Goal: Task Accomplishment & Management: Manage account settings

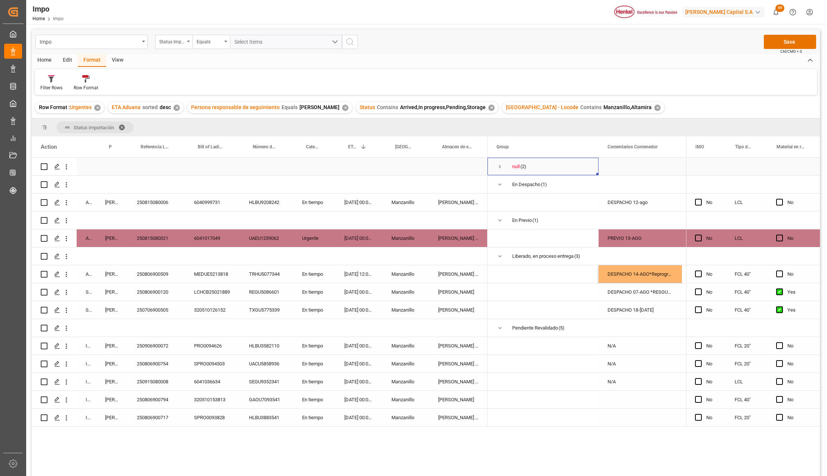
click at [501, 164] on span "Press SPACE to select this row." at bounding box center [499, 166] width 7 height 7
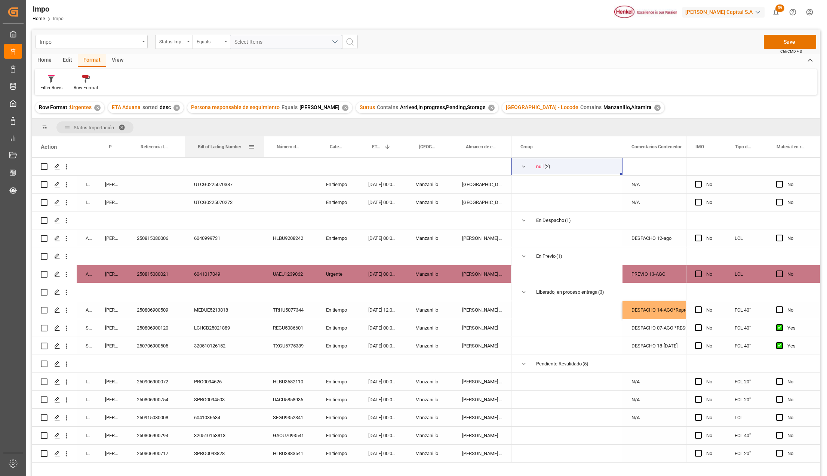
drag, startPoint x: 238, startPoint y: 140, endPoint x: 262, endPoint y: 141, distance: 24.0
click at [262, 141] on div at bounding box center [263, 146] width 3 height 21
click at [154, 452] on div "250806900717" at bounding box center [156, 454] width 57 height 18
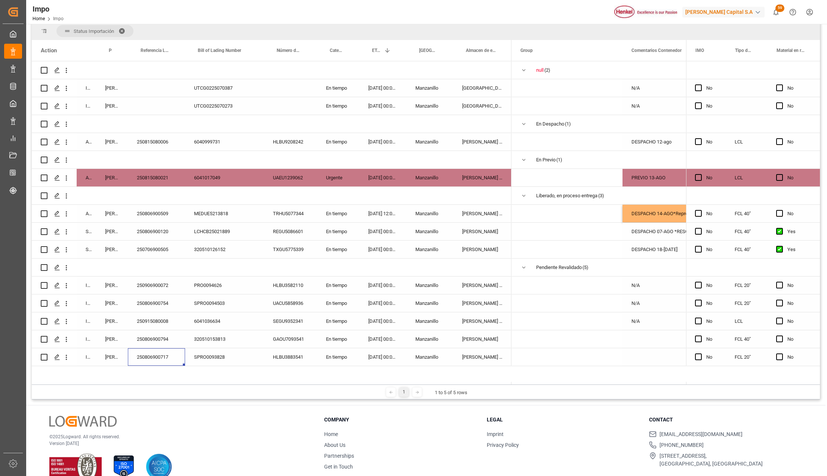
scroll to position [111, 0]
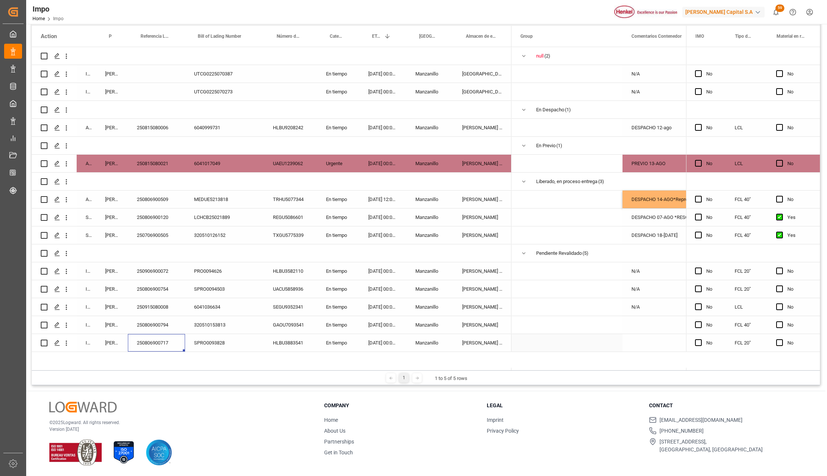
click at [382, 347] on div "[DATE] 00:00:00" at bounding box center [382, 343] width 47 height 18
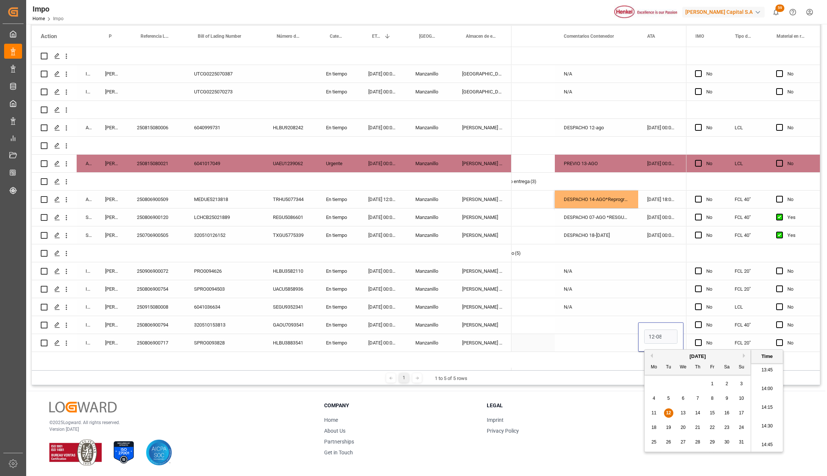
scroll to position [0, 1]
type input "[DATE] 00:00"
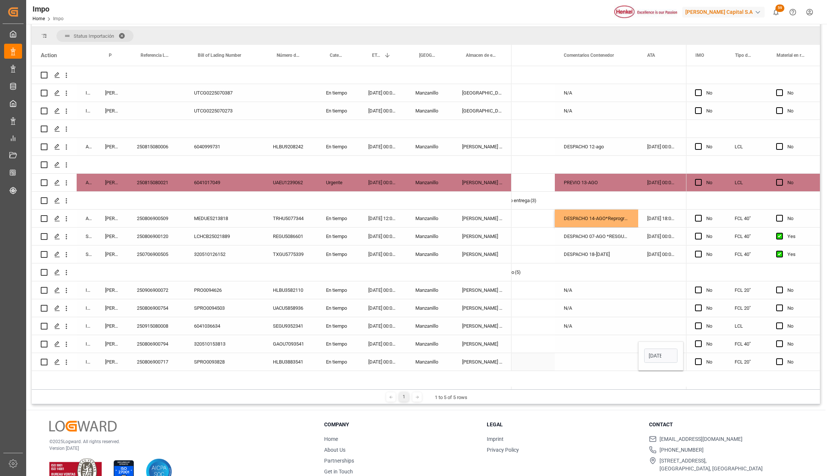
scroll to position [90, 0]
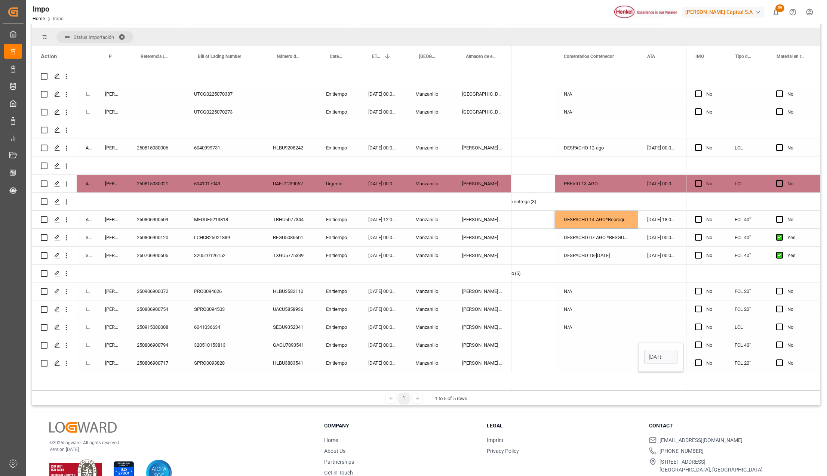
click at [615, 367] on div "Press SPACE to select this row." at bounding box center [596, 363] width 83 height 18
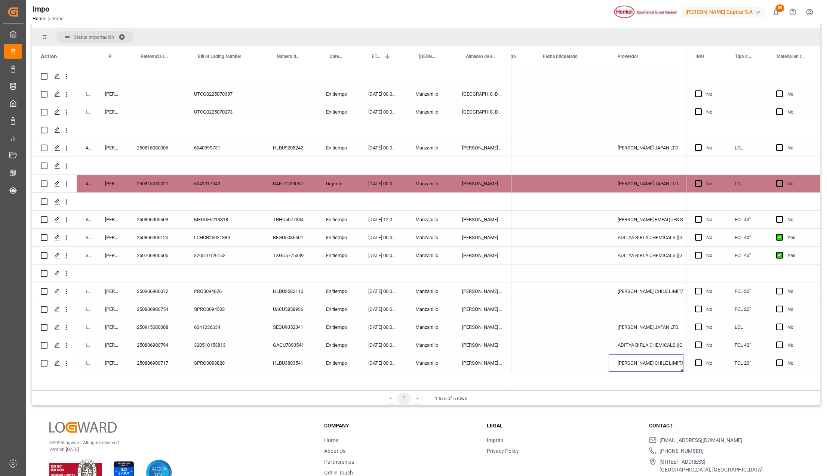
scroll to position [0, 0]
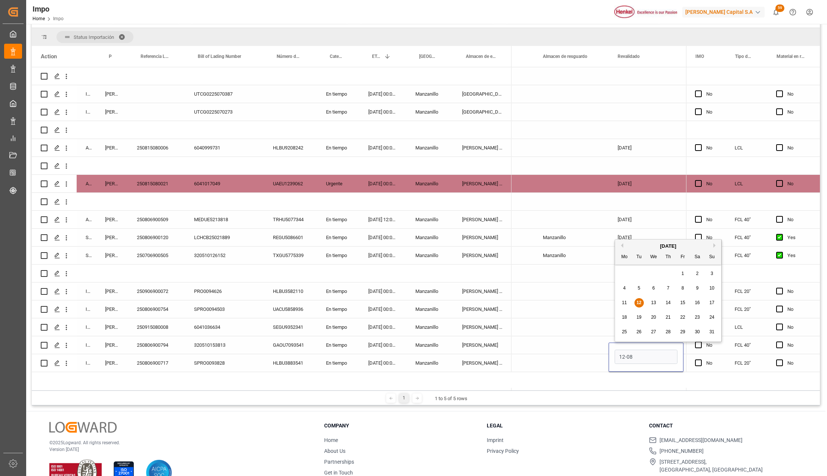
type input "[DATE]"
click at [598, 356] on div "Press SPACE to select this row." at bounding box center [571, 363] width 75 height 18
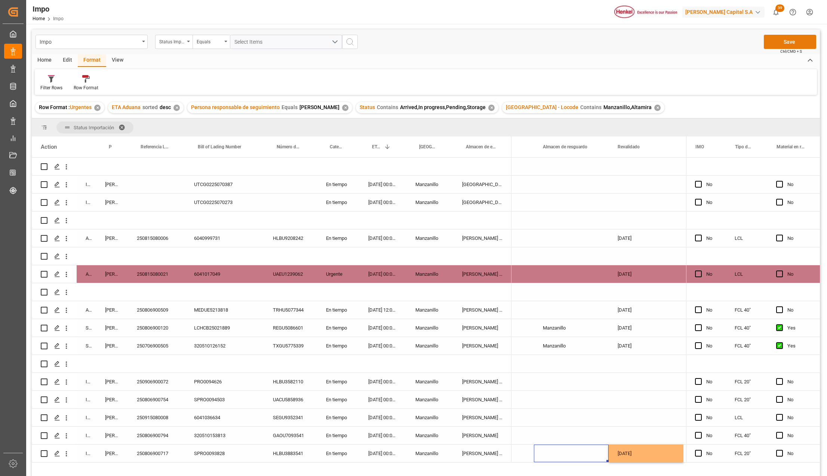
click at [785, 47] on button "Save" at bounding box center [790, 42] width 52 height 14
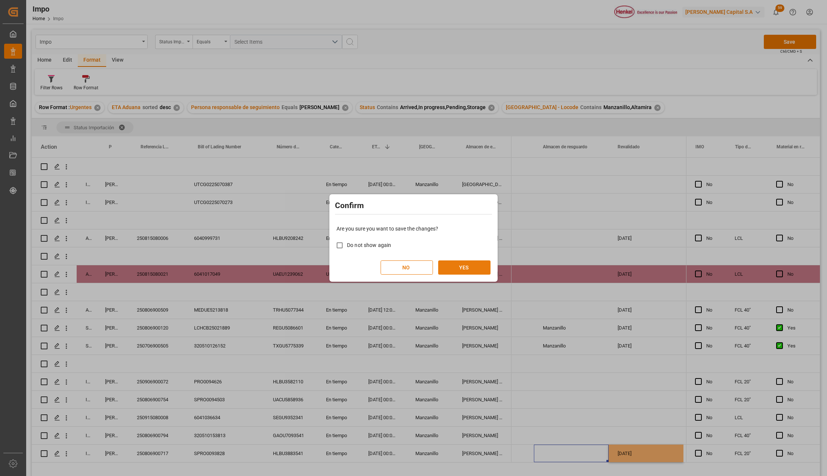
click at [470, 263] on button "YES" at bounding box center [464, 268] width 52 height 14
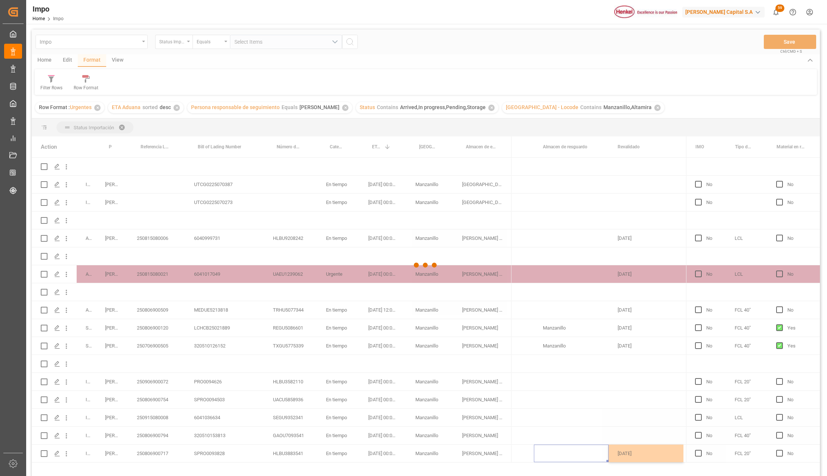
click at [161, 456] on div at bounding box center [426, 266] width 788 height 472
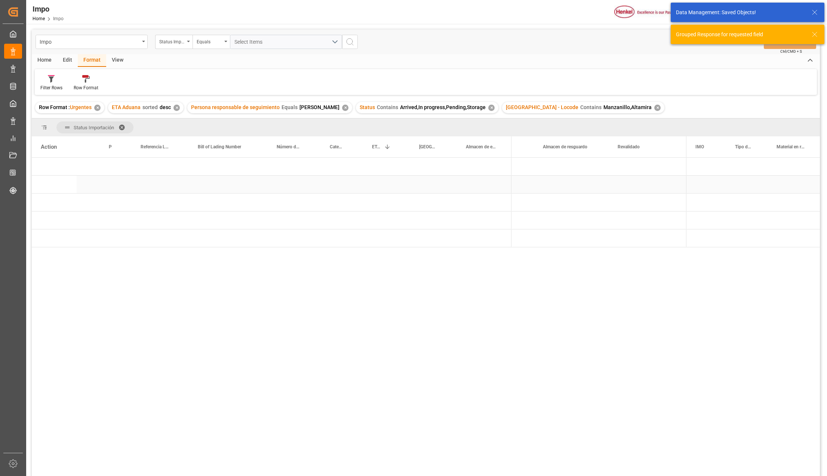
click at [449, 177] on div "Press SPACE to select this row." at bounding box center [429, 185] width 47 height 18
click at [523, 239] on span "Press SPACE to select this row." at bounding box center [523, 238] width 7 height 7
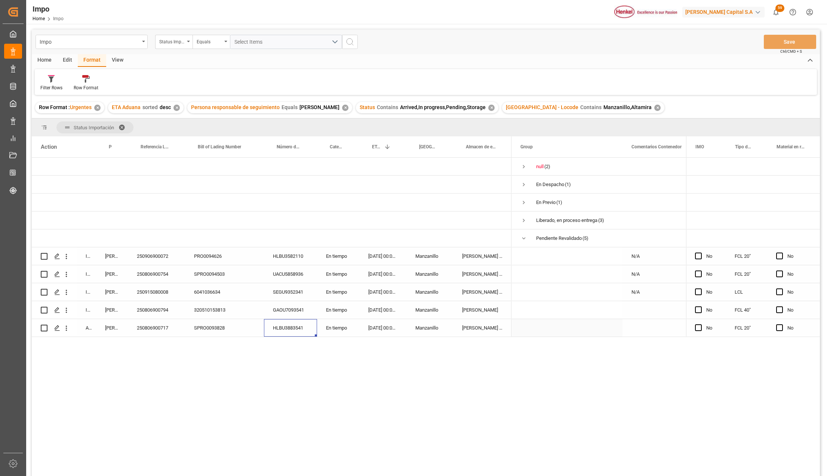
click at [287, 327] on div "HLBU3883541" at bounding box center [290, 328] width 53 height 18
click at [66, 326] on icon "open menu" at bounding box center [66, 328] width 1 height 5
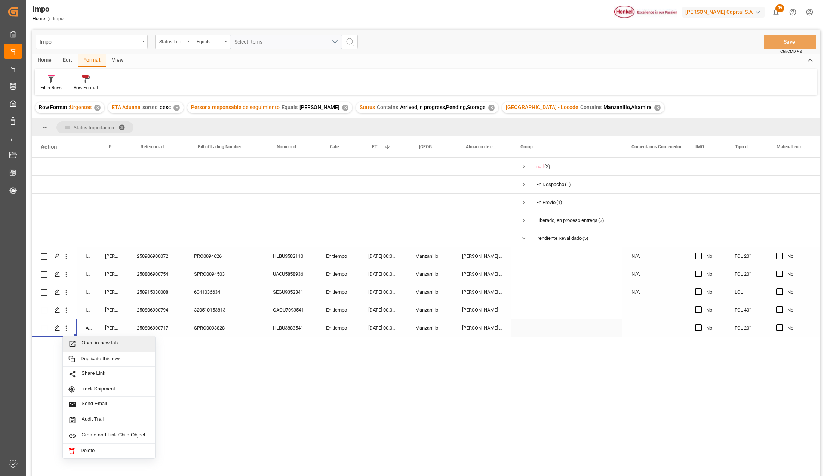
click at [86, 340] on span "Open in new tab" at bounding box center [115, 344] width 68 height 8
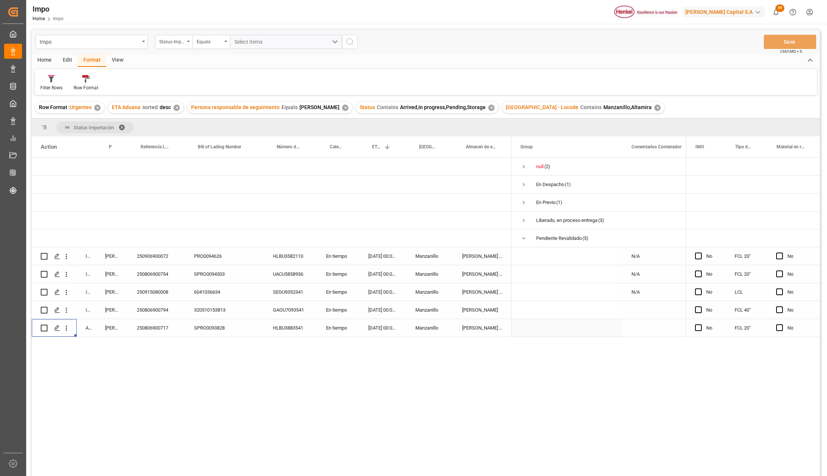
click at [120, 126] on span at bounding box center [124, 127] width 12 height 7
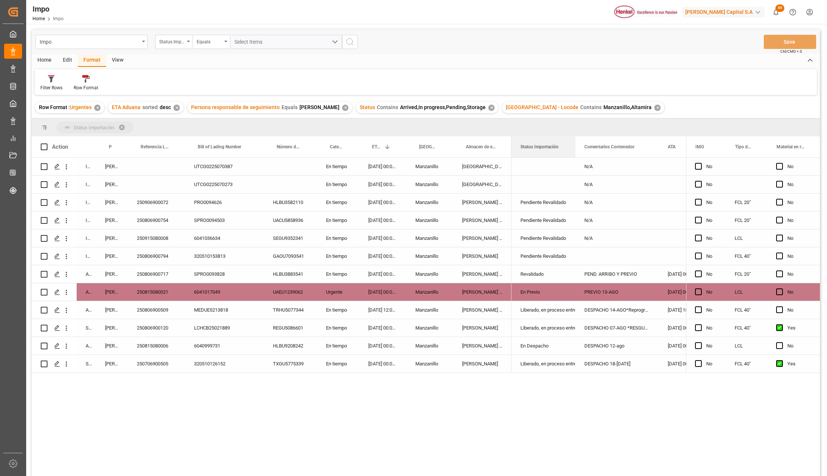
drag, startPoint x: 530, startPoint y: 147, endPoint x: 524, endPoint y: 128, distance: 20.0
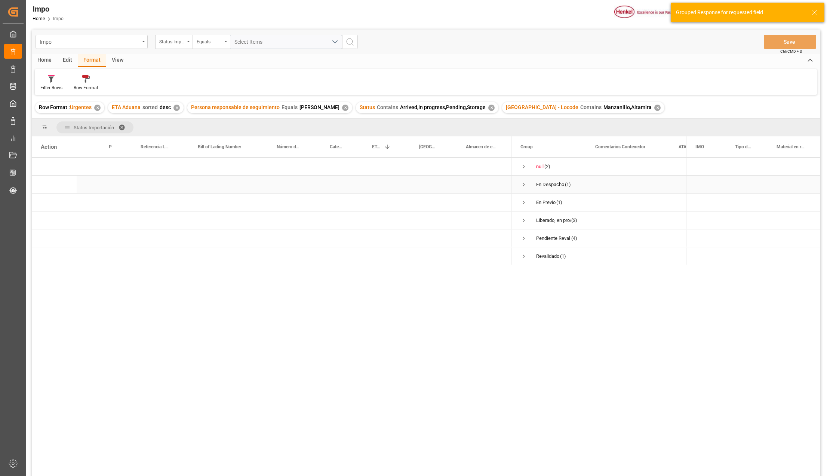
click at [523, 183] on span "Press SPACE to select this row." at bounding box center [523, 184] width 7 height 7
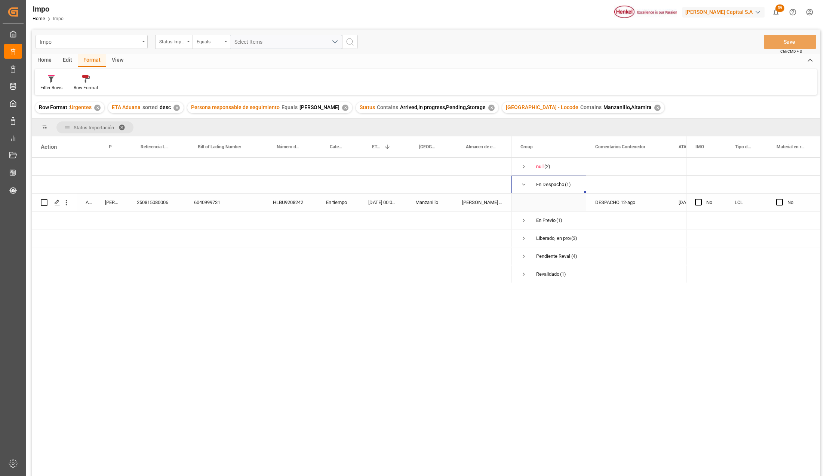
click at [156, 204] on div "250815080006" at bounding box center [156, 203] width 57 height 18
click at [476, 215] on div "Press SPACE to select this row." at bounding box center [482, 221] width 58 height 18
click at [477, 201] on div "[PERSON_NAME] Tlalnepantla" at bounding box center [482, 203] width 58 height 18
drag, startPoint x: 154, startPoint y: 202, endPoint x: 153, endPoint y: 207, distance: 5.3
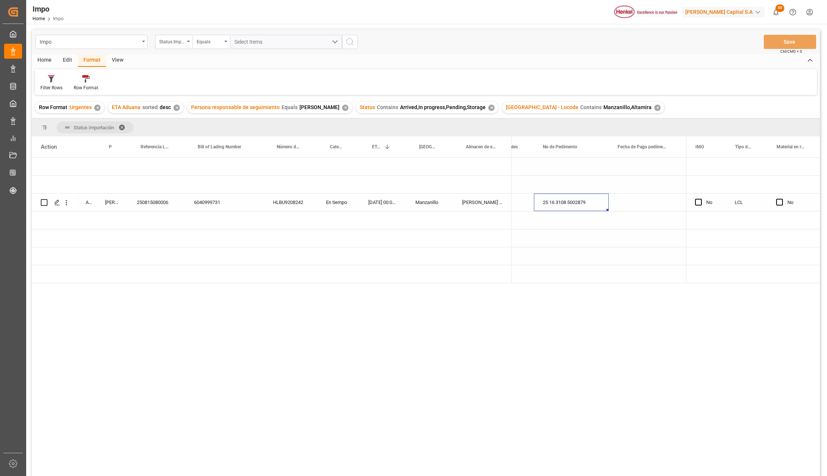
click at [154, 202] on div "250815080006" at bounding box center [156, 203] width 57 height 18
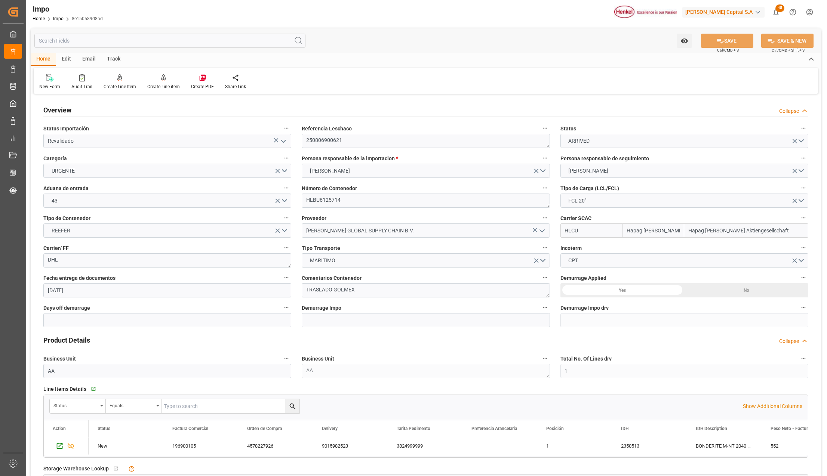
scroll to position [464, 0]
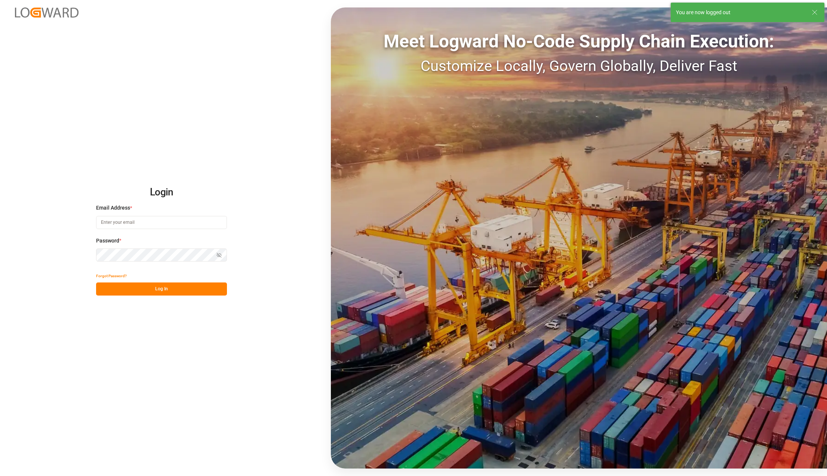
type input "karla.chavez@leschaco.com"
click at [124, 290] on button "Log In" at bounding box center [161, 289] width 131 height 13
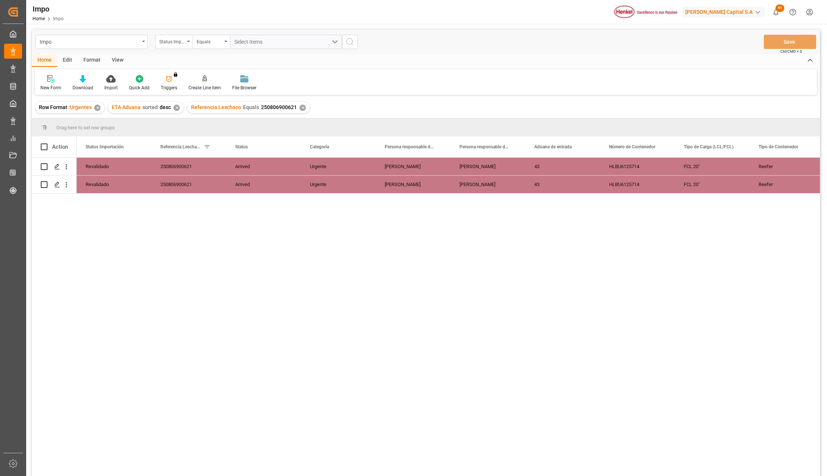
click at [299, 107] on div "✕" at bounding box center [302, 108] width 6 height 6
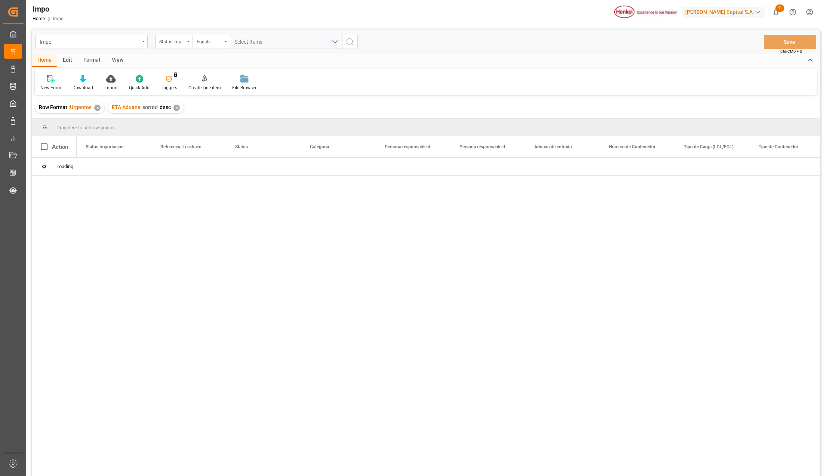
click at [115, 59] on div "View" at bounding box center [117, 60] width 23 height 13
click at [92, 81] on div at bounding box center [84, 79] width 37 height 8
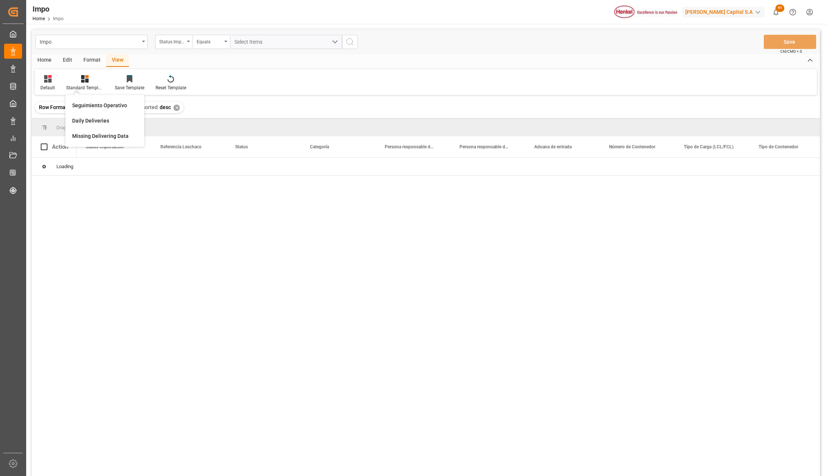
click at [92, 105] on div "Seguimiento Operativo" at bounding box center [104, 106] width 65 height 8
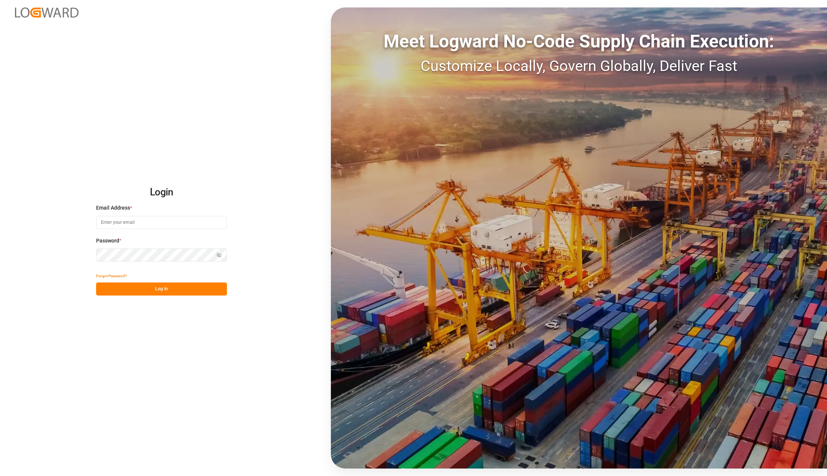
type input "karla.chavez@leschaco.com"
click at [153, 289] on button "Log In" at bounding box center [161, 289] width 131 height 13
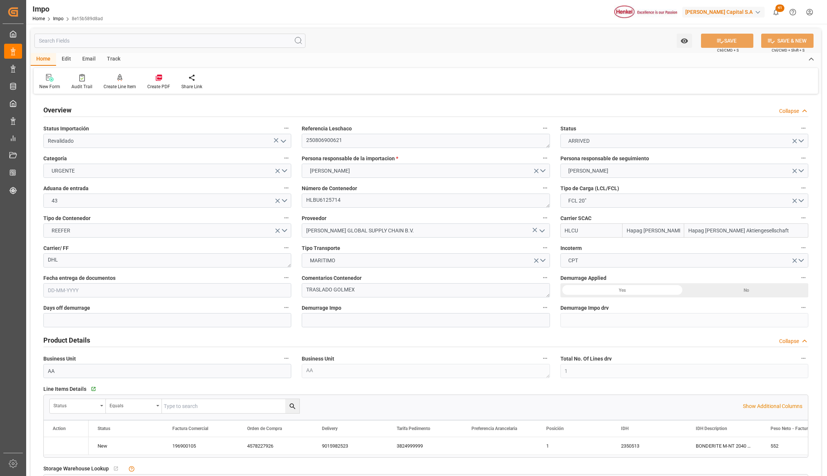
type input "Hapag Lloyd"
type input "Hapag [PERSON_NAME] Aktiengesellschaft"
type input "1"
type input "25"
type input "10"
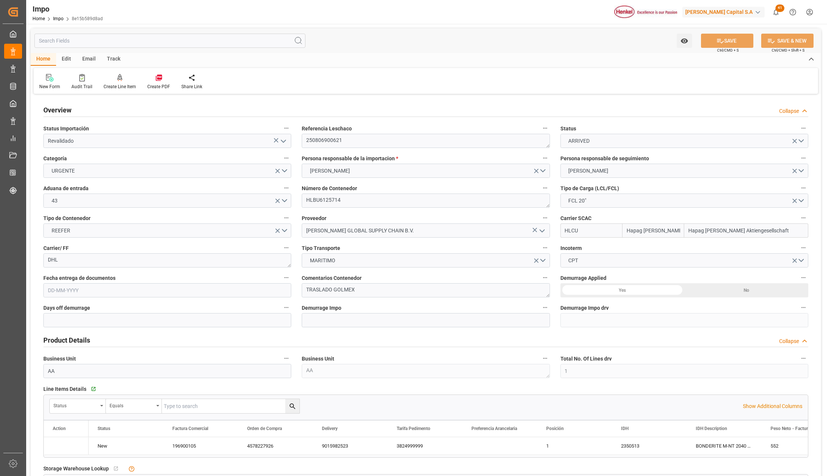
type input "25-07-2025"
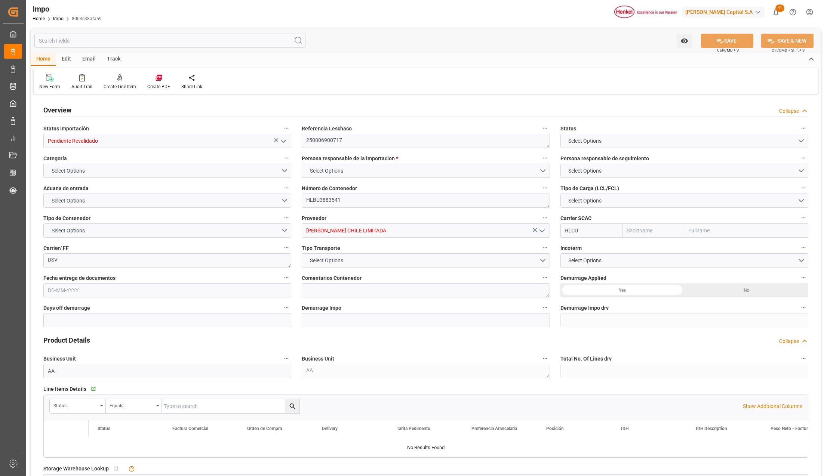
type input "Hapag [PERSON_NAME]"
type input "Hapag [PERSON_NAME] Aktiengesellschaft"
type input "1"
type input "9.36"
type input "10"
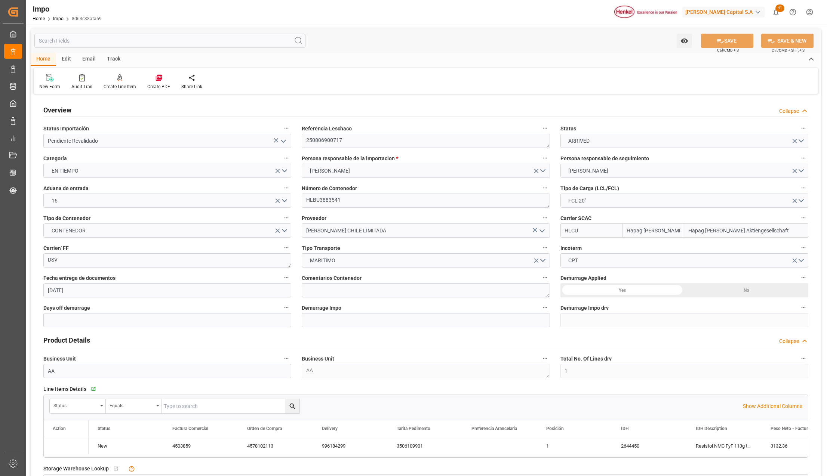
type input "24-07-2025"
click at [282, 141] on icon "open menu" at bounding box center [283, 141] width 9 height 9
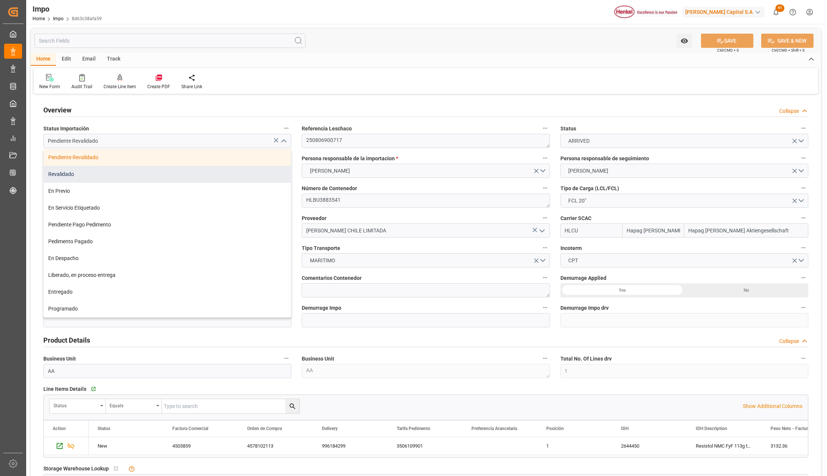
click at [111, 169] on div "Revalidado" at bounding box center [167, 174] width 247 height 17
type input "Revalidado"
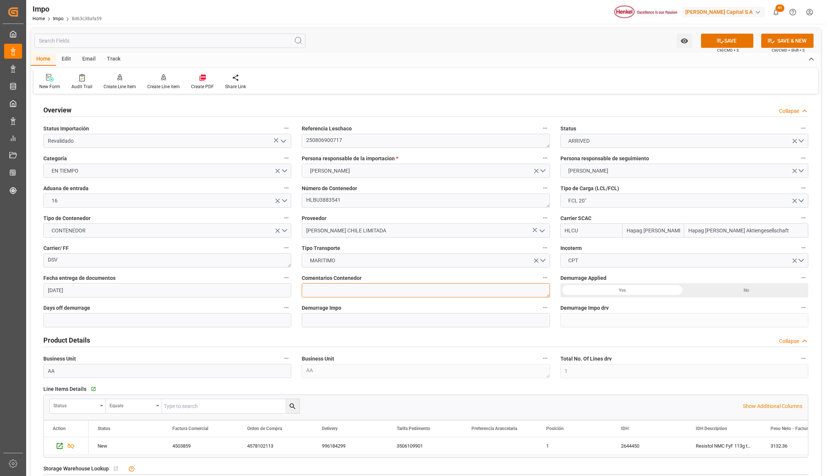
click at [326, 292] on textarea at bounding box center [426, 290] width 248 height 14
type textarea "PEND. ARRIBO Y PREVIO"
click at [723, 44] on button "SAVE" at bounding box center [727, 41] width 52 height 14
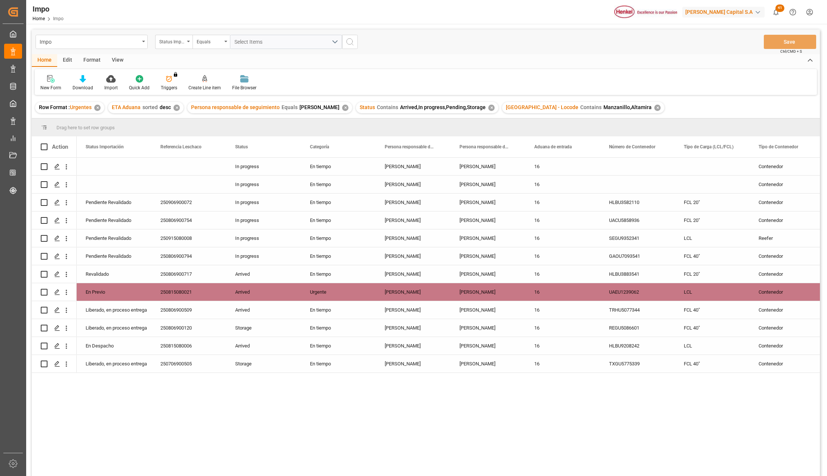
click at [654, 107] on div "✕" at bounding box center [657, 108] width 6 height 6
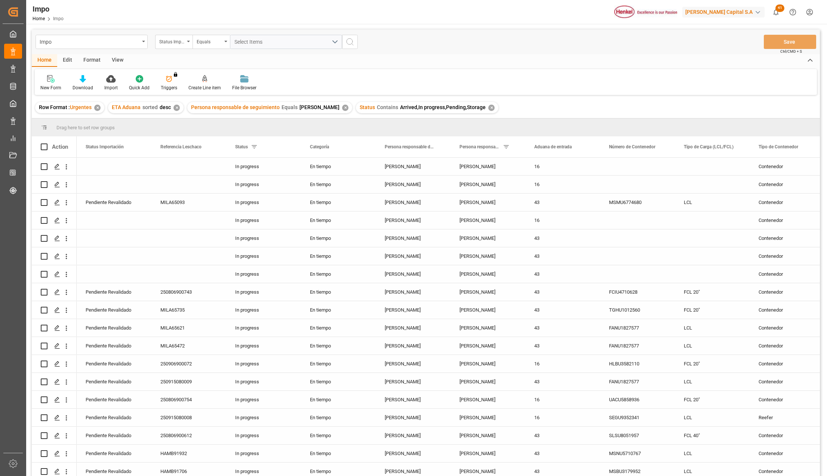
click at [122, 56] on div "View" at bounding box center [117, 60] width 23 height 13
click at [83, 80] on icon at bounding box center [84, 78] width 7 height 7
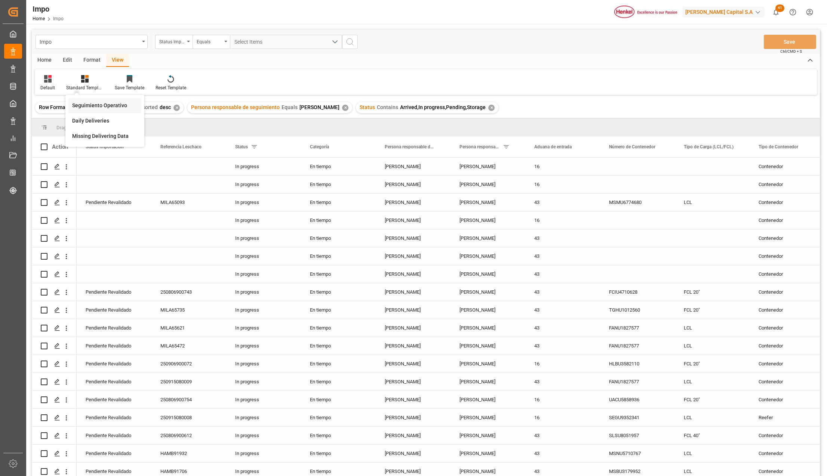
click at [87, 101] on div "Seguimiento Operativo" at bounding box center [104, 105] width 73 height 15
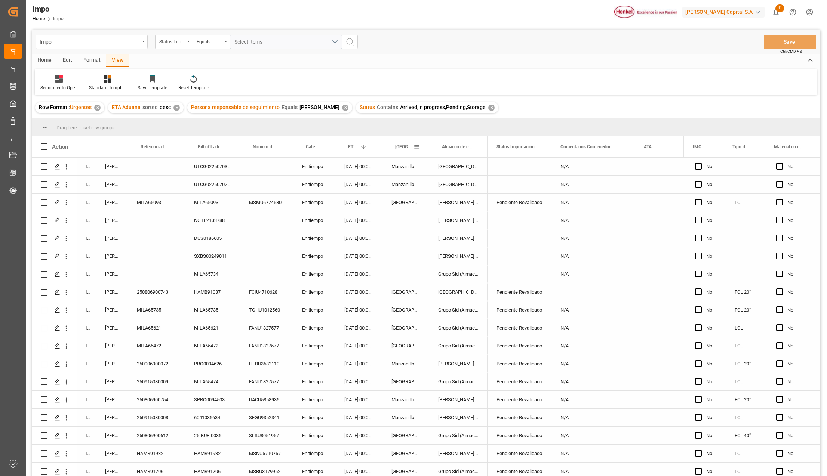
click at [418, 147] on span at bounding box center [416, 147] width 7 height 7
click at [462, 150] on span "filter" at bounding box center [471, 148] width 41 height 13
click at [441, 186] on input "Filter Value" at bounding box center [451, 187] width 73 height 15
type input "Veracruz"
click at [458, 208] on button "Apply" at bounding box center [461, 210] width 14 height 7
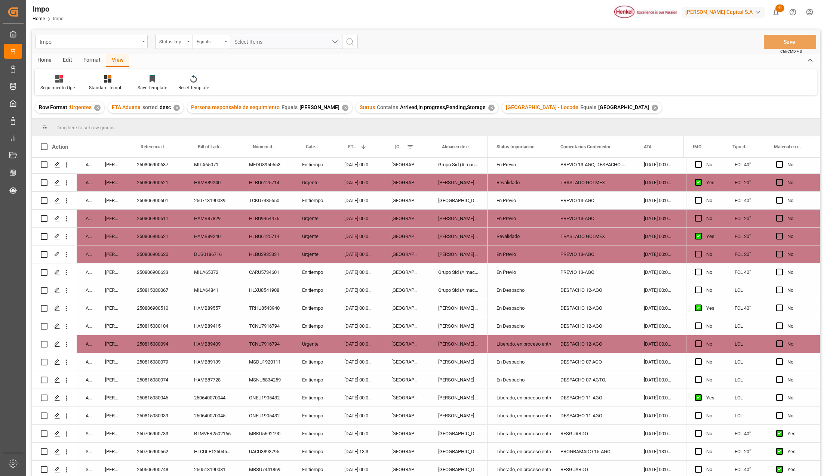
scroll to position [327, 0]
click at [521, 186] on div "Revalidado" at bounding box center [519, 182] width 46 height 17
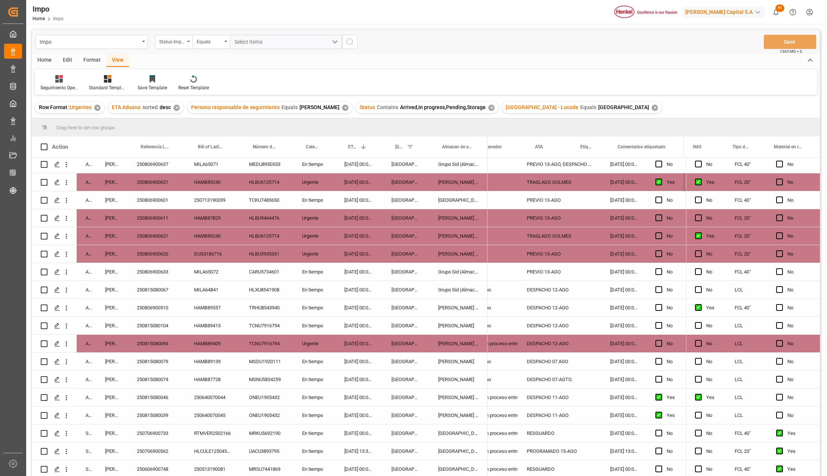
scroll to position [0, 108]
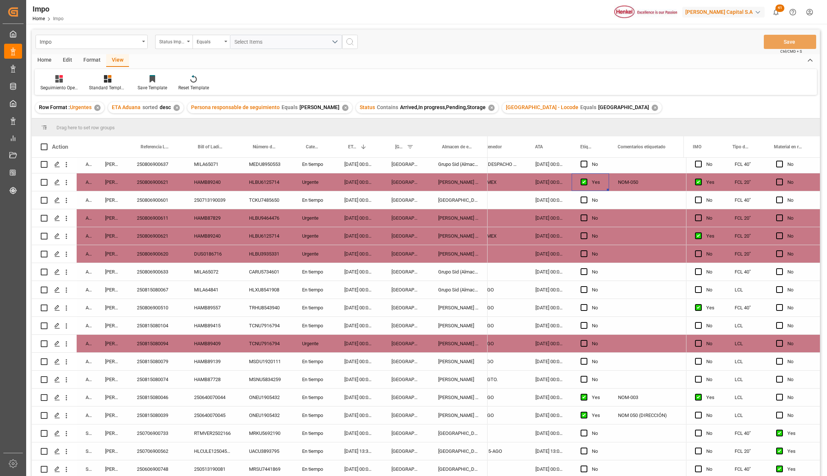
click at [310, 196] on div "En tiempo" at bounding box center [314, 200] width 42 height 18
click at [312, 184] on div "Urgente" at bounding box center [314, 182] width 42 height 18
click at [313, 195] on div "En tiempo" at bounding box center [314, 200] width 42 height 18
click at [318, 251] on div "Urgente" at bounding box center [314, 254] width 42 height 18
click at [326, 236] on div "Urgente" at bounding box center [314, 236] width 42 height 18
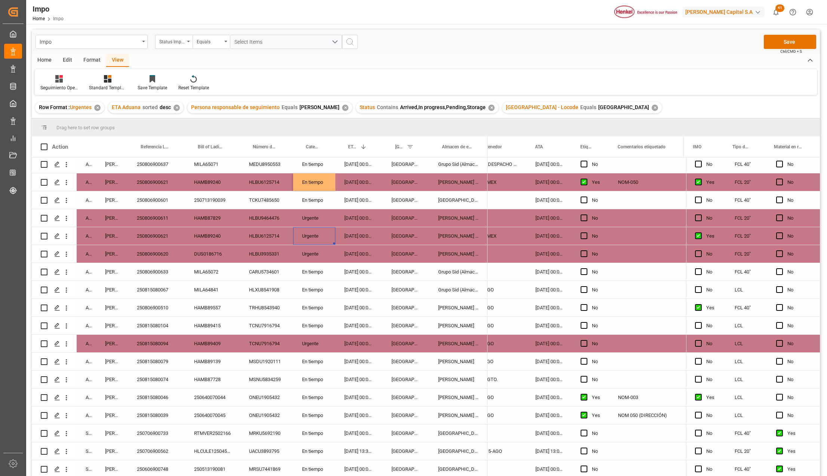
click at [467, 230] on div "[PERSON_NAME] Tlalnepantla" at bounding box center [458, 236] width 58 height 18
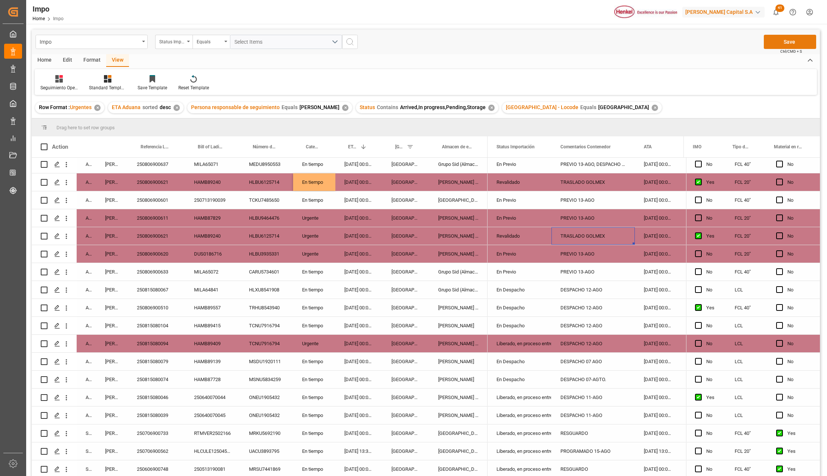
click at [790, 45] on button "Save" at bounding box center [790, 42] width 52 height 14
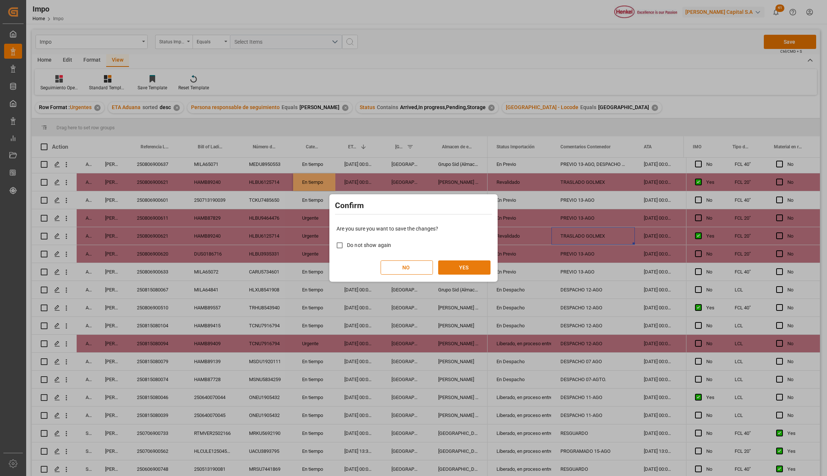
click at [458, 269] on button "YES" at bounding box center [464, 268] width 52 height 14
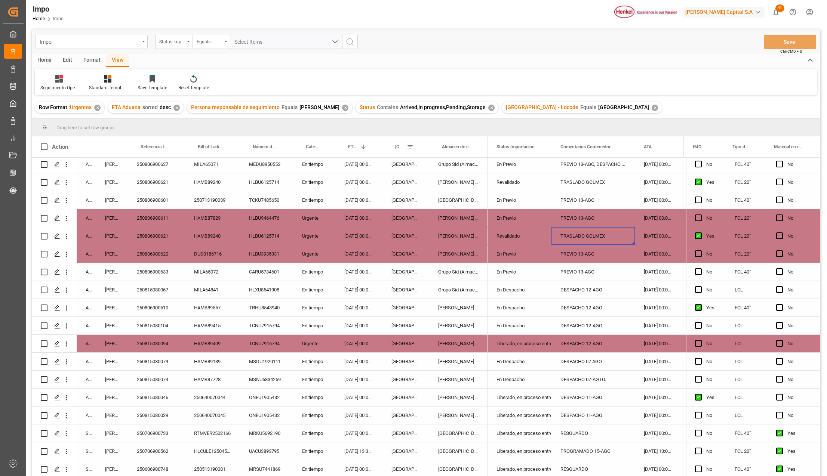
scroll to position [47, 0]
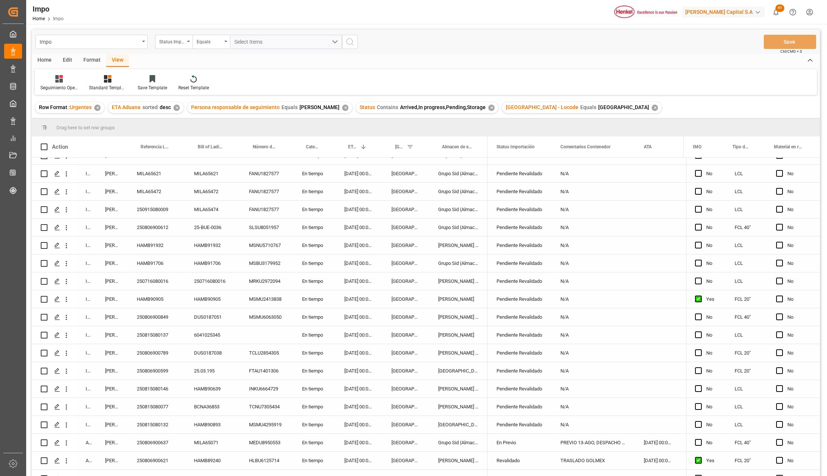
click at [355, 271] on div "18-08-2025 00:00:00" at bounding box center [358, 264] width 47 height 18
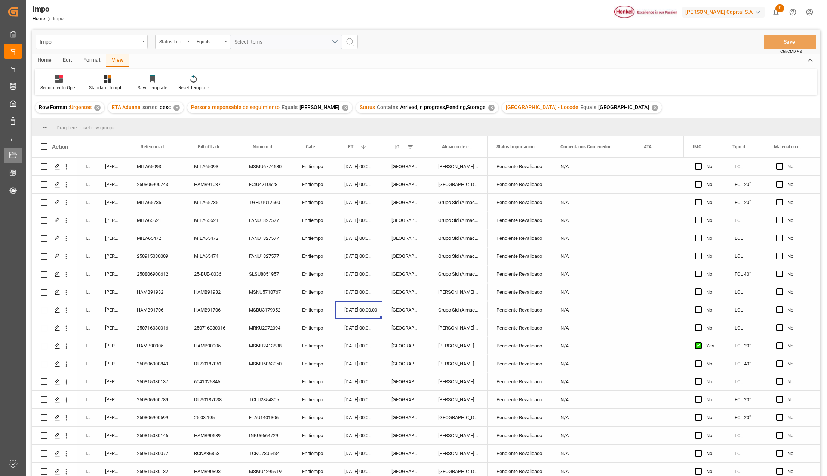
scroll to position [316, 0]
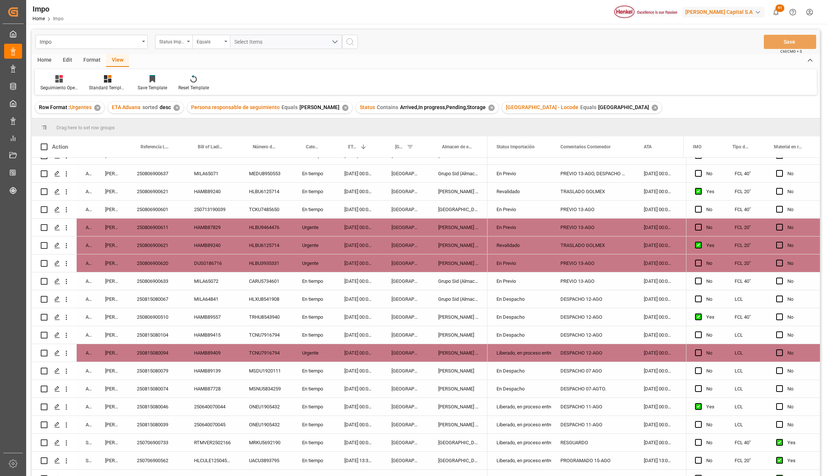
click at [522, 315] on div "En Despacho" at bounding box center [519, 317] width 46 height 17
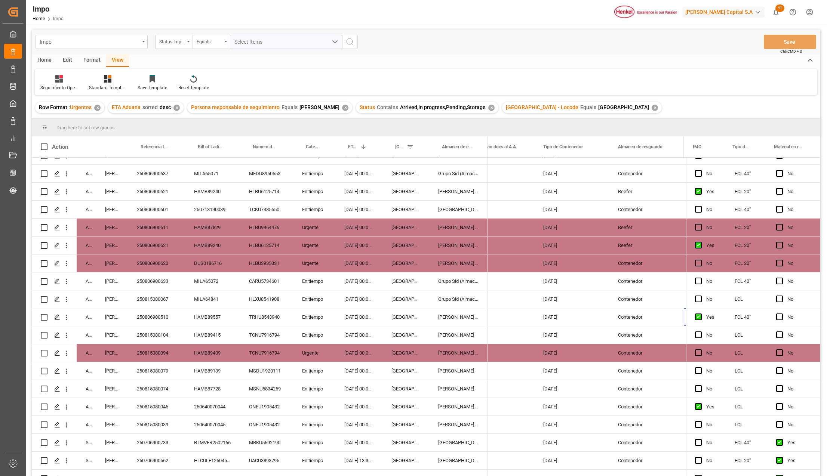
scroll to position [0, 1265]
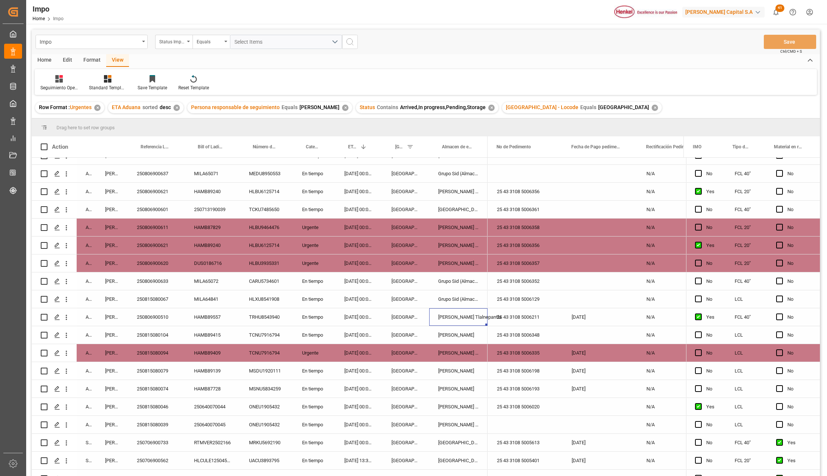
click at [443, 318] on div "[PERSON_NAME] Tlalnepantla" at bounding box center [458, 317] width 58 height 18
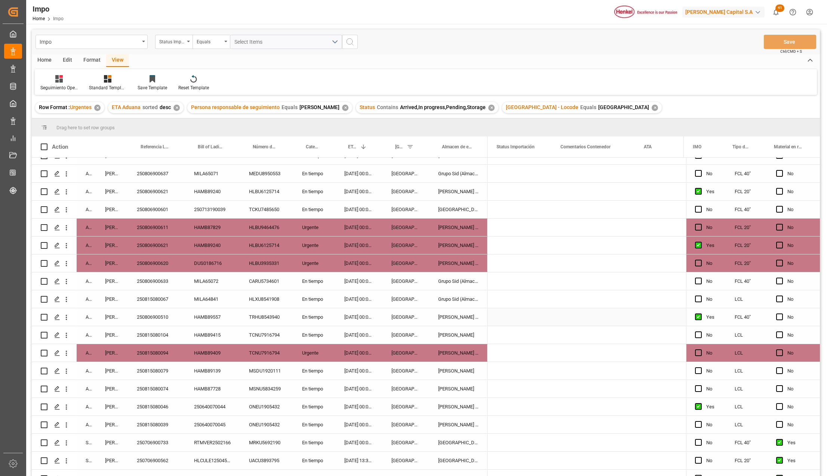
scroll to position [0, 0]
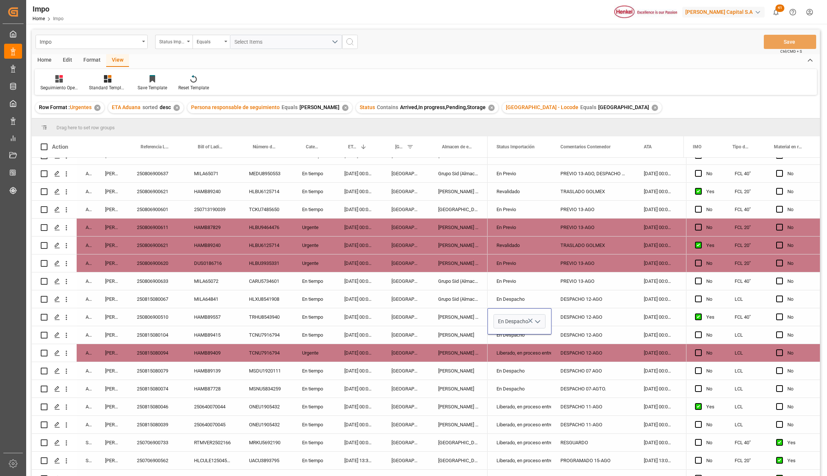
click at [535, 322] on icon "open menu" at bounding box center [537, 321] width 9 height 9
click at [519, 444] on div "Liberado, en proceso entrega" at bounding box center [529, 454] width 70 height 26
type input "Liberado, en proceso entrega"
drag, startPoint x: 560, startPoint y: 421, endPoint x: 563, endPoint y: 409, distance: 12.3
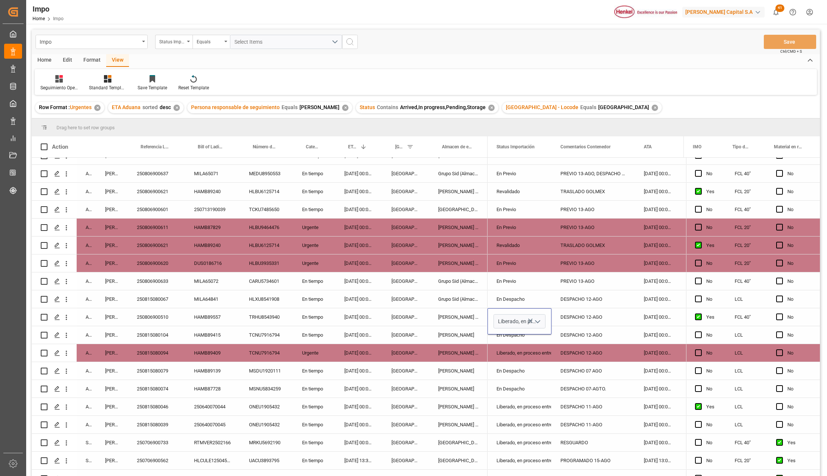
click at [560, 421] on div "DESPACHO 11-AGO" at bounding box center [592, 425] width 83 height 18
click at [580, 315] on div "DESPACHO 12-AGO" at bounding box center [592, 317] width 83 height 18
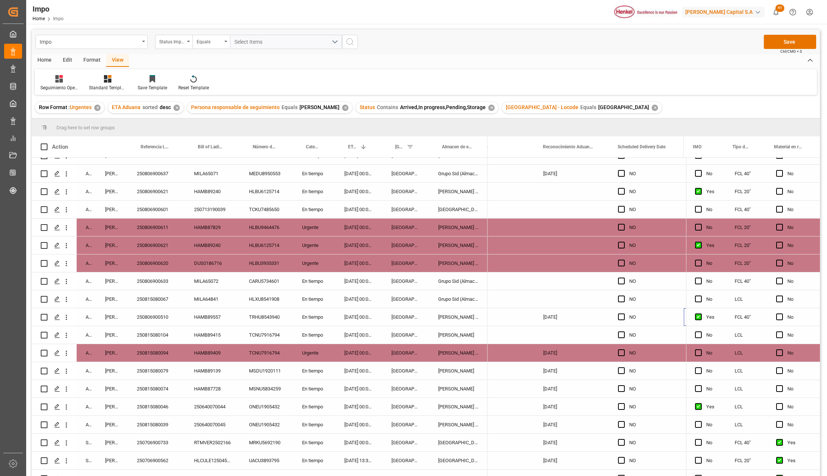
scroll to position [0, 2055]
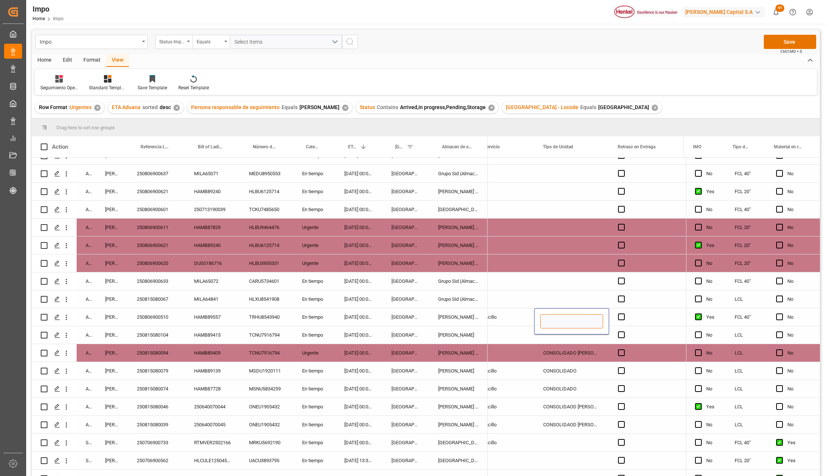
click at [586, 325] on input "Press SPACE to select this row." at bounding box center [571, 321] width 63 height 14
type input "CONTENEDOR"
click at [775, 48] on button "Save" at bounding box center [790, 42] width 52 height 14
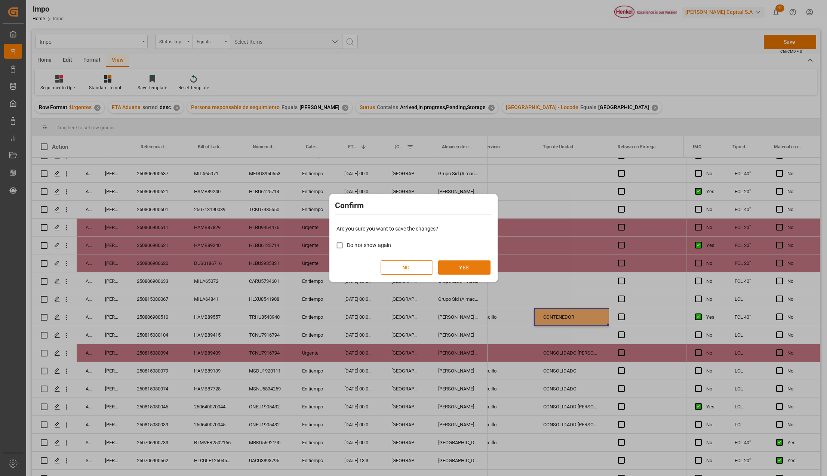
click at [464, 268] on button "YES" at bounding box center [464, 268] width 52 height 14
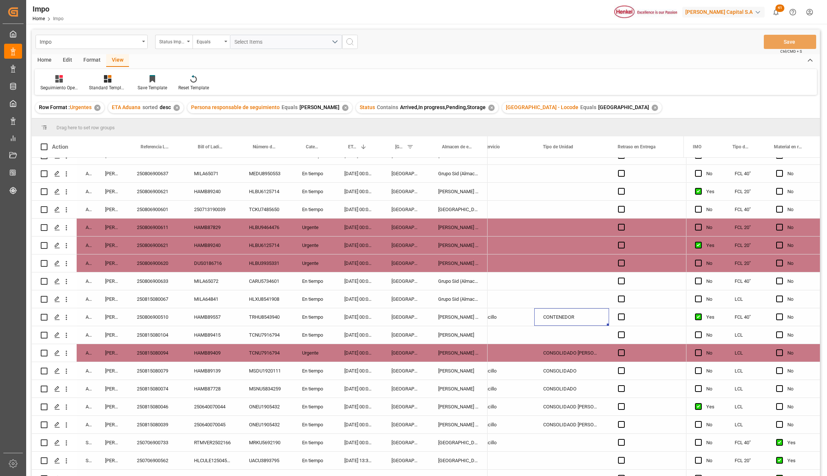
click at [462, 338] on div "Almer Apodaca" at bounding box center [458, 335] width 58 height 18
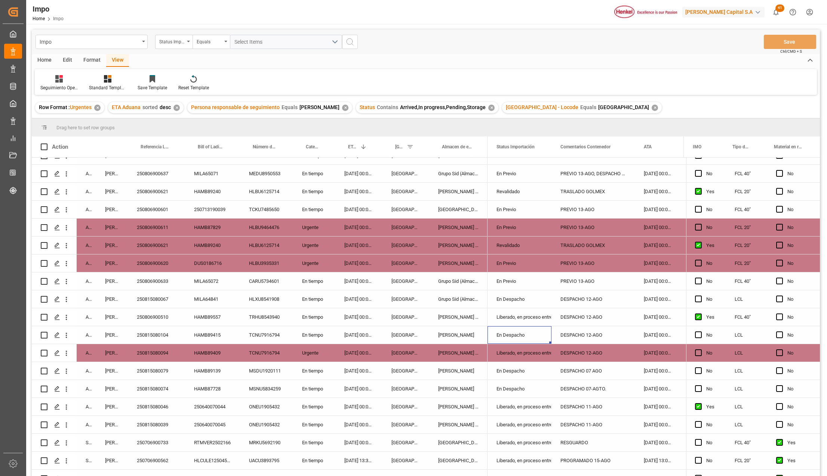
click at [156, 298] on div "250815080067" at bounding box center [156, 299] width 57 height 18
click at [214, 296] on div "MILA64841" at bounding box center [212, 299] width 55 height 18
click at [271, 295] on div "HLXU8541908" at bounding box center [266, 299] width 53 height 18
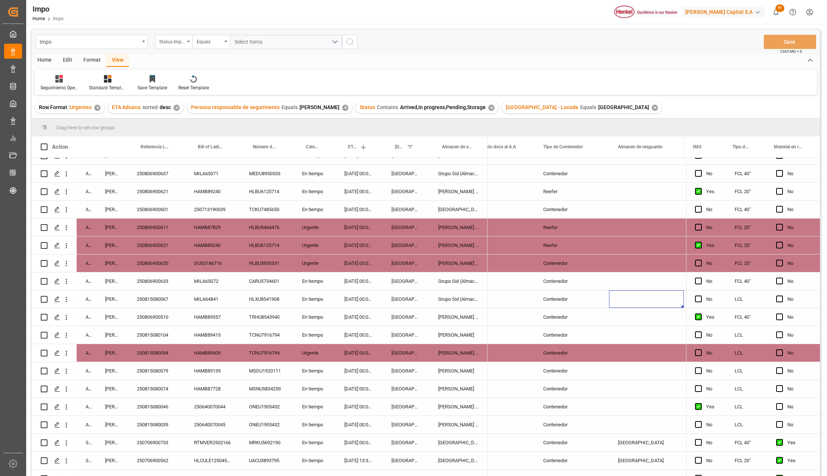
scroll to position [0, 1340]
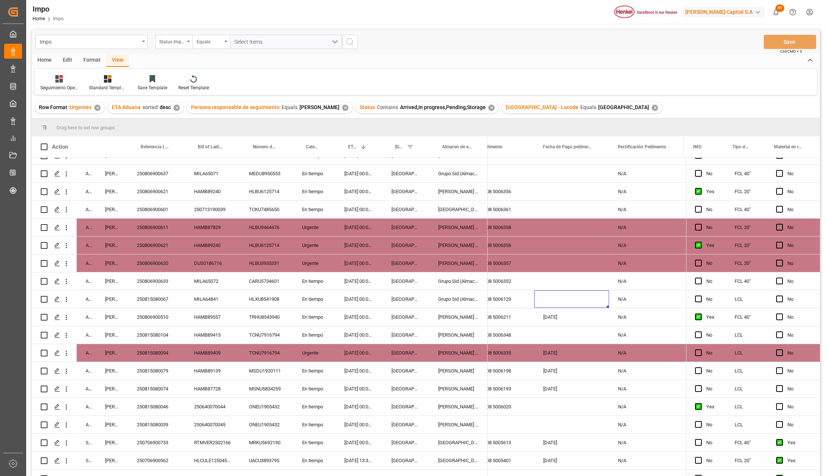
click at [547, 295] on div "Press SPACE to select this row." at bounding box center [571, 299] width 75 height 18
click at [555, 302] on input "Press SPACE to select this row." at bounding box center [571, 305] width 63 height 14
type input "[DATE]"
click at [590, 331] on div "Press SPACE to select this row." at bounding box center [571, 335] width 75 height 18
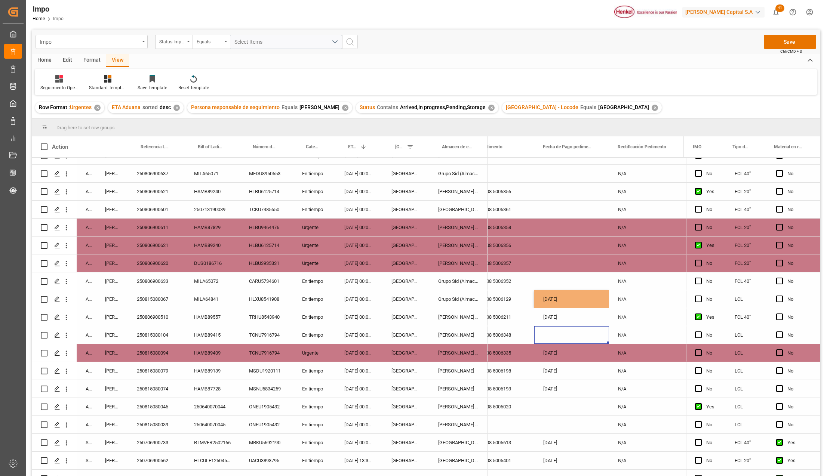
click at [628, 299] on div "N/A" at bounding box center [646, 299] width 75 height 18
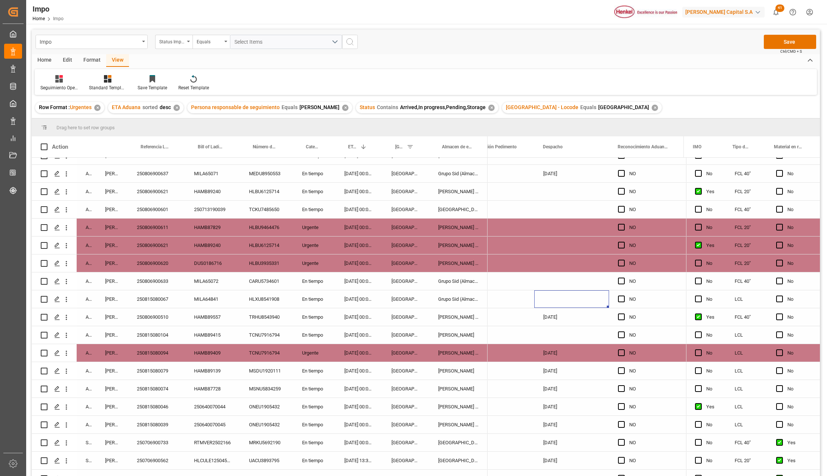
click at [591, 292] on div "Press SPACE to select this row." at bounding box center [571, 299] width 75 height 18
click at [590, 292] on div "Press SPACE to select this row." at bounding box center [571, 299] width 75 height 18
click at [579, 298] on div "Press SPACE to select this row." at bounding box center [571, 299] width 75 height 18
click at [570, 305] on input "Press SPACE to select this row." at bounding box center [571, 305] width 63 height 14
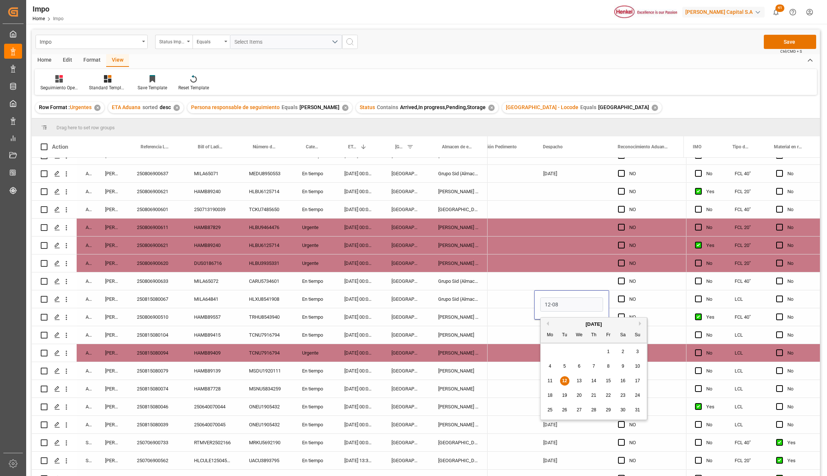
type input "[DATE]"
click at [557, 328] on div "Press SPACE to select this row." at bounding box center [571, 335] width 75 height 18
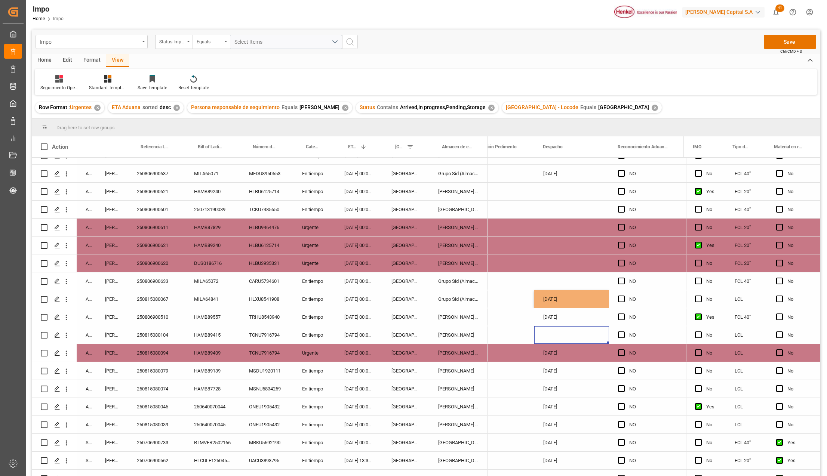
click at [562, 301] on div "[DATE]" at bounding box center [571, 299] width 75 height 18
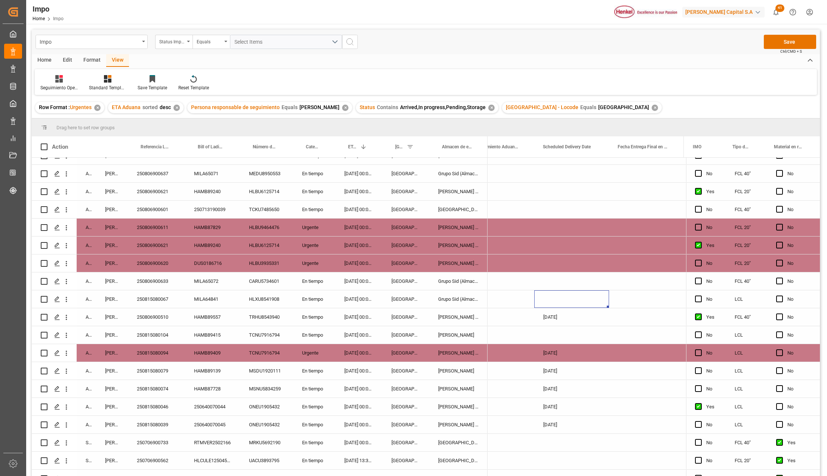
click at [564, 301] on div "Press SPACE to select this row." at bounding box center [571, 299] width 75 height 18
click at [560, 301] on input "Press SPACE to select this row." at bounding box center [571, 305] width 63 height 14
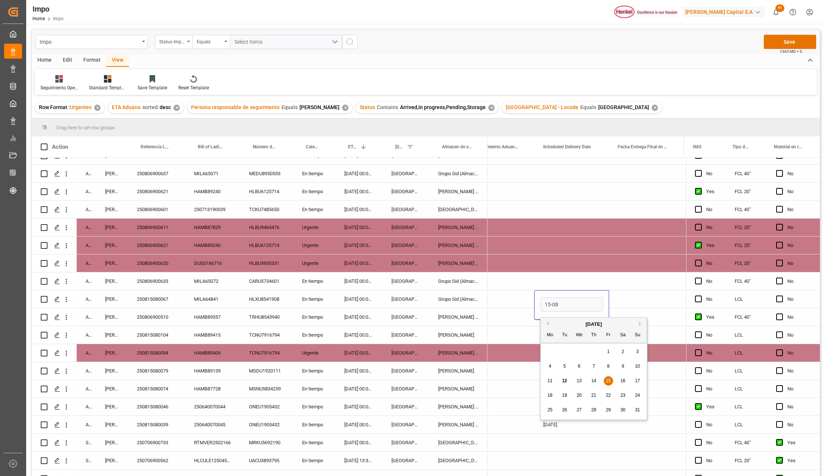
type input "15-08-2025"
click at [586, 347] on div "[DATE]" at bounding box center [571, 353] width 75 height 18
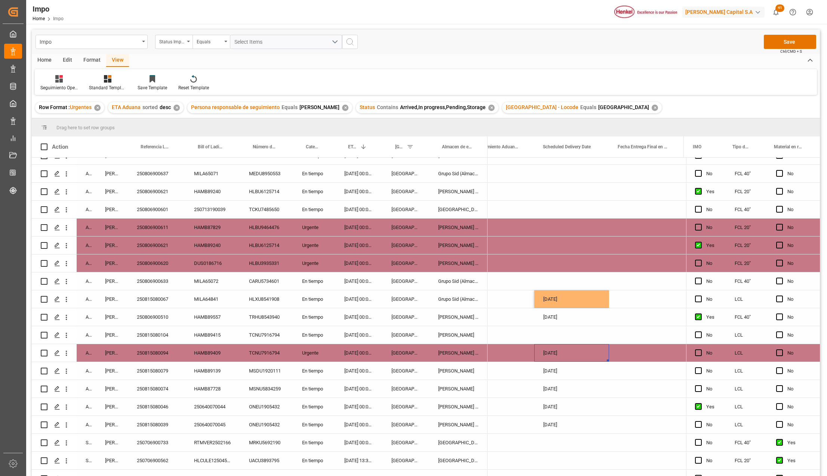
click at [622, 291] on div "Press SPACE to select this row." at bounding box center [646, 299] width 75 height 18
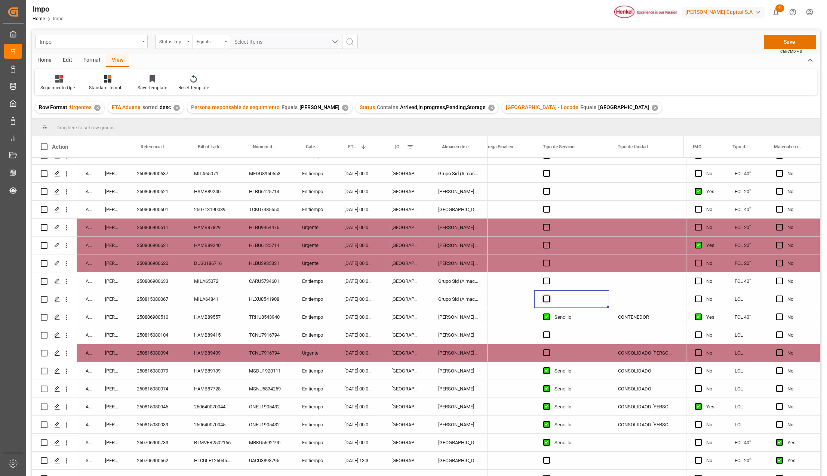
click at [544, 298] on span "Press SPACE to select this row." at bounding box center [546, 299] width 7 height 7
click at [549, 296] on input "Press SPACE to select this row." at bounding box center [549, 296] width 0 height 0
click at [612, 299] on div "Press SPACE to select this row." at bounding box center [646, 299] width 75 height 18
click at [619, 299] on div "Press SPACE to select this row." at bounding box center [646, 299] width 75 height 18
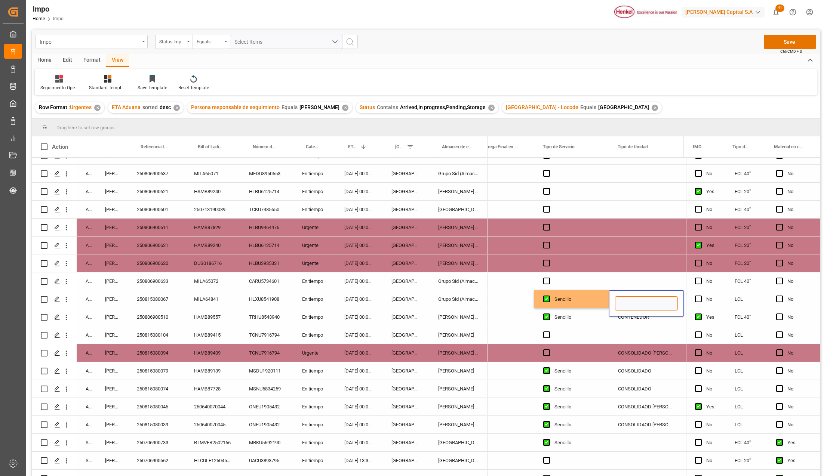
click at [623, 301] on input "Press SPACE to select this row." at bounding box center [646, 303] width 63 height 14
type input "CONSOLIDADO"
click at [615, 301] on div "CONSOLIDADO" at bounding box center [646, 299] width 75 height 18
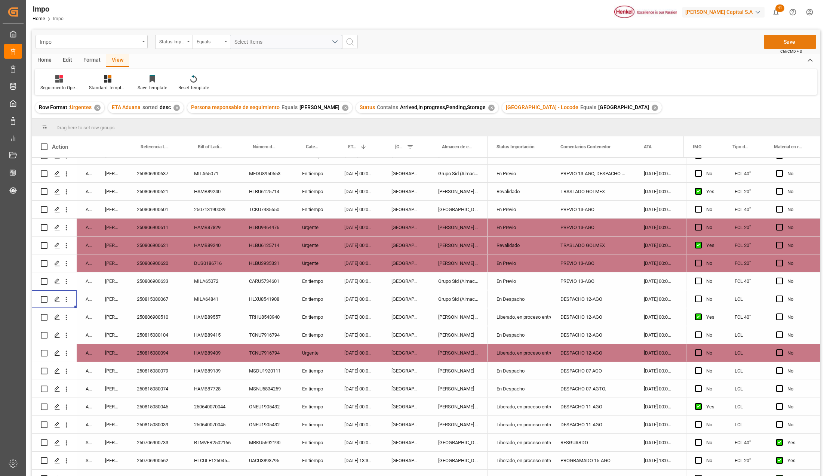
click at [803, 41] on button "Save" at bounding box center [790, 42] width 52 height 14
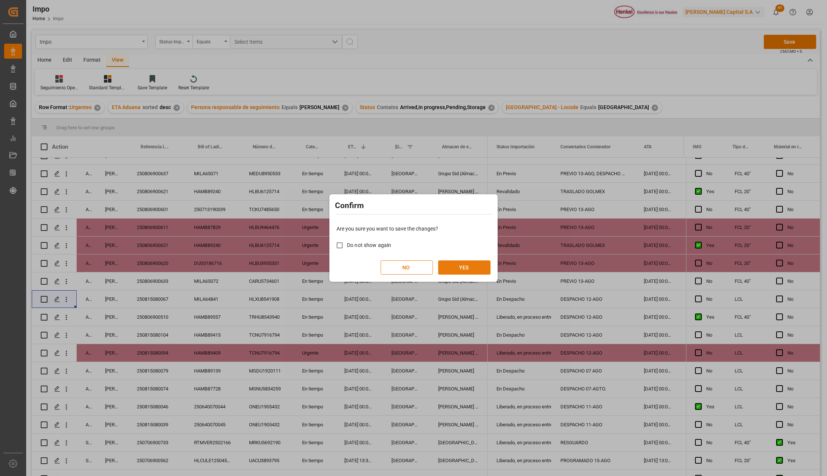
click at [456, 268] on button "YES" at bounding box center [464, 268] width 52 height 14
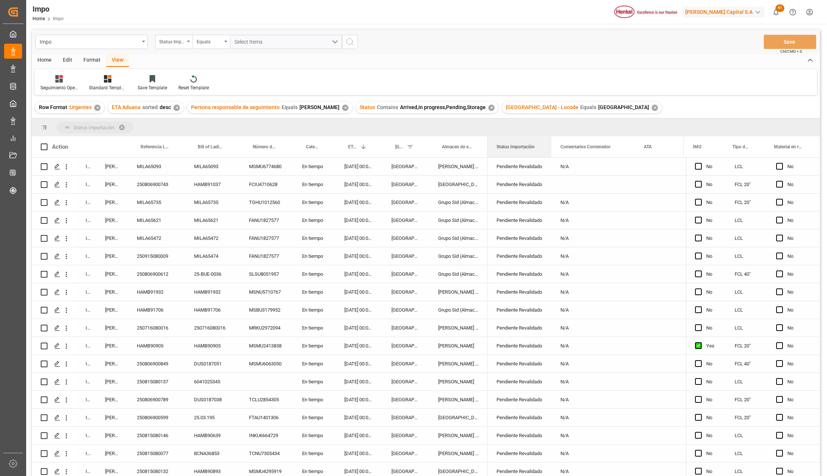
drag, startPoint x: 511, startPoint y: 146, endPoint x: 506, endPoint y: 133, distance: 13.7
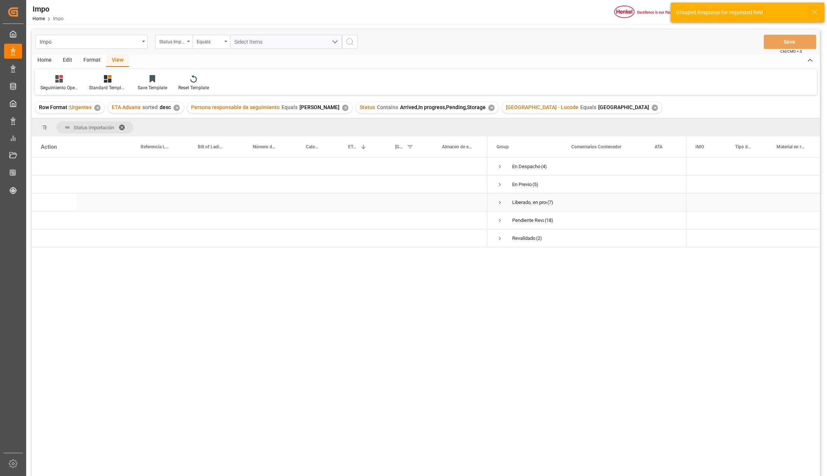
click at [498, 198] on span "Press SPACE to select this row." at bounding box center [499, 202] width 7 height 17
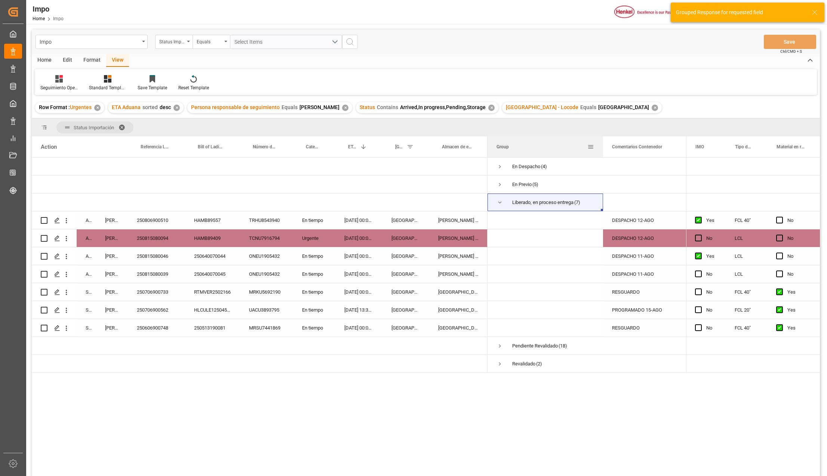
drag, startPoint x: 561, startPoint y: 139, endPoint x: 601, endPoint y: 144, distance: 41.0
click at [601, 144] on div at bounding box center [602, 146] width 3 height 21
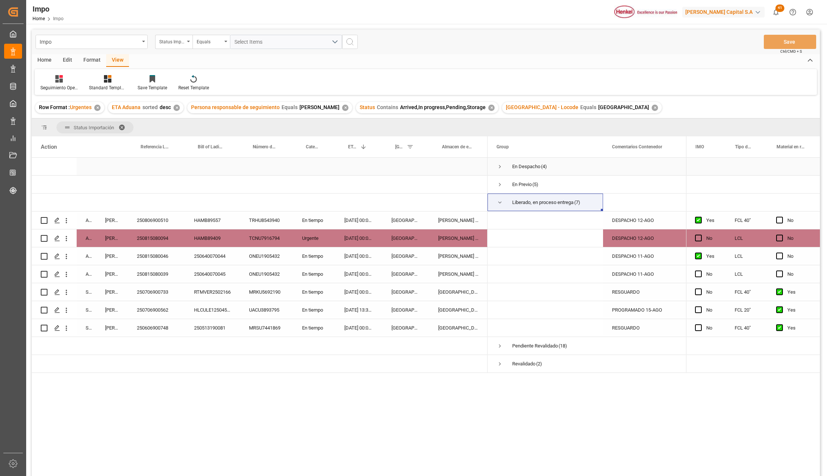
click at [500, 166] on span "Press SPACE to select this row." at bounding box center [499, 166] width 7 height 7
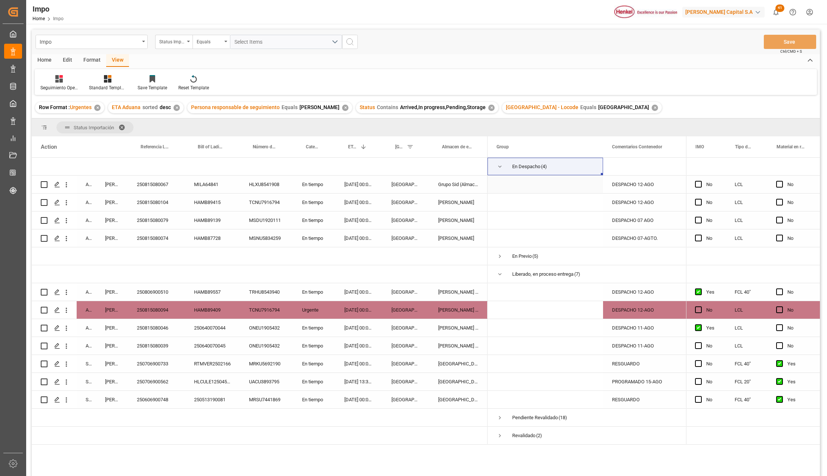
click at [473, 180] on div "Grupo Sid (Almacenaje y Distribucion AVIOR)" at bounding box center [458, 185] width 58 height 18
click at [645, 186] on div "DESPACHO 12-AGO" at bounding box center [644, 185] width 83 height 18
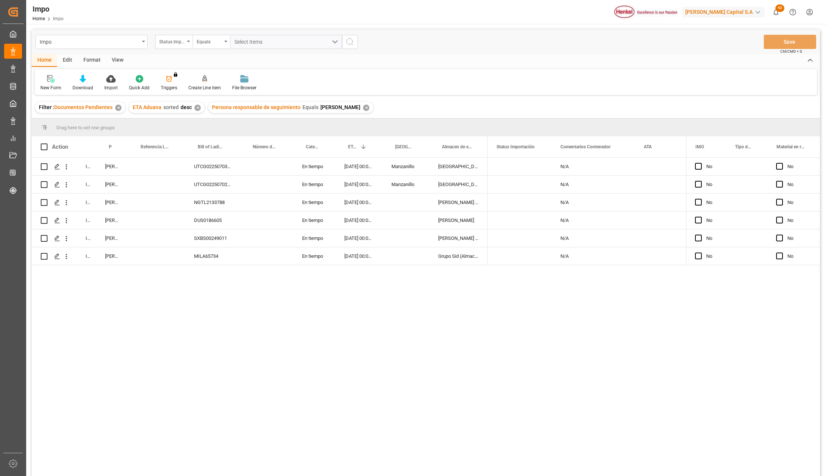
drag, startPoint x: 182, startPoint y: 321, endPoint x: 191, endPoint y: 296, distance: 26.0
click at [182, 321] on div "In progress [PERSON_NAME] UTCG0225070387 En tiempo [DATE] 00:00:00 Manzanillo […" at bounding box center [426, 318] width 788 height 321
click at [462, 255] on div "Grupo Sid (Almacenaje y Distribucion AVIOR)" at bounding box center [458, 256] width 58 height 18
click at [208, 255] on div "MILA65734" at bounding box center [212, 256] width 55 height 18
click at [68, 259] on icon "open menu" at bounding box center [66, 257] width 8 height 8
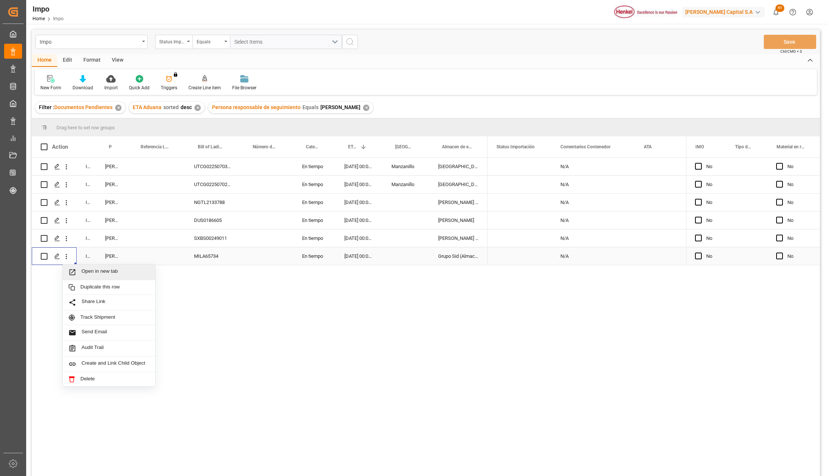
click at [84, 272] on span "Open in new tab" at bounding box center [115, 272] width 68 height 8
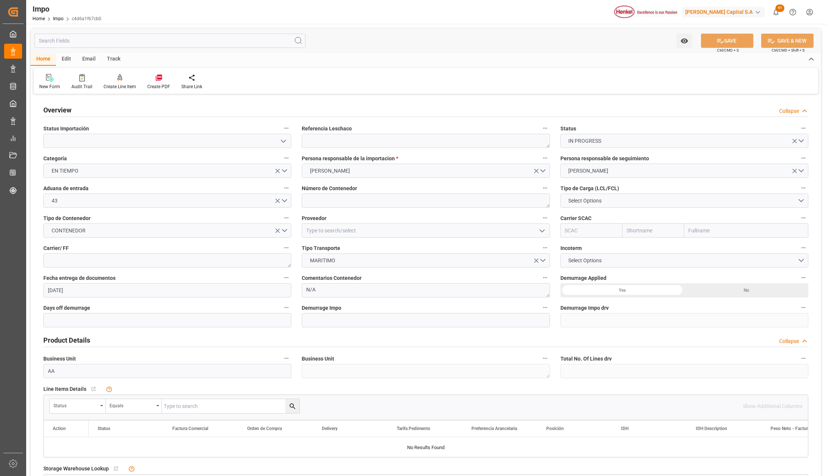
type input "[DATE]"
click at [280, 139] on icon "open menu" at bounding box center [283, 141] width 9 height 9
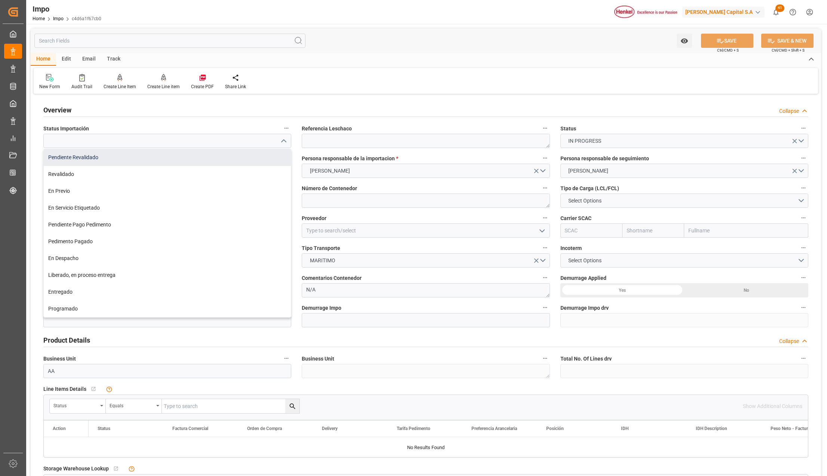
click at [126, 156] on div "Pendiente Revalidado" at bounding box center [167, 157] width 247 height 17
type input "Pendiente Revalidado"
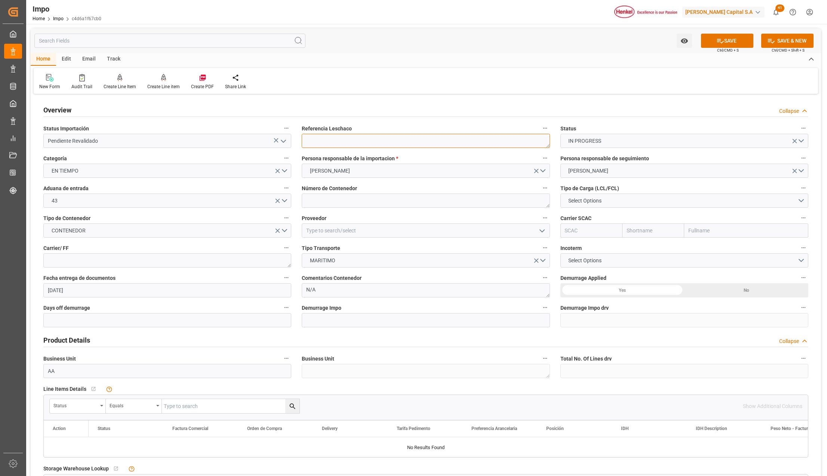
click at [328, 136] on textarea at bounding box center [426, 141] width 248 height 14
paste textarea "MILA65734"
type textarea "MILA65734"
click at [312, 202] on textarea at bounding box center [426, 201] width 248 height 14
drag, startPoint x: 326, startPoint y: 208, endPoint x: 327, endPoint y: 203, distance: 5.0
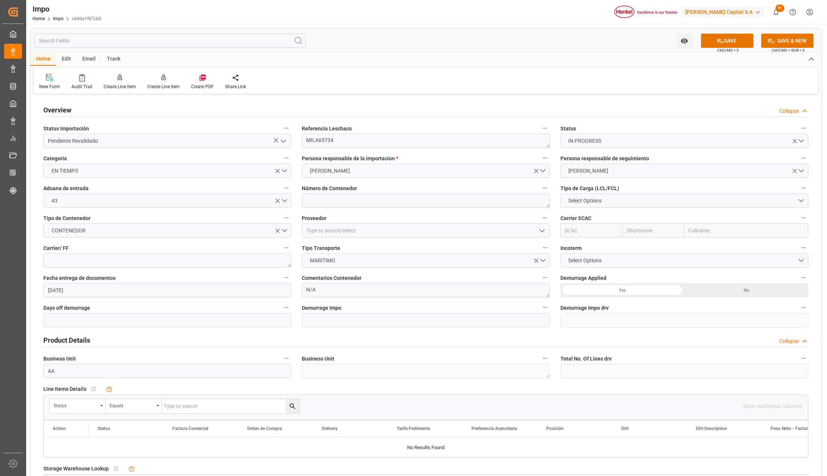
click at [326, 207] on div "Número de Contenedor" at bounding box center [425, 196] width 258 height 30
click at [587, 200] on span "Select Options" at bounding box center [584, 201] width 41 height 8
click at [590, 222] on div "FCL 20"" at bounding box center [684, 218] width 247 height 16
click at [94, 256] on textarea at bounding box center [167, 260] width 248 height 14
type textarea "DHL"
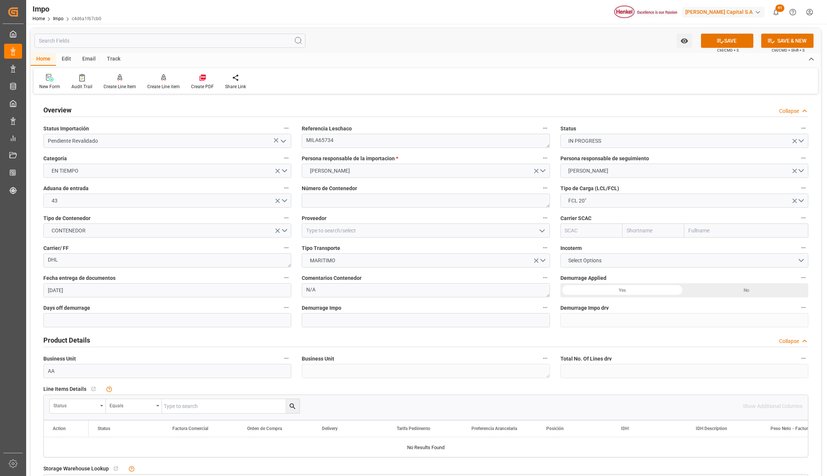
drag, startPoint x: 693, startPoint y: 230, endPoint x: 687, endPoint y: 227, distance: 7.0
click at [693, 230] on input "text" at bounding box center [746, 231] width 124 height 14
type input "MSC"
click at [696, 251] on div "Mediterranean Shipping Company" at bounding box center [729, 247] width 90 height 17
type input "MSCU"
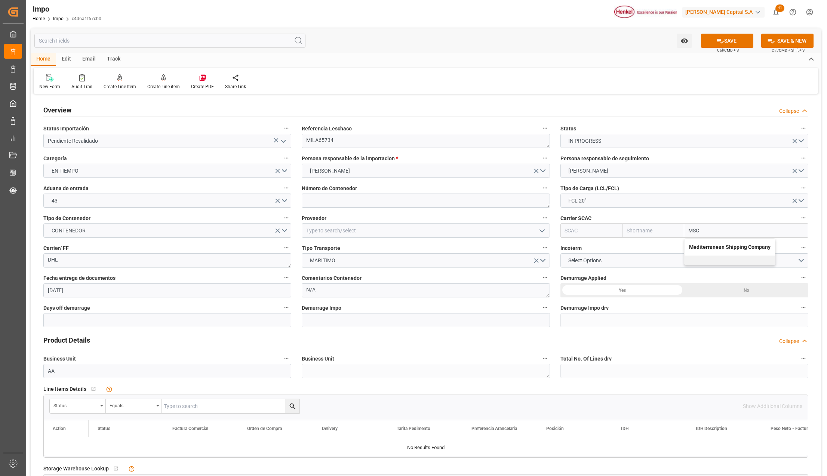
type input "MSC"
type input "Mediterranean Shipping Company"
click at [661, 262] on button "Select Options" at bounding box center [684, 260] width 248 height 14
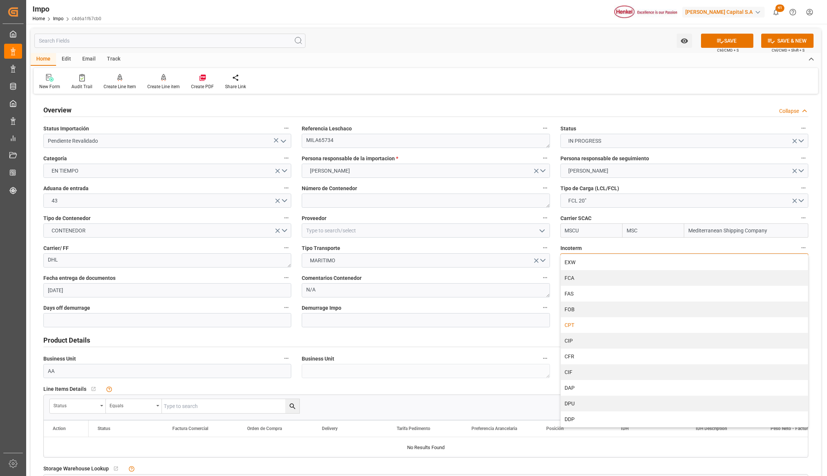
click at [584, 324] on div "CPT" at bounding box center [684, 325] width 247 height 16
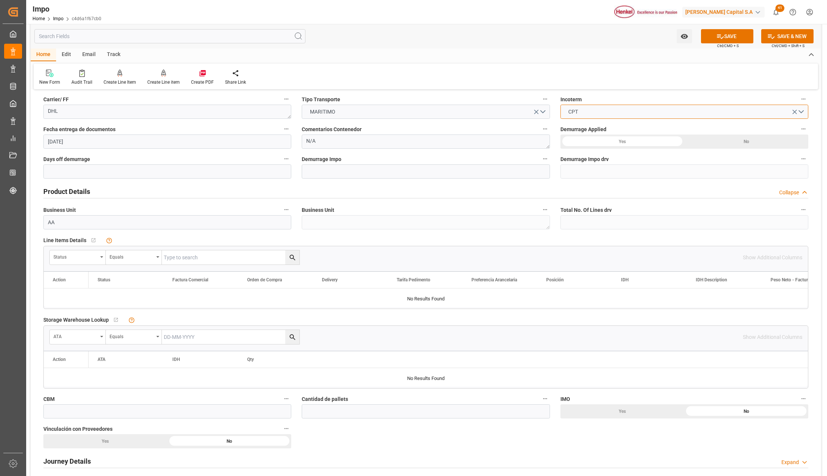
scroll to position [150, 0]
click at [104, 254] on div "Status" at bounding box center [78, 257] width 56 height 14
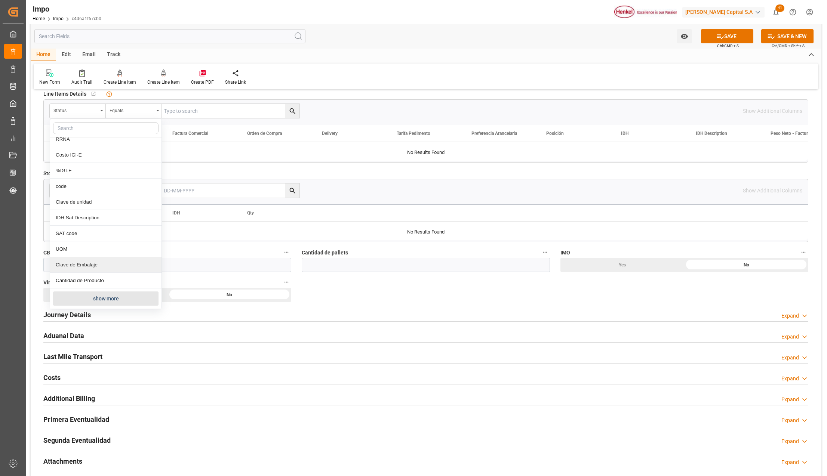
scroll to position [299, 0]
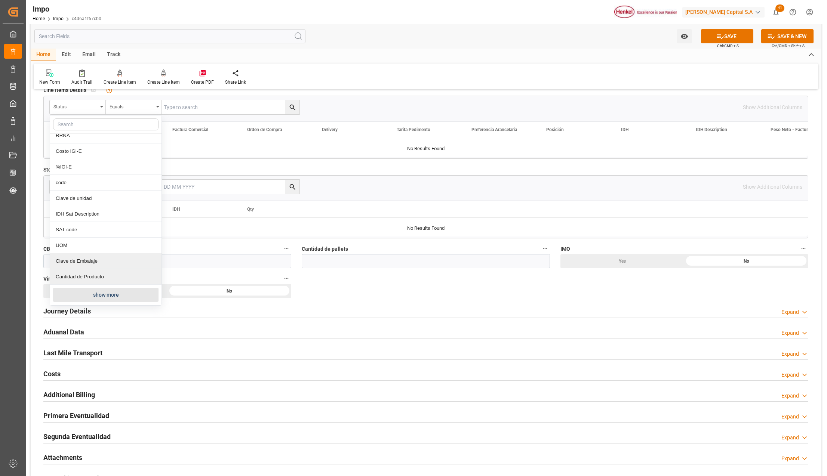
click at [79, 289] on button "show more" at bounding box center [105, 295] width 105 height 14
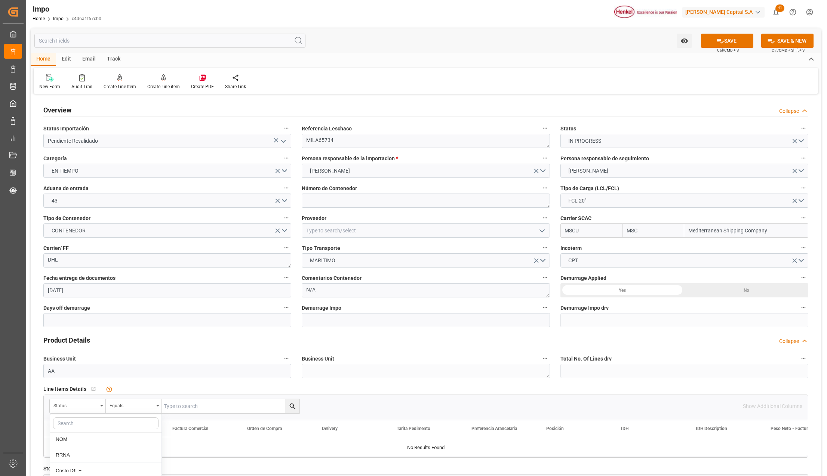
scroll to position [161, 0]
click at [314, 141] on textarea "MILA65734" at bounding box center [426, 141] width 248 height 14
click at [104, 401] on div "Status" at bounding box center [78, 406] width 56 height 14
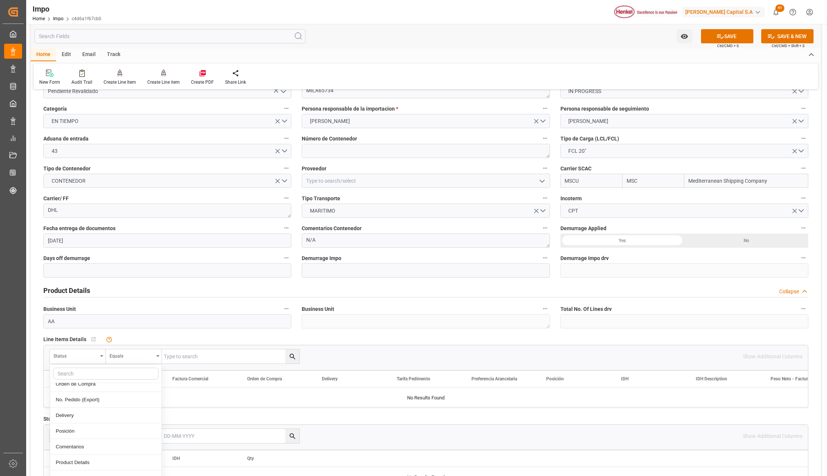
scroll to position [150, 0]
click at [73, 432] on div "Comentarios" at bounding box center [105, 430] width 111 height 16
click at [204, 358] on input "text" at bounding box center [231, 357] width 138 height 14
paste input "MILA65734"
type input "MILA65734"
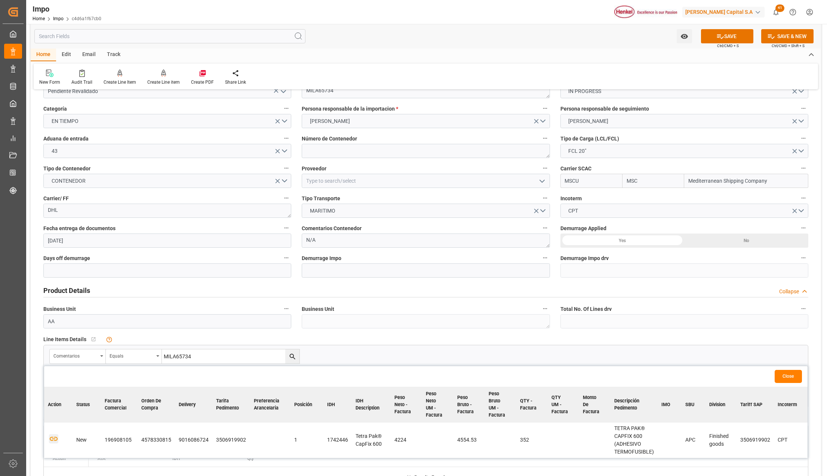
click at [52, 439] on icon "button" at bounding box center [53, 438] width 9 height 9
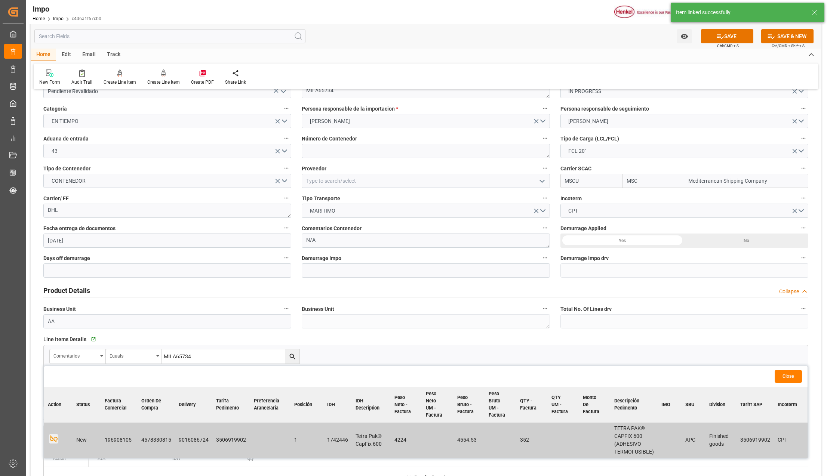
click at [789, 377] on button "Close" at bounding box center [788, 376] width 27 height 13
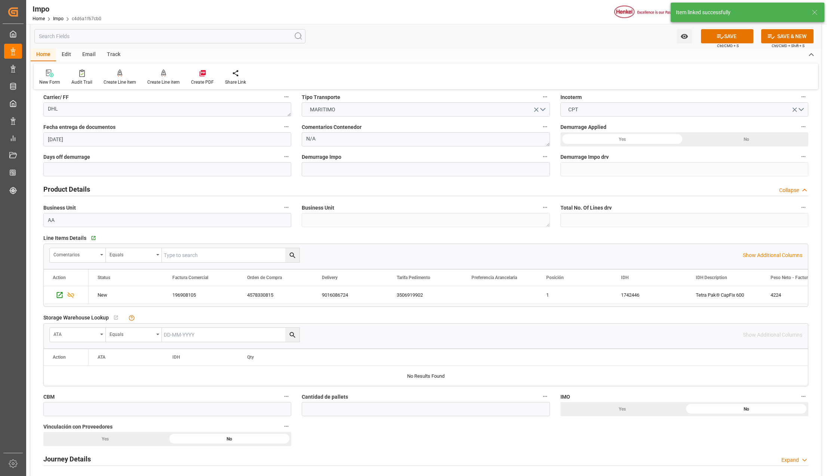
scroll to position [199, 0]
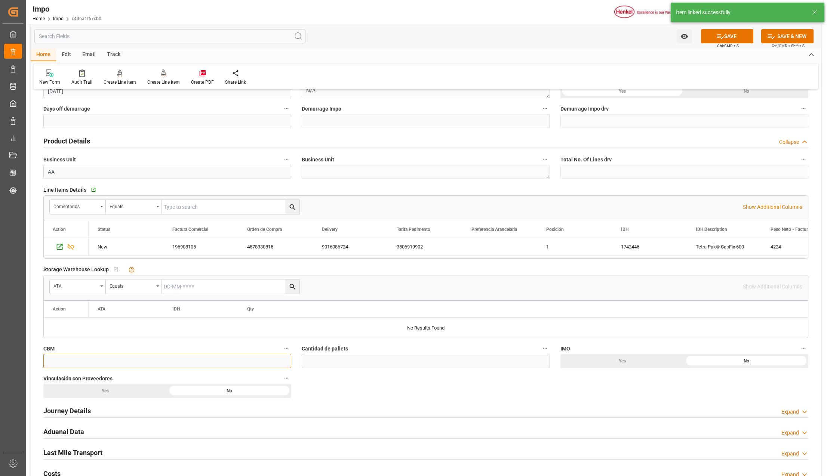
click at [90, 360] on input "text" at bounding box center [167, 361] width 248 height 14
click at [125, 364] on input "text" at bounding box center [167, 361] width 248 height 14
type input "12.71"
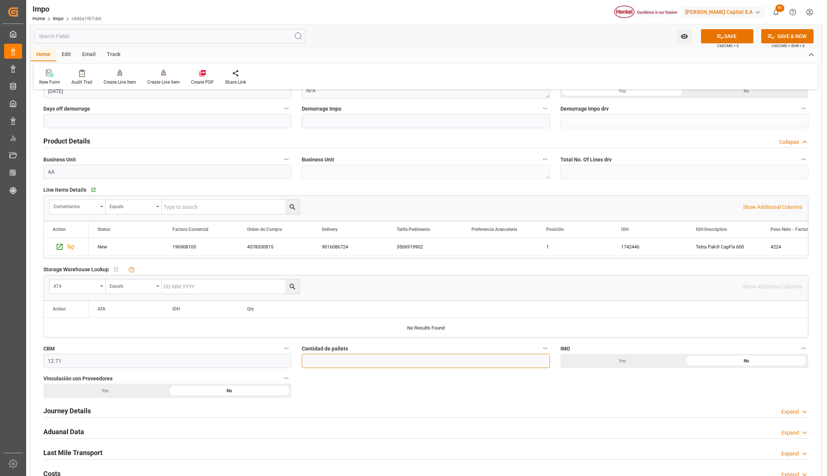
click at [313, 359] on input "text" at bounding box center [426, 361] width 248 height 14
click at [316, 361] on input "text" at bounding box center [426, 361] width 248 height 14
type input "11"
drag, startPoint x: 732, startPoint y: 359, endPoint x: 241, endPoint y: 373, distance: 491.0
click at [732, 359] on div "No" at bounding box center [746, 361] width 124 height 14
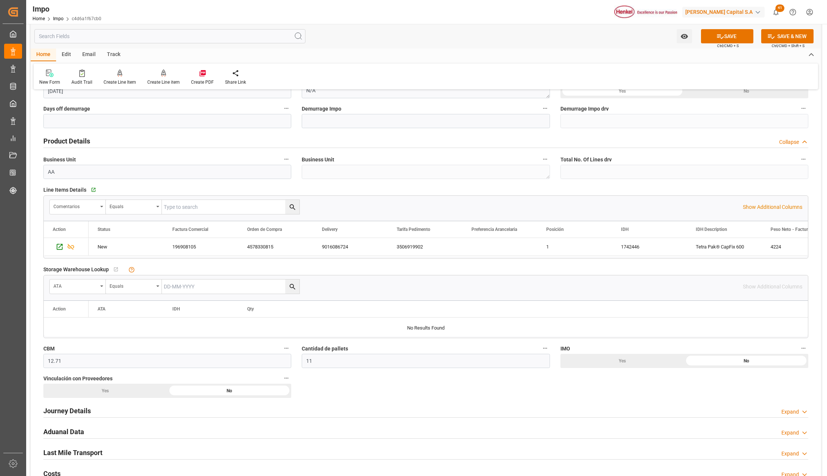
click at [560, 98] on div "Yes" at bounding box center [622, 91] width 124 height 14
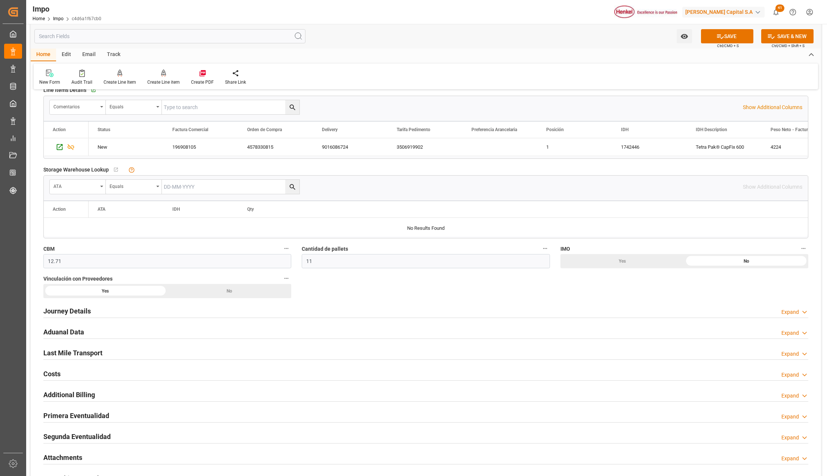
click at [74, 313] on h2 "Journey Details" at bounding box center [66, 311] width 47 height 10
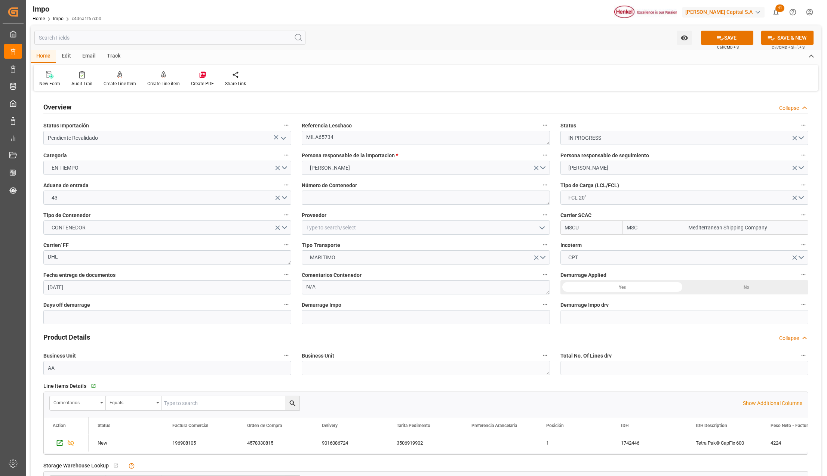
scroll to position [0, 0]
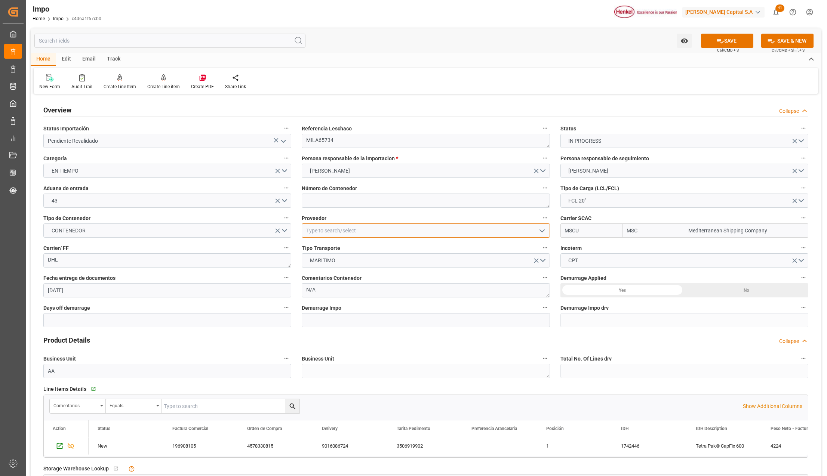
click at [328, 231] on input at bounding box center [426, 231] width 248 height 14
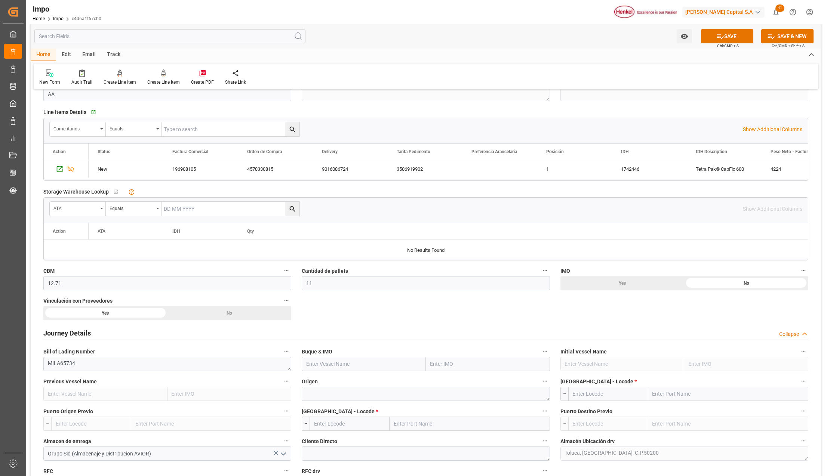
scroll to position [299, 0]
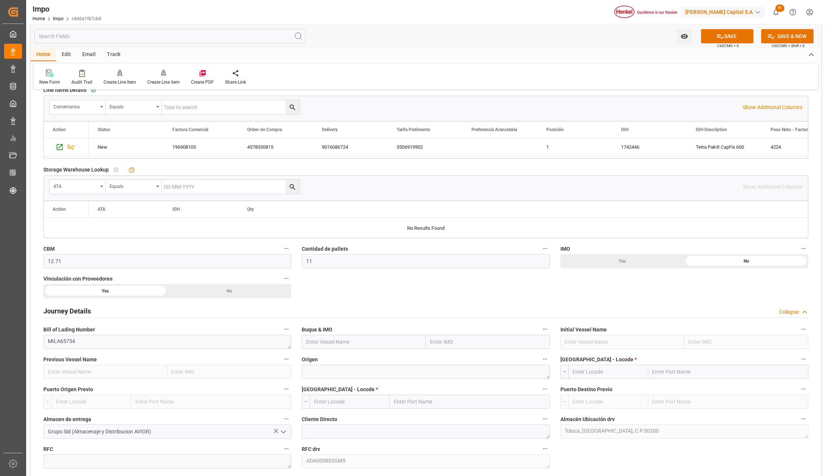
type input "[PERSON_NAME] GLOBAL SUPPLY CHAIN B.V."
click at [444, 345] on input "text" at bounding box center [488, 342] width 124 height 14
type input "MSC ANYA"
click at [447, 358] on b "9297864" at bounding box center [441, 358] width 21 height 6
type input "MSC Anya"
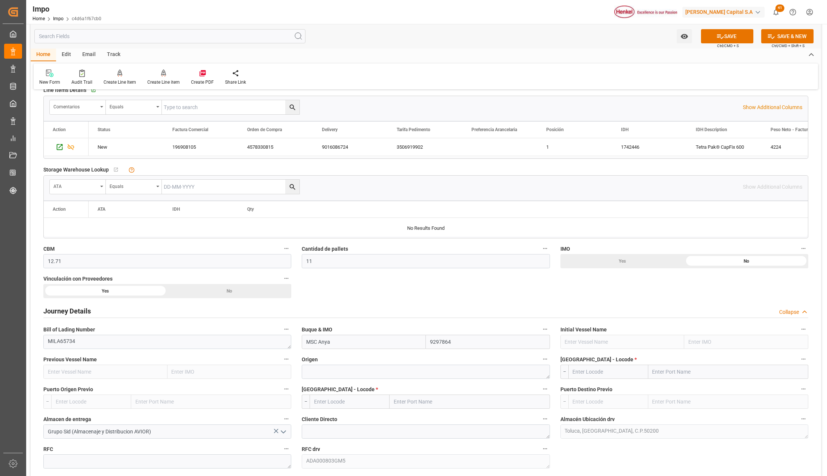
type input "9297864"
click at [377, 370] on textarea at bounding box center [426, 372] width 248 height 14
type textarea "AMSTERDAM"
click at [671, 369] on input "text" at bounding box center [728, 372] width 160 height 14
type input "GENOVA"
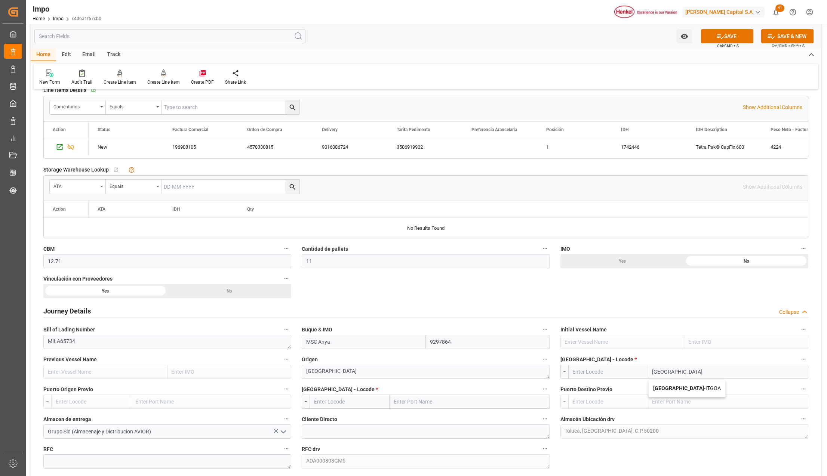
click at [672, 390] on span "Genova - ITGOA" at bounding box center [687, 388] width 68 height 6
type input "ITGOA"
type input "Genova"
click at [426, 407] on input "text" at bounding box center [470, 402] width 160 height 14
type input "[GEOGRAPHIC_DATA]"
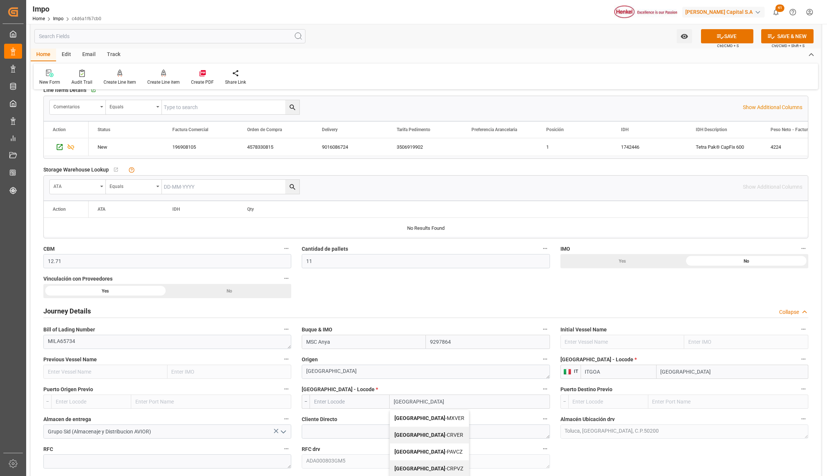
click at [425, 417] on span "Veracruz - MXVER" at bounding box center [429, 418] width 70 height 6
type input "MXVER"
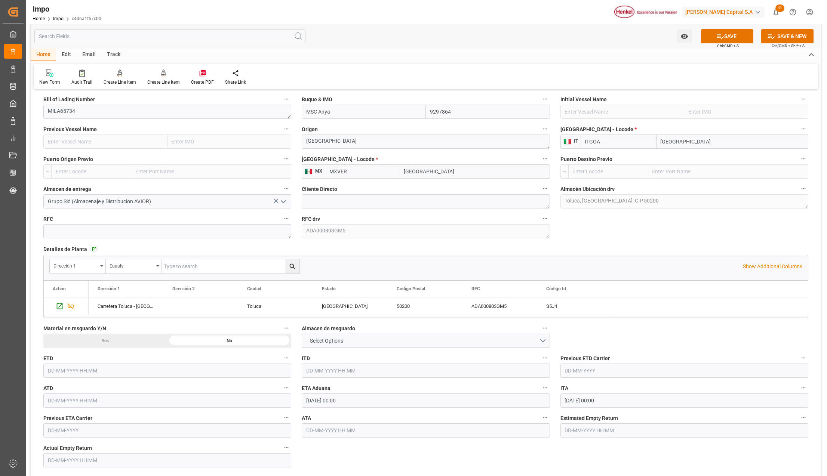
scroll to position [548, 0]
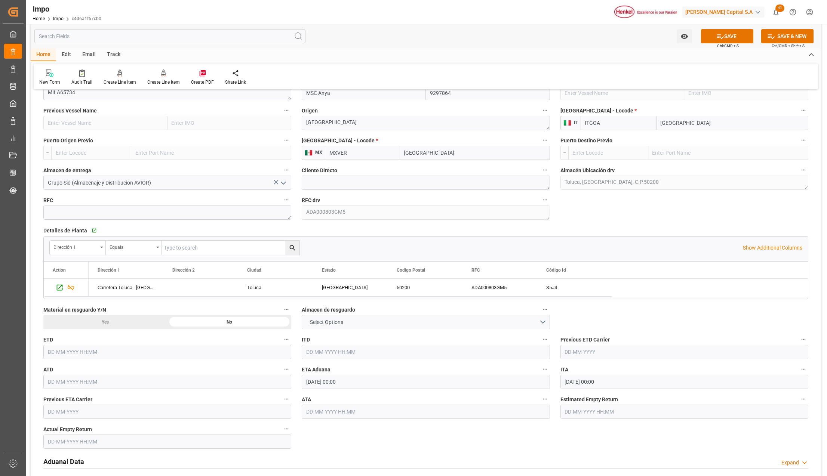
type input "[GEOGRAPHIC_DATA]"
click at [328, 386] on input "[DATE] 00:00" at bounding box center [426, 382] width 248 height 14
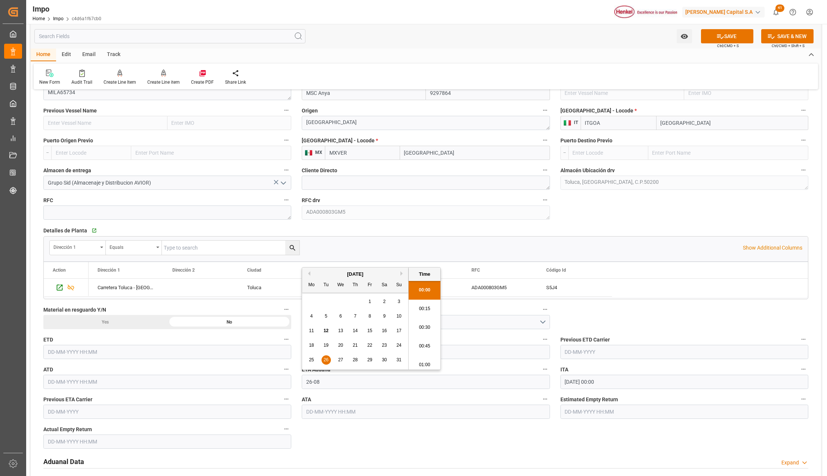
type input "26-08-2025 00:00"
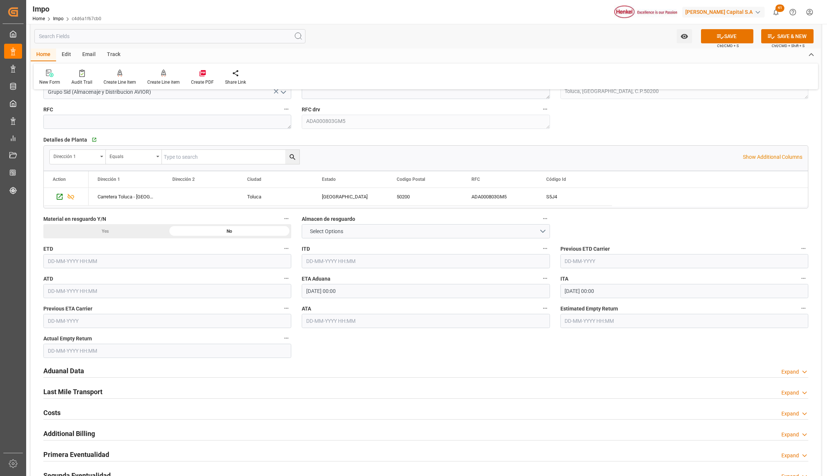
scroll to position [648, 0]
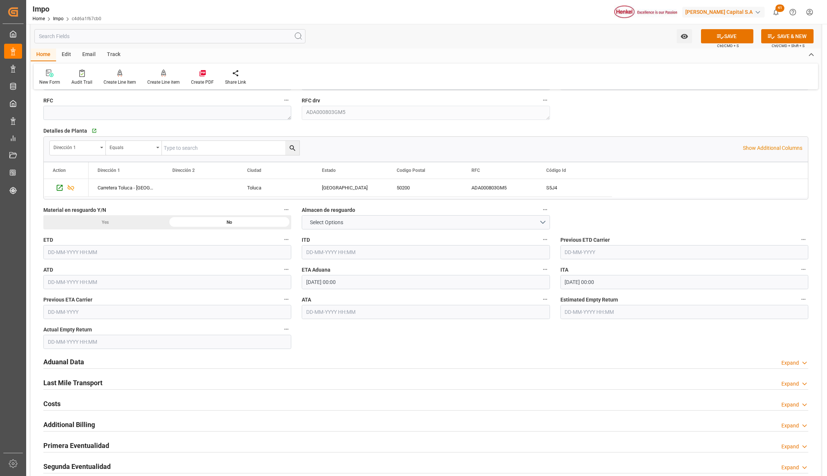
click at [63, 364] on h2 "Aduanal Data" at bounding box center [63, 362] width 41 height 10
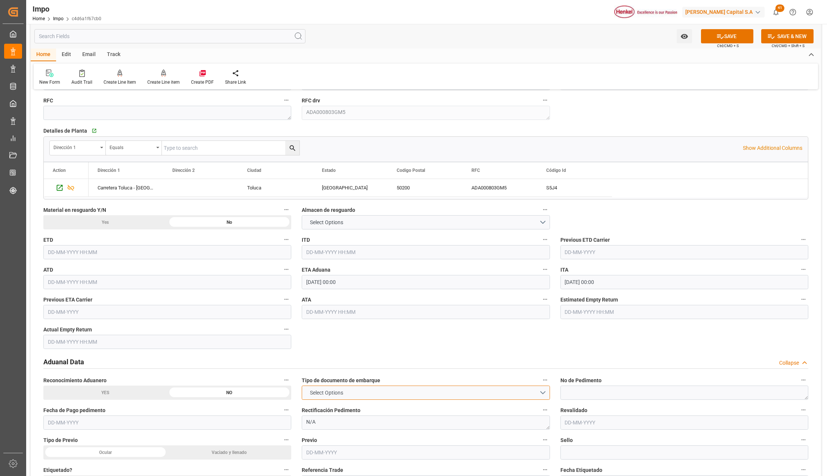
click at [323, 395] on span "Select Options" at bounding box center [326, 393] width 41 height 8
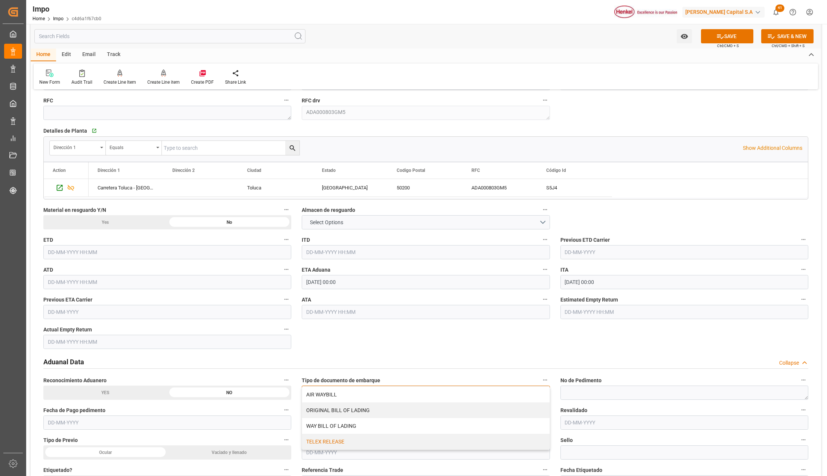
click at [332, 441] on div "TELEX RELEASE" at bounding box center [425, 442] width 247 height 16
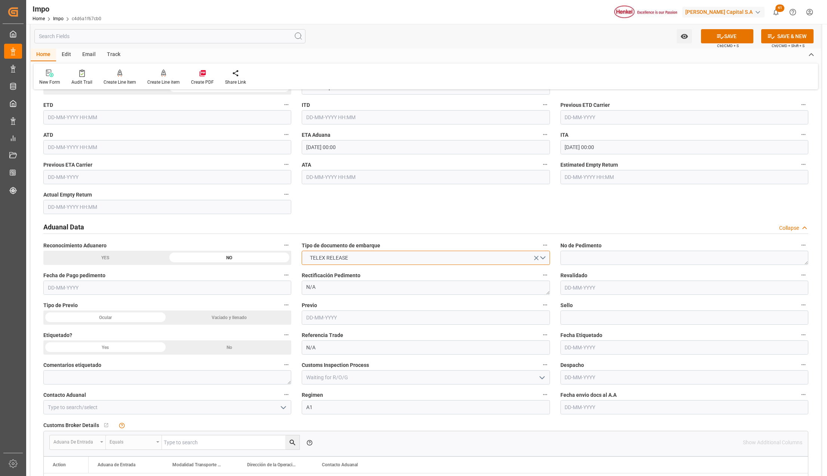
scroll to position [797, 0]
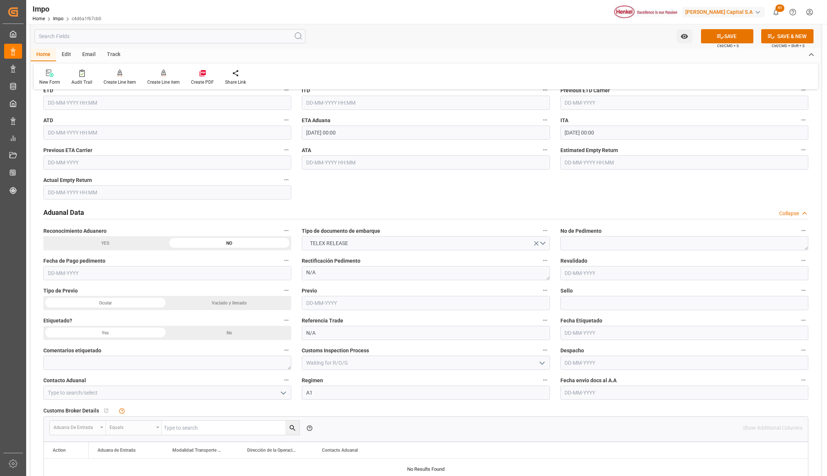
click at [596, 390] on input "text" at bounding box center [684, 393] width 248 height 14
type input "[DATE]"
click at [283, 394] on icon "open menu" at bounding box center [283, 393] width 9 height 9
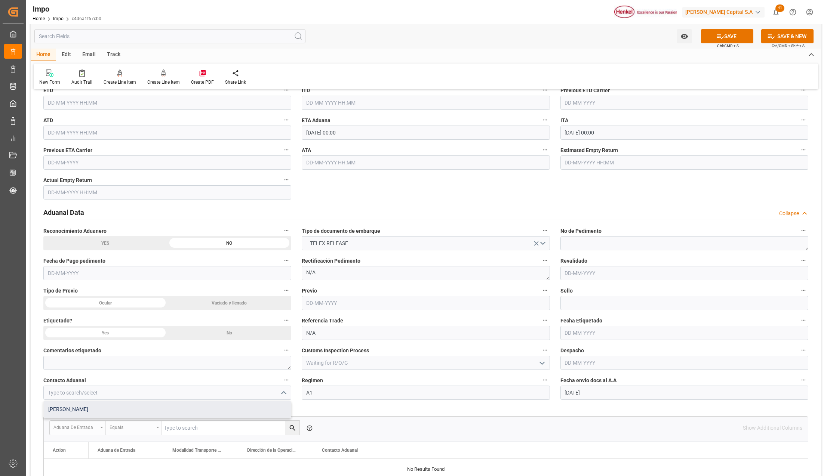
click at [188, 409] on div "[PERSON_NAME]" at bounding box center [167, 409] width 247 height 17
type input "[PERSON_NAME]"
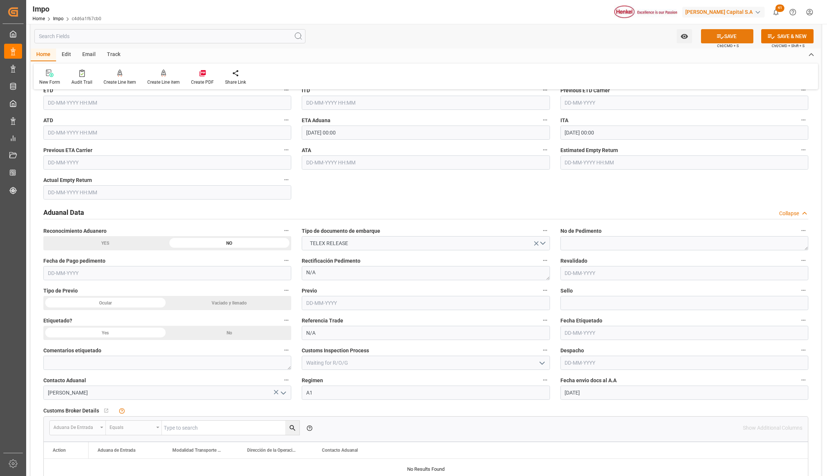
click at [734, 40] on button "SAVE" at bounding box center [727, 36] width 52 height 14
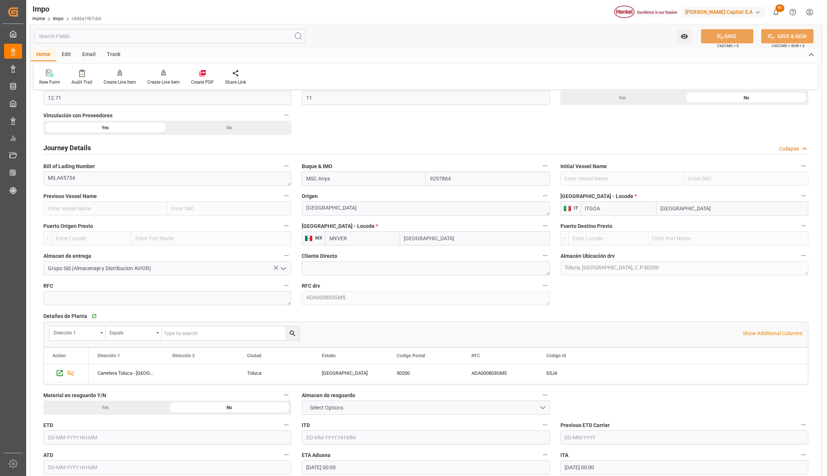
scroll to position [449, 0]
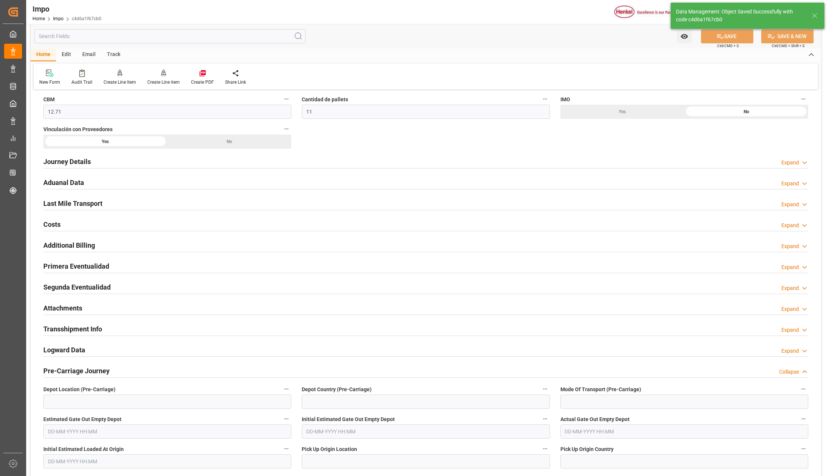
type textarea "AA"
type input "1"
click at [51, 310] on h2 "Attachments" at bounding box center [62, 308] width 39 height 10
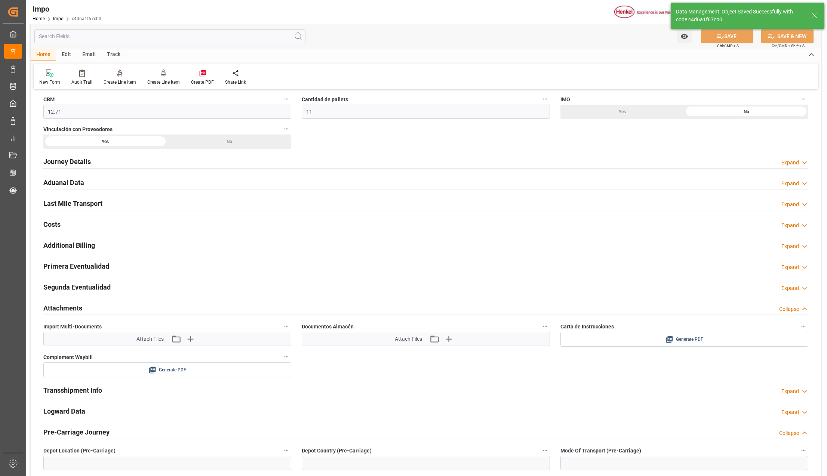
click at [681, 343] on span "Generate PDF" at bounding box center [689, 339] width 27 height 9
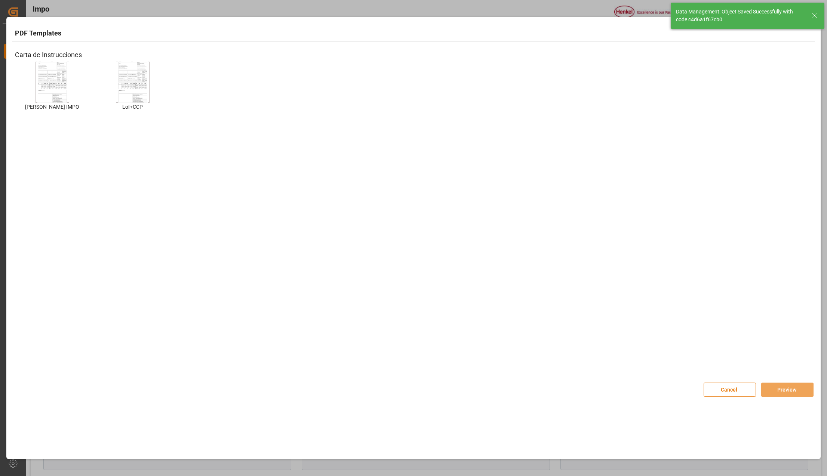
click at [61, 79] on img at bounding box center [52, 82] width 30 height 42
click at [58, 84] on img at bounding box center [52, 82] width 30 height 42
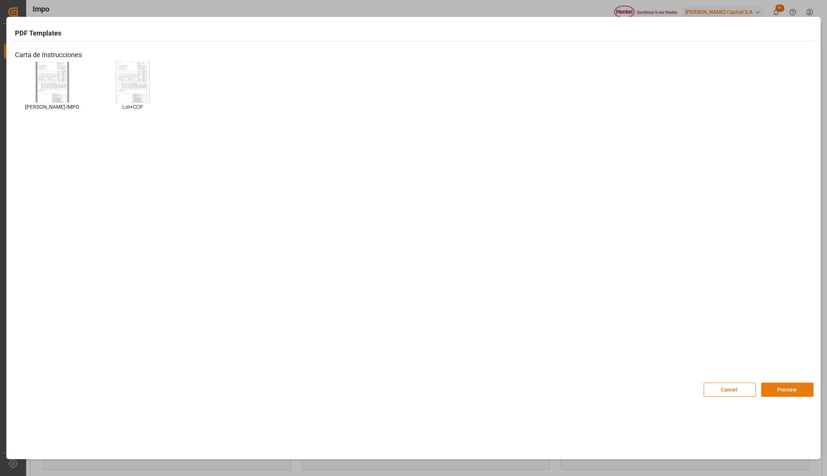
click at [776, 390] on button "Preview" at bounding box center [787, 390] width 52 height 14
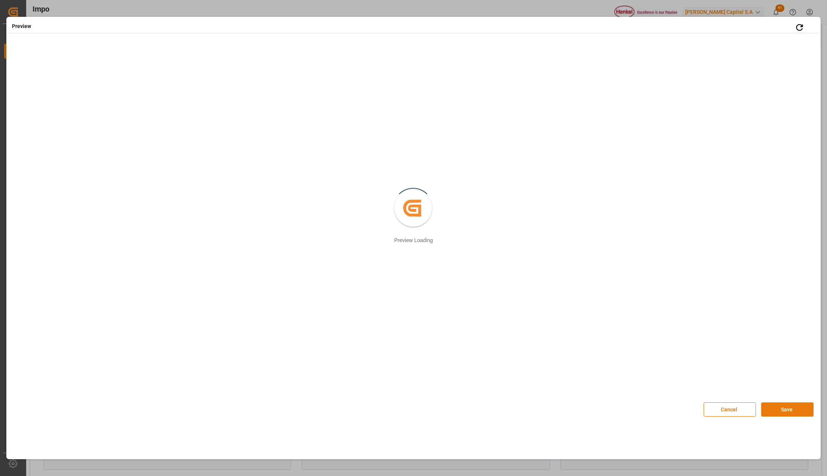
click at [790, 407] on button "Save" at bounding box center [787, 410] width 52 height 14
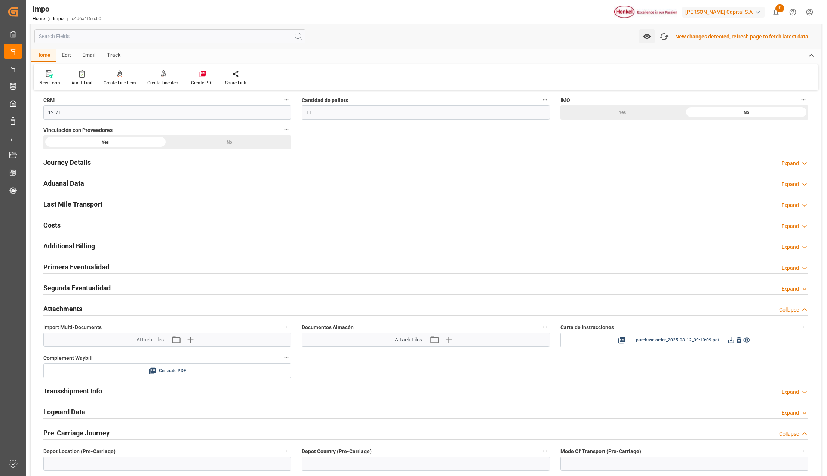
scroll to position [449, 0]
click at [732, 341] on icon at bounding box center [731, 340] width 6 height 6
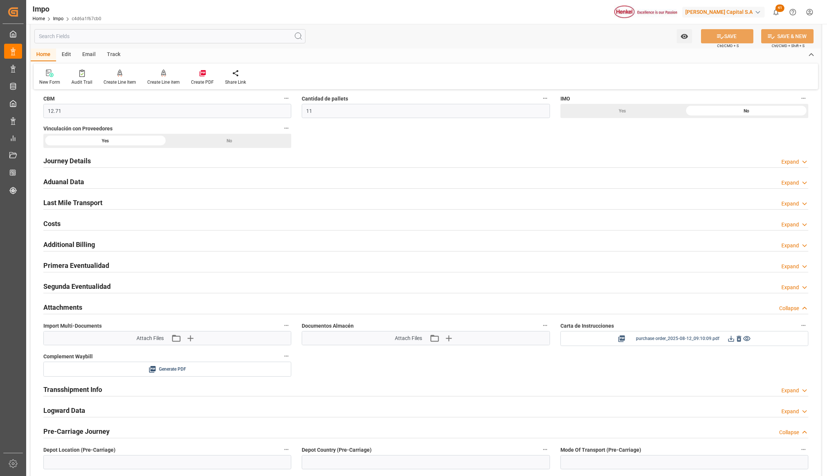
scroll to position [449, 0]
click at [189, 343] on icon "button" at bounding box center [190, 339] width 12 height 12
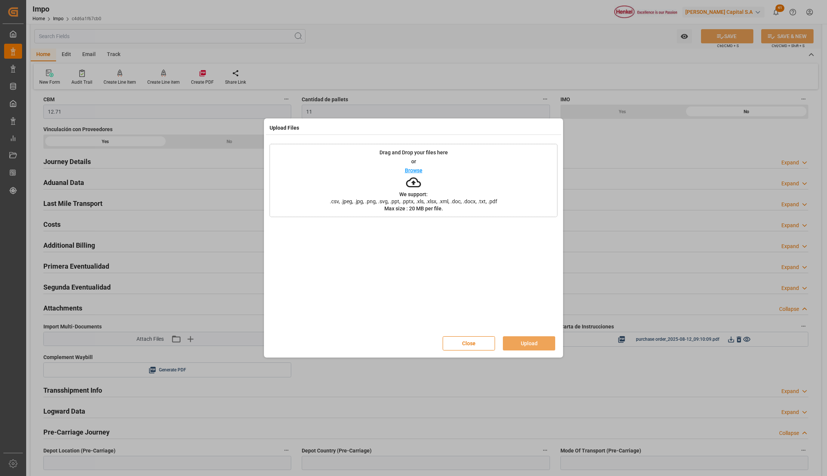
click at [390, 206] on p "Max size : 20 MB per file." at bounding box center [413, 208] width 59 height 5
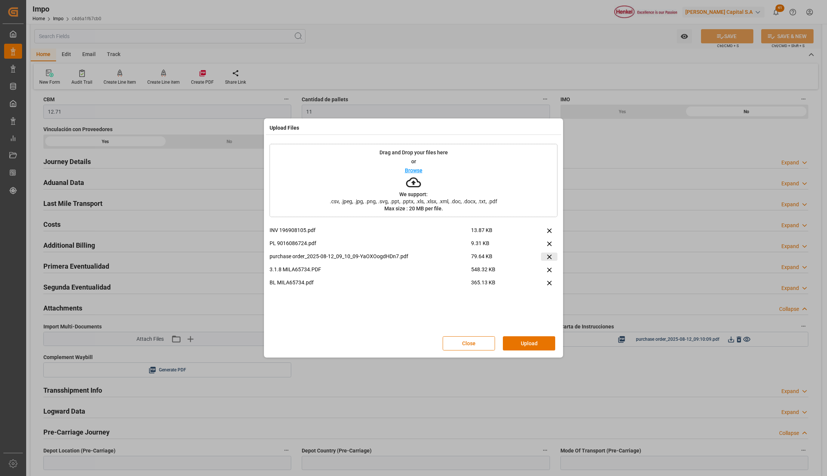
click at [548, 253] on button at bounding box center [549, 257] width 16 height 8
click at [552, 342] on button "Upload" at bounding box center [529, 343] width 52 height 14
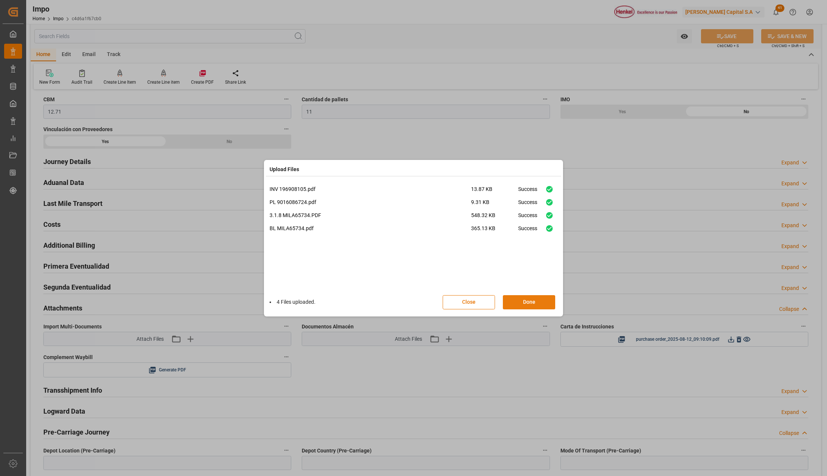
click at [517, 298] on button "Done" at bounding box center [529, 302] width 52 height 14
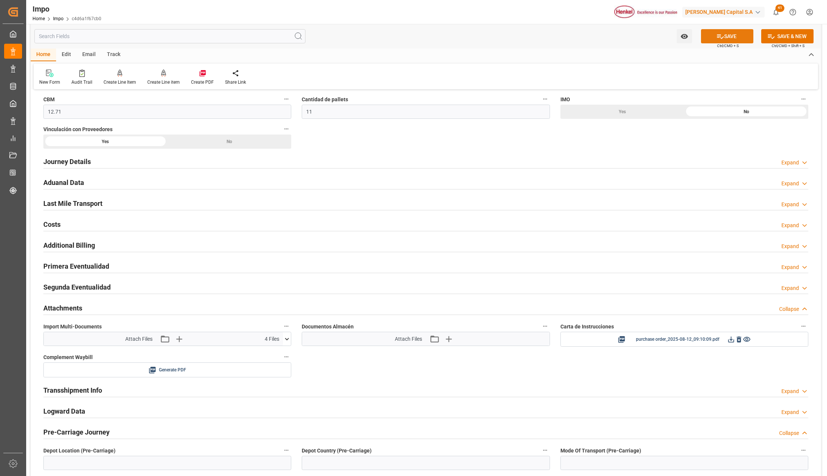
click at [721, 42] on button "SAVE" at bounding box center [727, 36] width 52 height 14
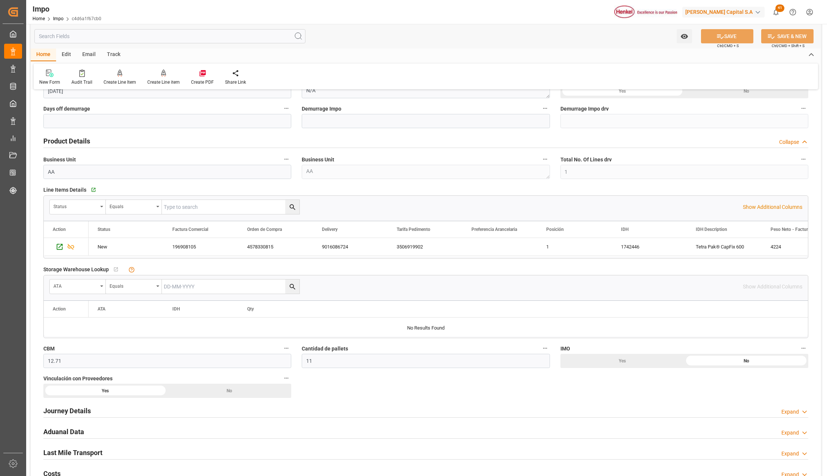
scroll to position [0, 0]
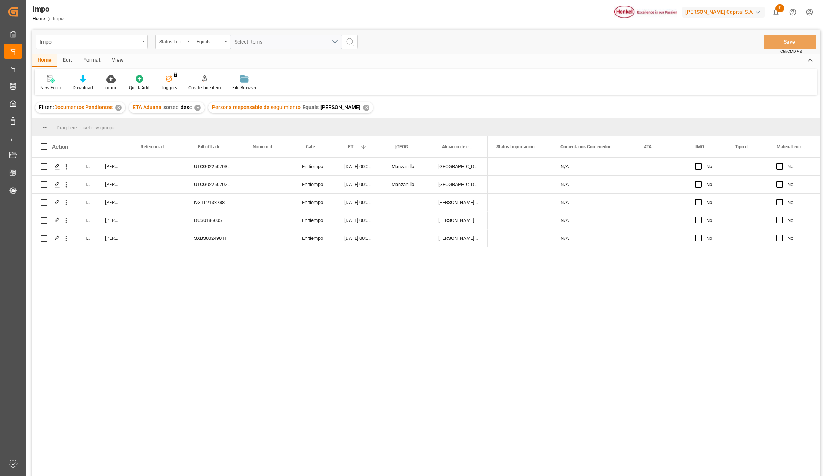
click at [217, 295] on div "In progress [PERSON_NAME] UTCG0225070387 En tiempo [DATE] 00:00:00 Manzanillo […" at bounding box center [426, 318] width 788 height 321
click at [216, 240] on div "SXBS00249011" at bounding box center [212, 239] width 55 height 18
click at [68, 239] on icon "open menu" at bounding box center [66, 239] width 8 height 8
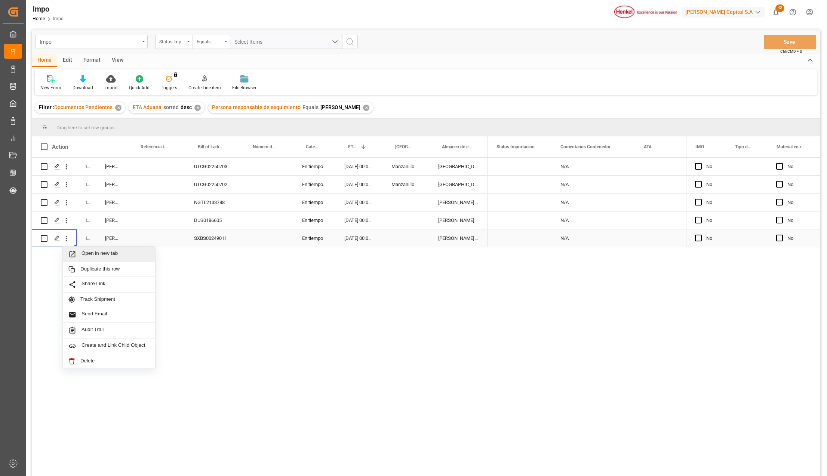
click at [80, 256] on span "Press SPACE to select this row." at bounding box center [74, 254] width 13 height 8
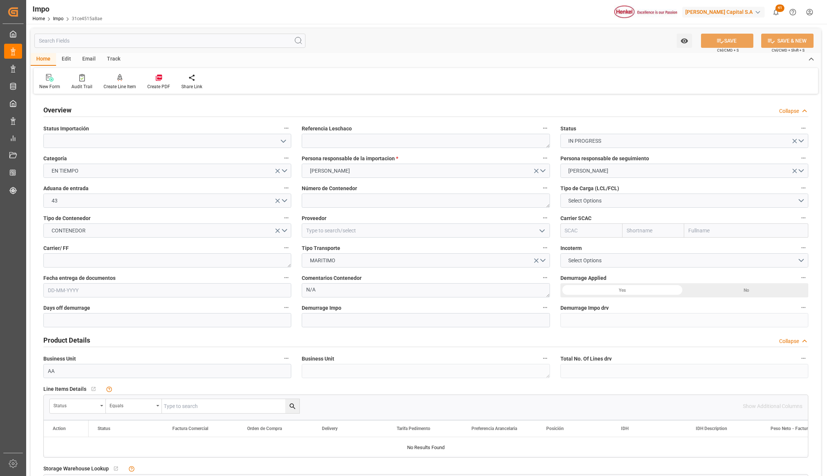
type input "[DATE]"
drag, startPoint x: 281, startPoint y: 144, endPoint x: 273, endPoint y: 148, distance: 9.0
click at [281, 144] on icon "open menu" at bounding box center [283, 141] width 9 height 9
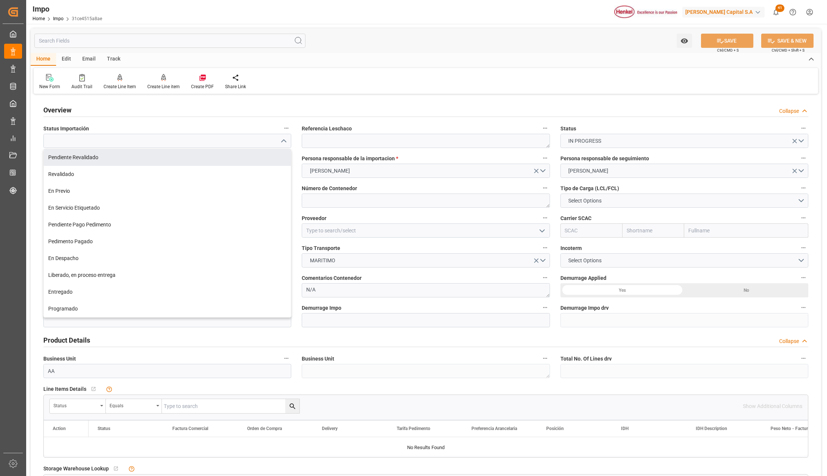
drag, startPoint x: 253, startPoint y: 157, endPoint x: 314, endPoint y: 143, distance: 62.6
click at [253, 157] on div "Pendiente Revalidado" at bounding box center [167, 157] width 247 height 17
type input "Pendiente Revalidado"
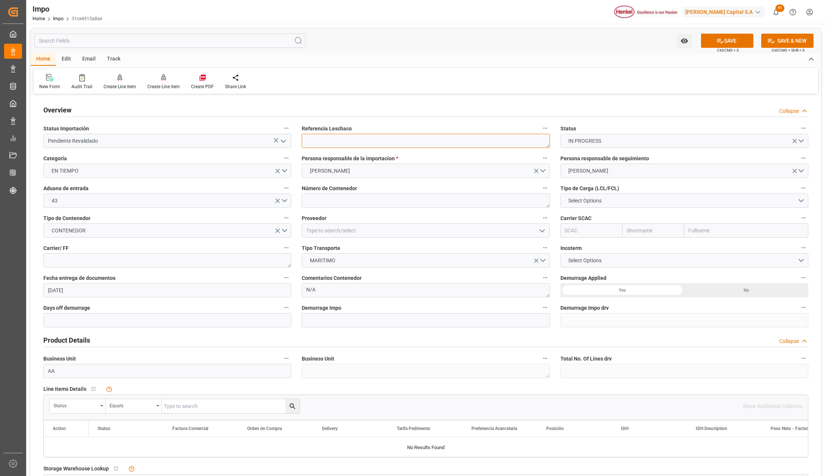
click at [315, 141] on textarea at bounding box center [426, 141] width 248 height 14
paste textarea "TTClub Bill Of Lading - SXBS00249011"
click at [360, 139] on textarea "TTClub Bill Of Lading - SXBS00249011" at bounding box center [426, 141] width 248 height 14
click at [353, 139] on textarea "SXBS00249011" at bounding box center [426, 141] width 248 height 14
type textarea "SXBS00249011"
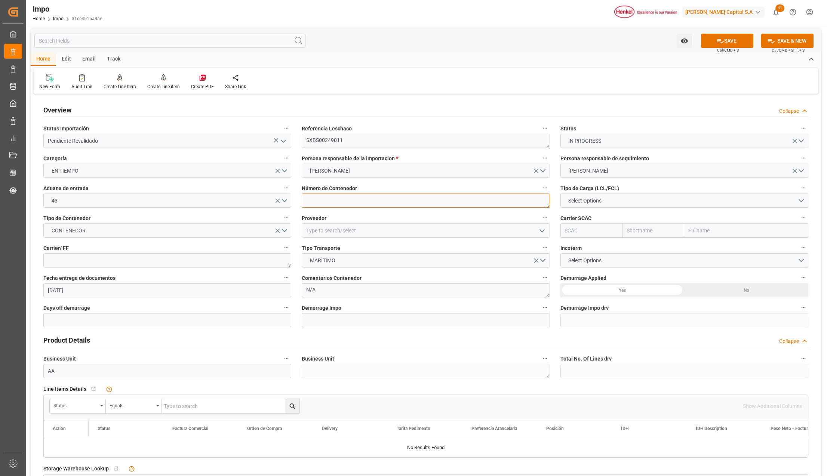
click at [340, 202] on textarea at bounding box center [426, 201] width 248 height 14
click at [615, 200] on button "Select Options" at bounding box center [684, 201] width 248 height 14
click at [570, 235] on div "FCL 40"" at bounding box center [684, 234] width 247 height 16
click at [353, 232] on input at bounding box center [426, 231] width 248 height 14
type input "w"
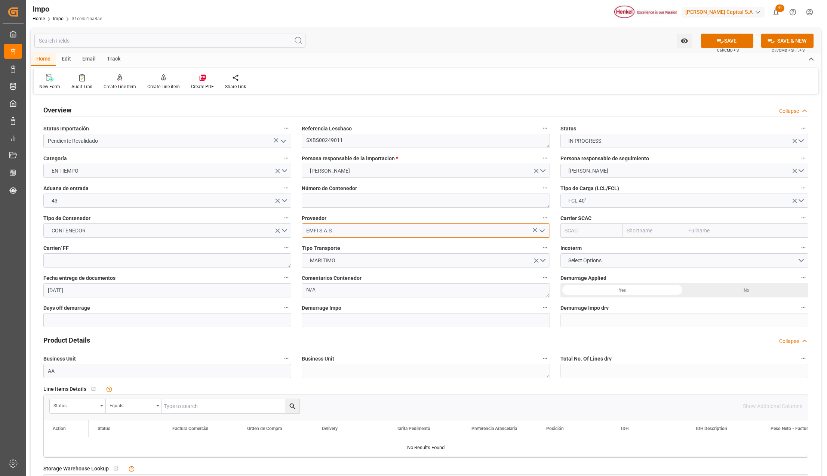
type input "EMFI S.A.S."
click at [252, 256] on textarea at bounding box center [167, 260] width 248 height 14
type textarea "EM LINES"
click at [597, 289] on div "Yes" at bounding box center [622, 290] width 124 height 14
click at [77, 321] on input "text" at bounding box center [167, 320] width 248 height 14
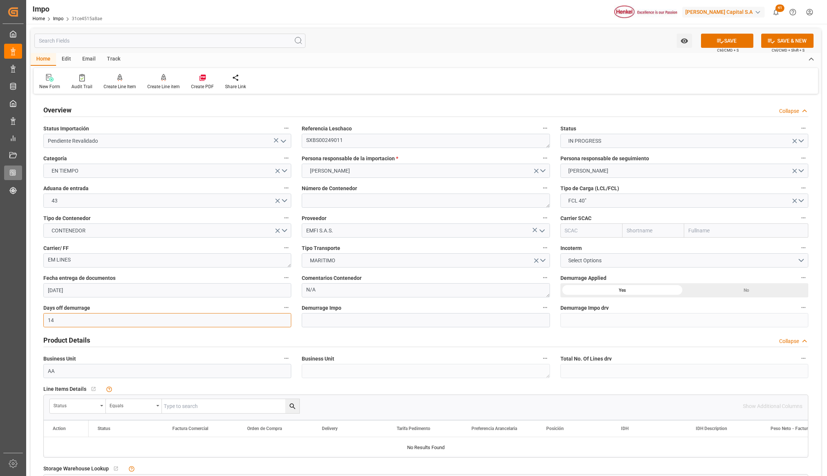
type input "14"
drag, startPoint x: 582, startPoint y: 262, endPoint x: 587, endPoint y: 295, distance: 33.5
click at [582, 262] on span "Select Options" at bounding box center [584, 261] width 41 height 8
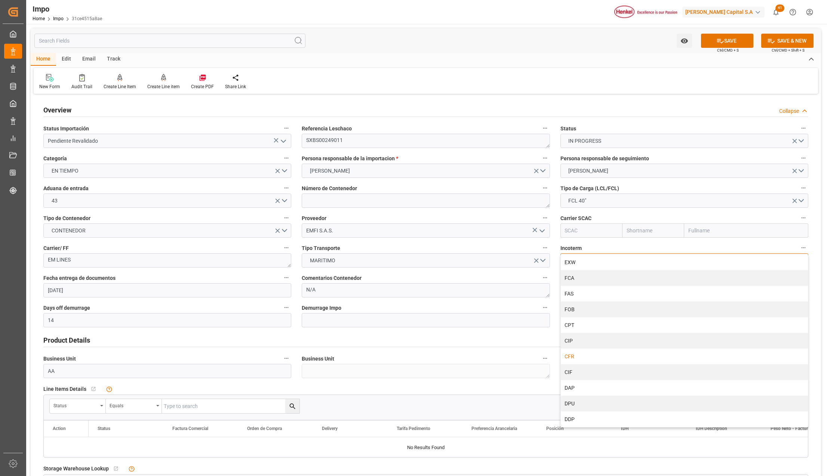
click at [579, 356] on div "CFR" at bounding box center [684, 357] width 247 height 16
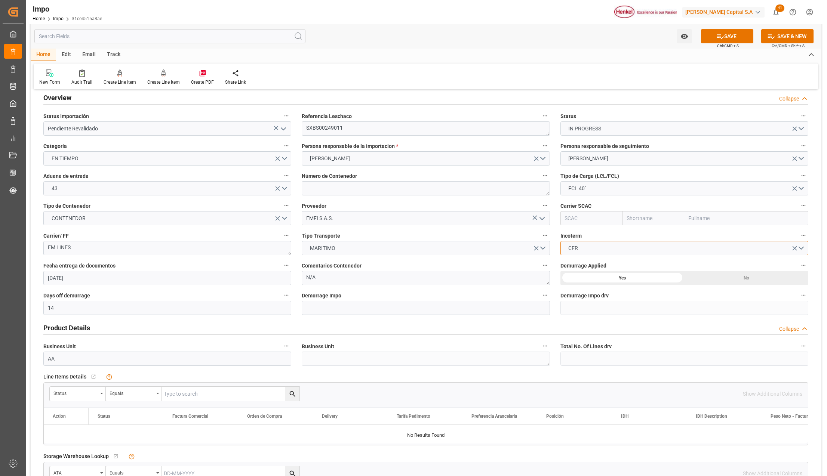
scroll to position [50, 0]
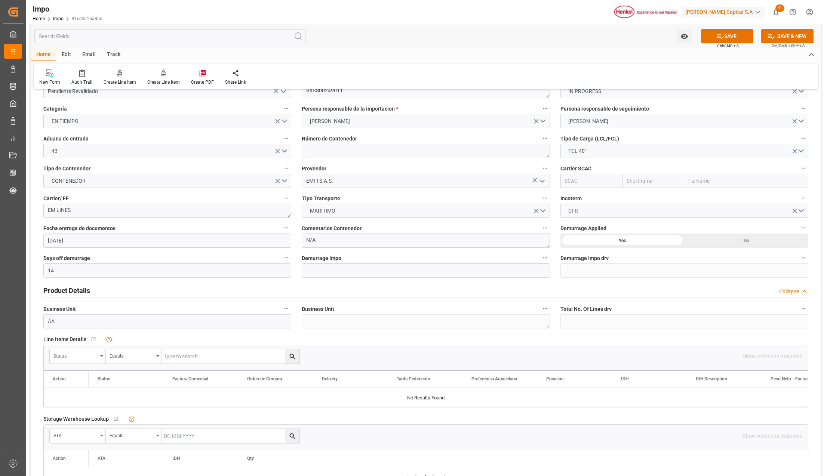
click at [105, 356] on div "Status" at bounding box center [78, 357] width 56 height 14
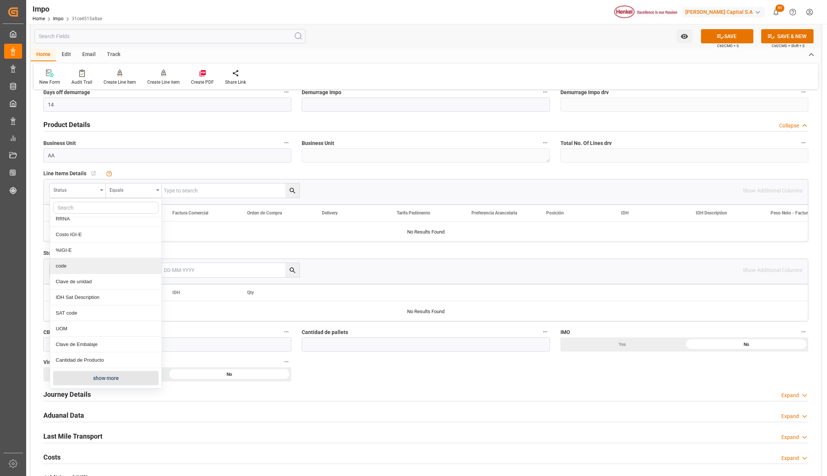
scroll to position [249, 0]
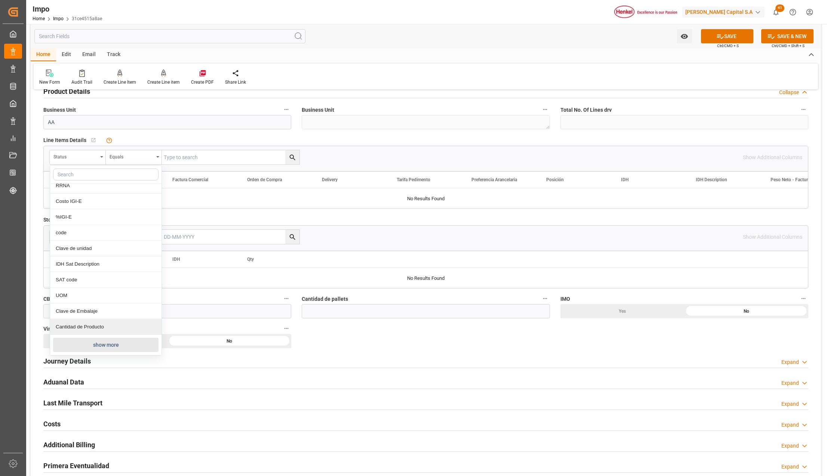
click at [79, 341] on button "show more" at bounding box center [105, 345] width 105 height 14
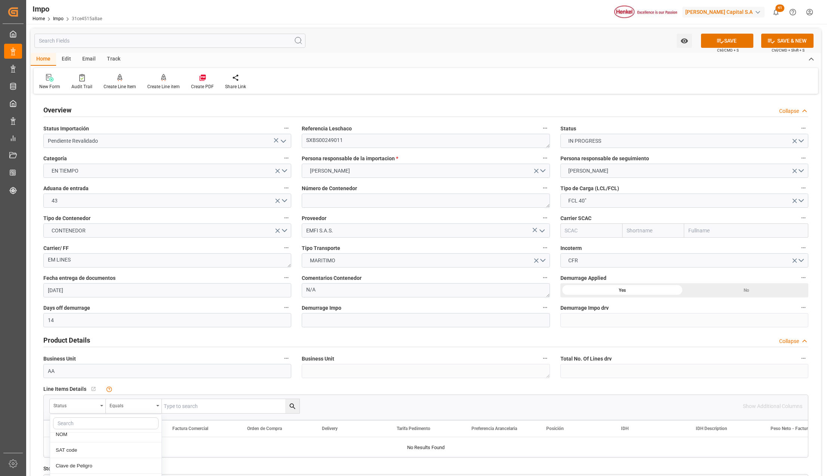
scroll to position [161, 0]
click at [320, 143] on textarea "SXBS00249011" at bounding box center [426, 141] width 248 height 14
click at [105, 407] on div "Status" at bounding box center [78, 406] width 56 height 14
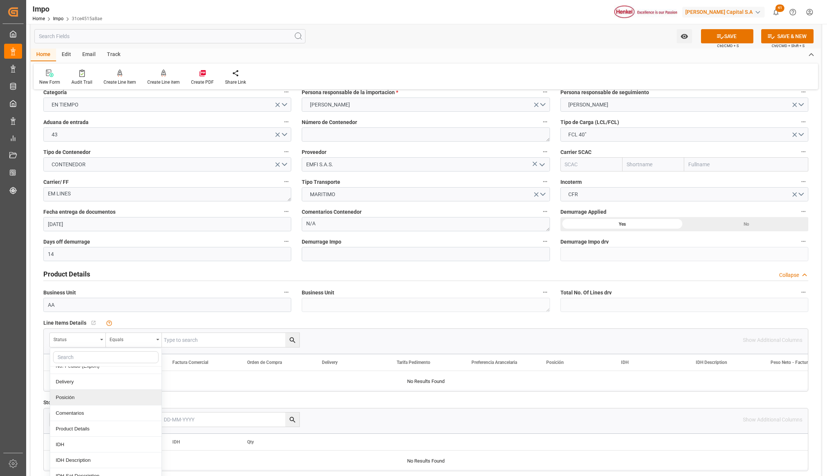
scroll to position [99, 0]
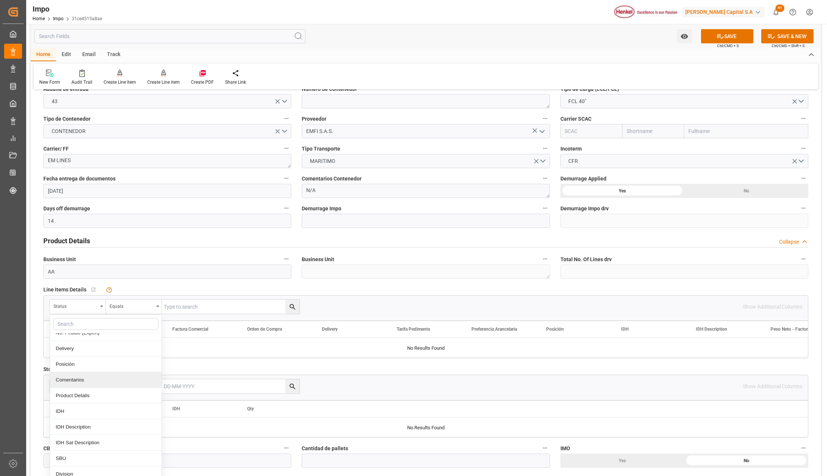
click at [70, 381] on div "Comentarios" at bounding box center [105, 380] width 111 height 16
click at [184, 305] on input "text" at bounding box center [231, 307] width 138 height 14
paste input "SXBS00249011"
type input "SXBS00249011"
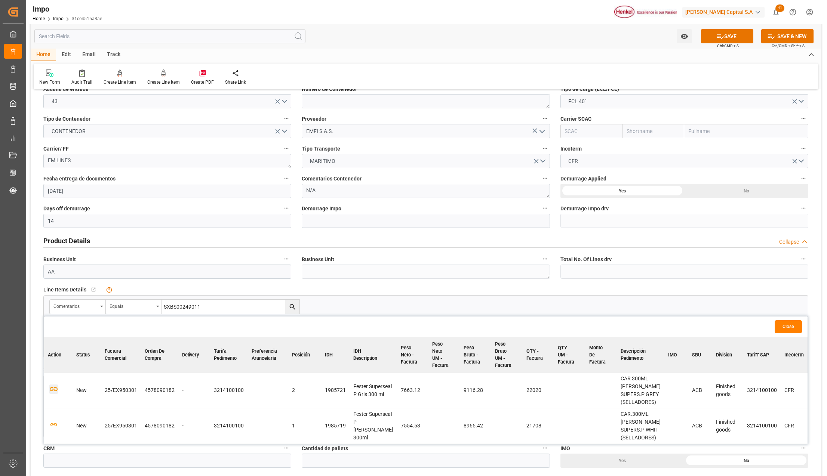
click at [54, 392] on icon "button" at bounding box center [54, 390] width 8 height 4
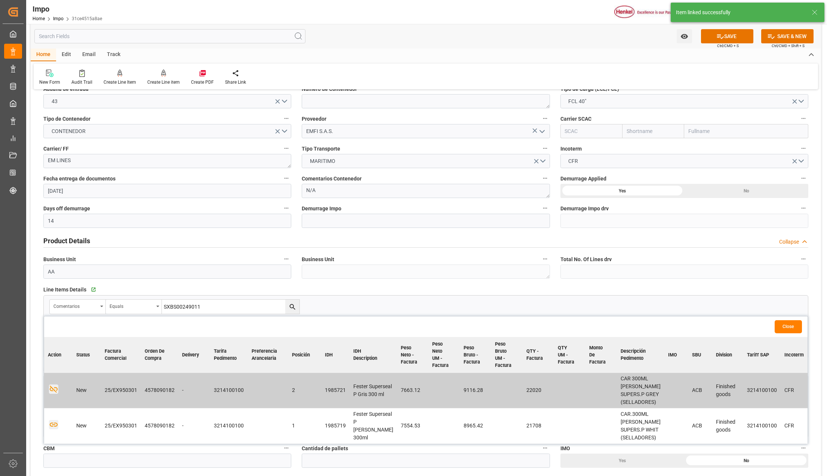
click at [50, 430] on icon "button" at bounding box center [53, 424] width 9 height 9
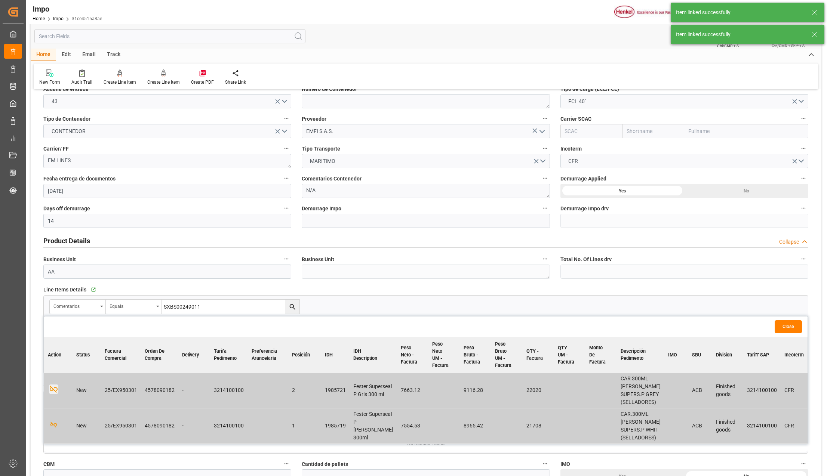
click at [784, 324] on button "Close" at bounding box center [788, 326] width 27 height 13
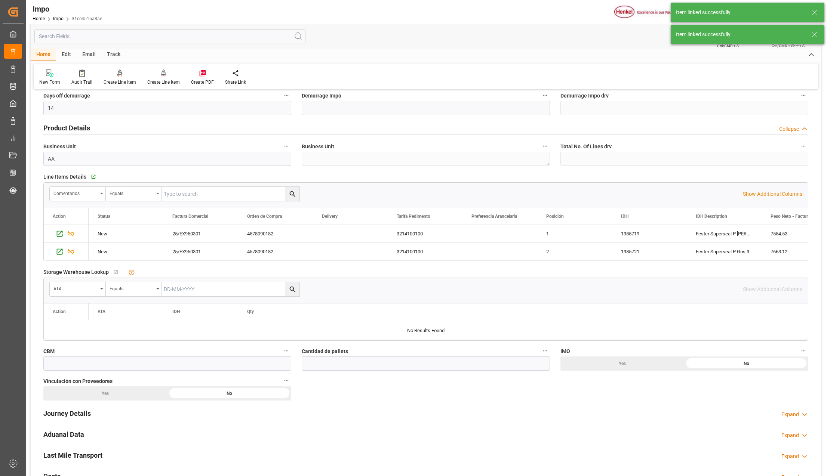
scroll to position [249, 0]
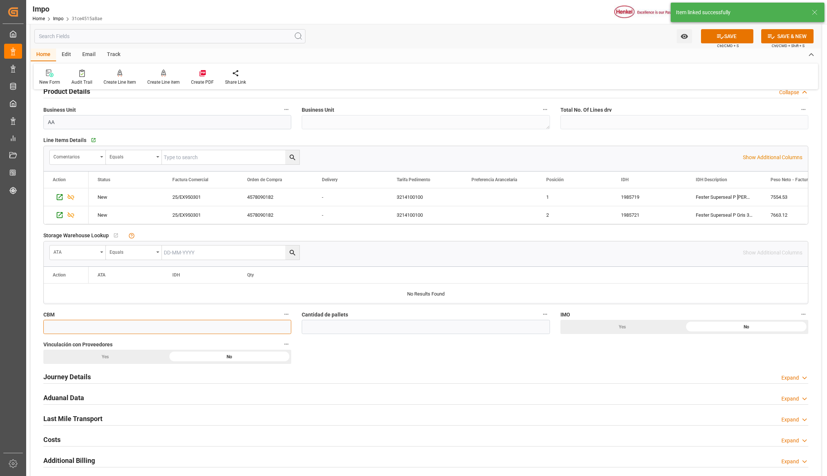
drag, startPoint x: 120, startPoint y: 325, endPoint x: 110, endPoint y: 328, distance: 11.2
click at [120, 325] on input "text" at bounding box center [167, 327] width 248 height 14
drag, startPoint x: 70, startPoint y: 327, endPoint x: 66, endPoint y: 325, distance: 5.2
click at [70, 327] on input "text" at bounding box center [167, 327] width 248 height 14
type input "40"
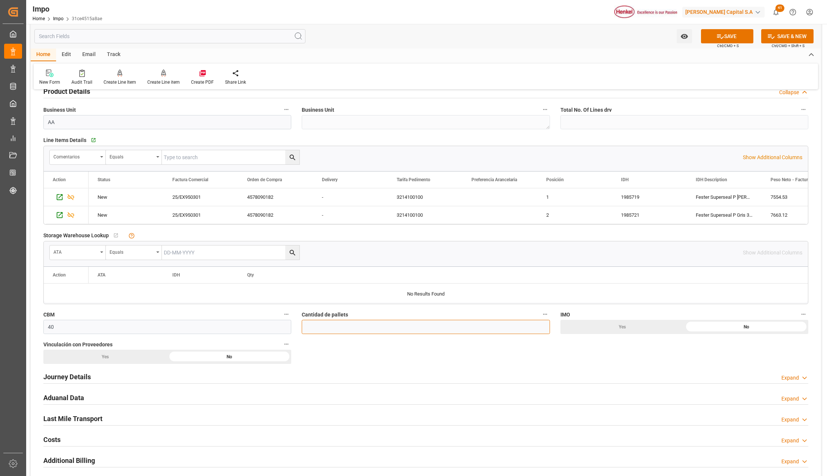
click at [347, 330] on input "text" at bounding box center [426, 327] width 248 height 14
type input "17"
click at [740, 330] on div "No" at bounding box center [746, 327] width 124 height 14
click at [684, 334] on div "No" at bounding box center [746, 327] width 124 height 14
click at [51, 379] on h2 "Journey Details" at bounding box center [66, 377] width 47 height 10
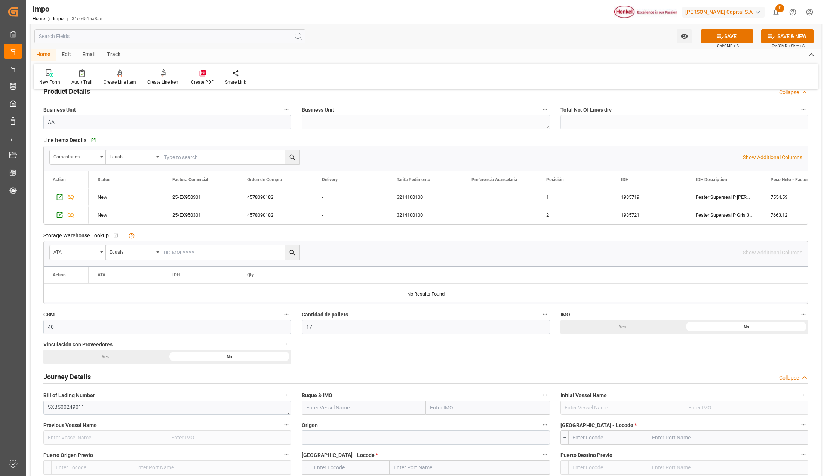
click at [438, 409] on input "text" at bounding box center [488, 408] width 124 height 14
click at [449, 409] on input "[GEOGRAPHIC_DATA]" at bounding box center [488, 408] width 124 height 14
type input "MAERSK SEM"
click at [506, 461] on span "9315226 - [GEOGRAPHIC_DATA]" at bounding box center [469, 458] width 77 height 6
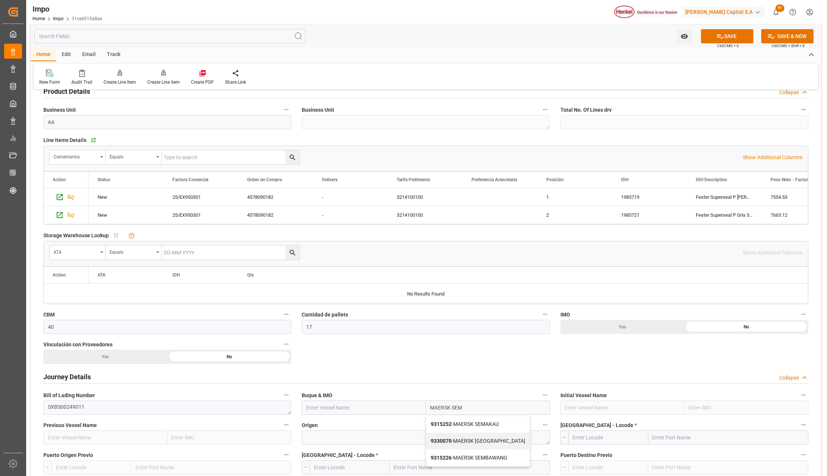
type input "MAERSK SEMBAWANG"
type input "9315226"
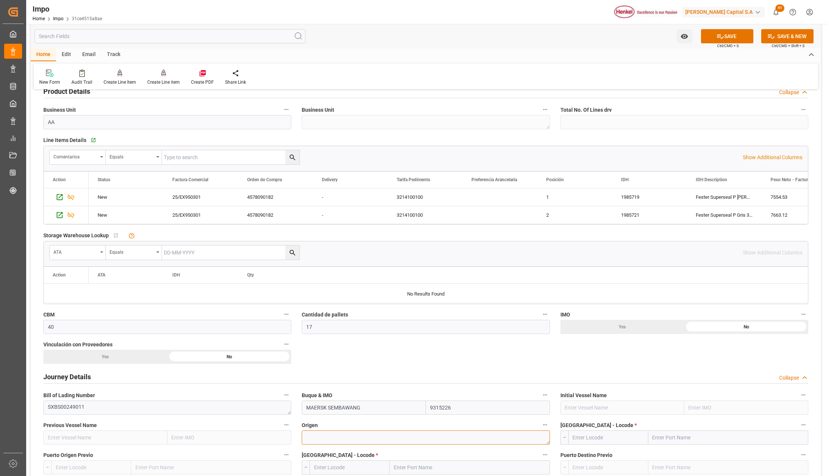
click at [376, 440] on textarea at bounding box center [426, 438] width 248 height 14
type textarea "[GEOGRAPHIC_DATA]"
click at [670, 440] on input "text" at bounding box center [728, 438] width 160 height 14
type input "ANTWER"
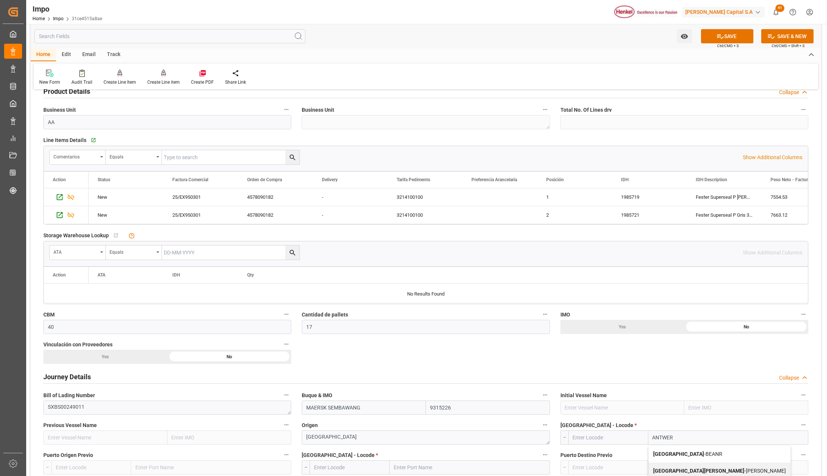
scroll to position [299, 0]
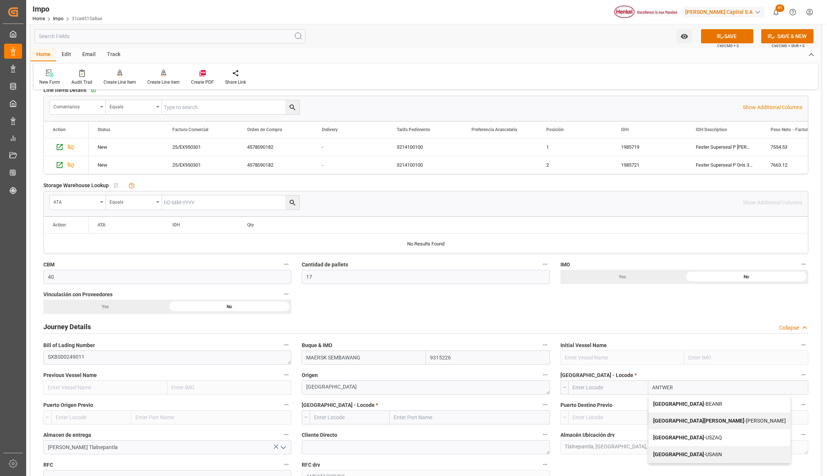
click at [694, 407] on div "Antwerp - BEANR" at bounding box center [720, 404] width 142 height 17
type input "BEANR"
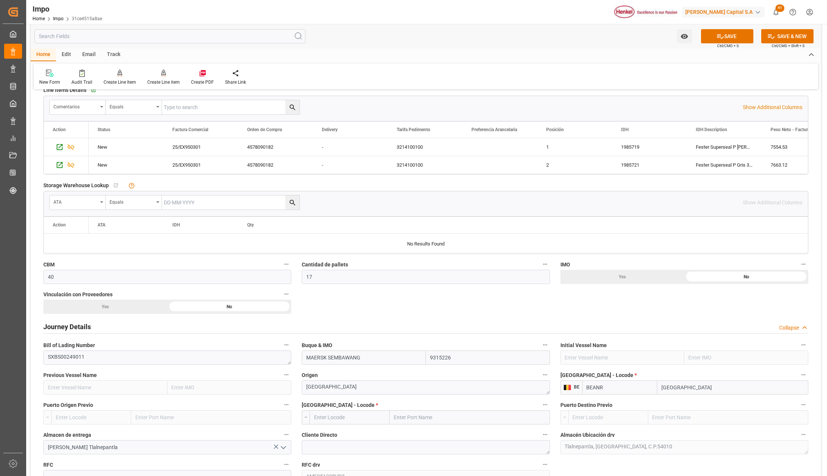
type input "[GEOGRAPHIC_DATA]"
click at [395, 416] on input "text" at bounding box center [470, 417] width 160 height 14
type input "[GEOGRAPHIC_DATA]"
click at [405, 431] on div "Veracruz - MXVER" at bounding box center [429, 434] width 79 height 17
type input "MXVER"
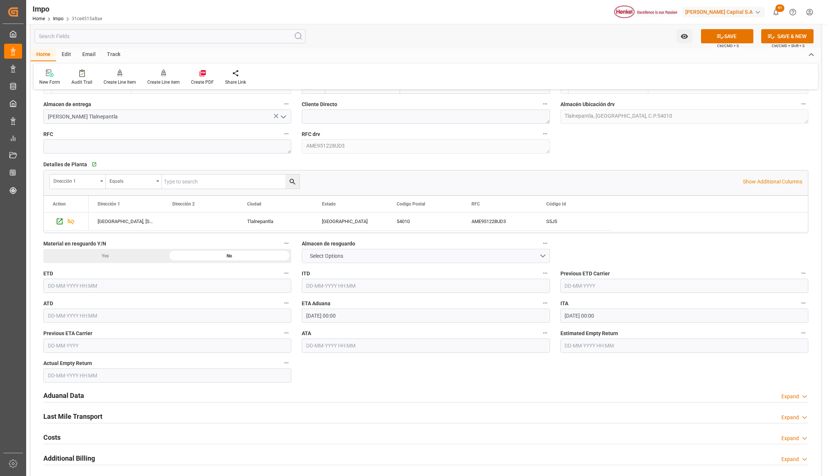
scroll to position [648, 0]
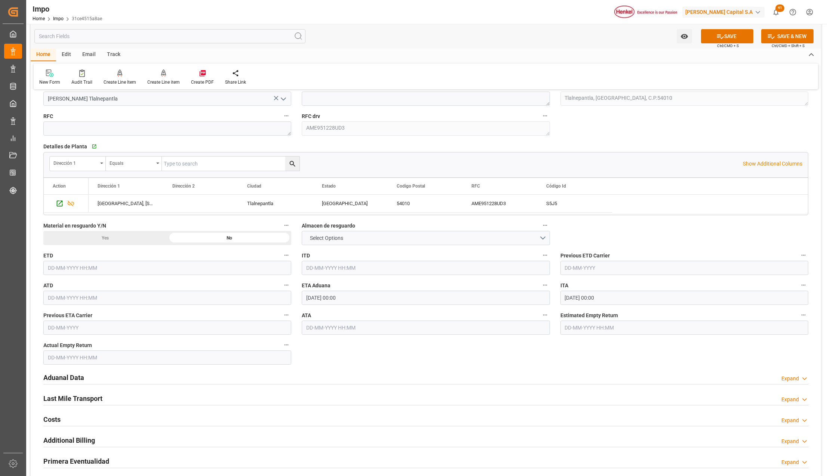
type input "[GEOGRAPHIC_DATA]"
click at [73, 375] on h2 "Aduanal Data" at bounding box center [63, 378] width 41 height 10
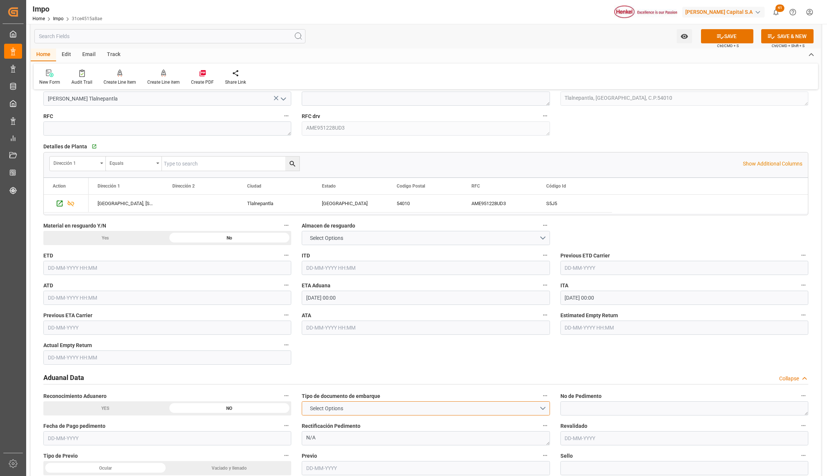
click at [407, 407] on button "Select Options" at bounding box center [426, 408] width 248 height 14
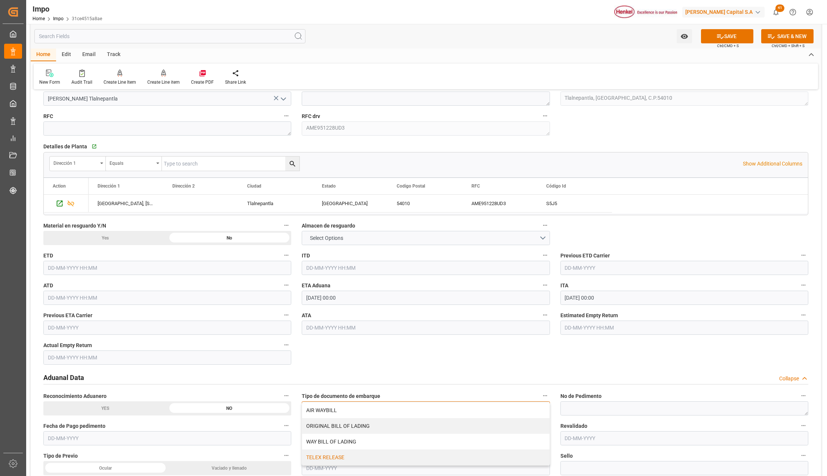
click at [331, 456] on div "TELEX RELEASE" at bounding box center [425, 458] width 247 height 16
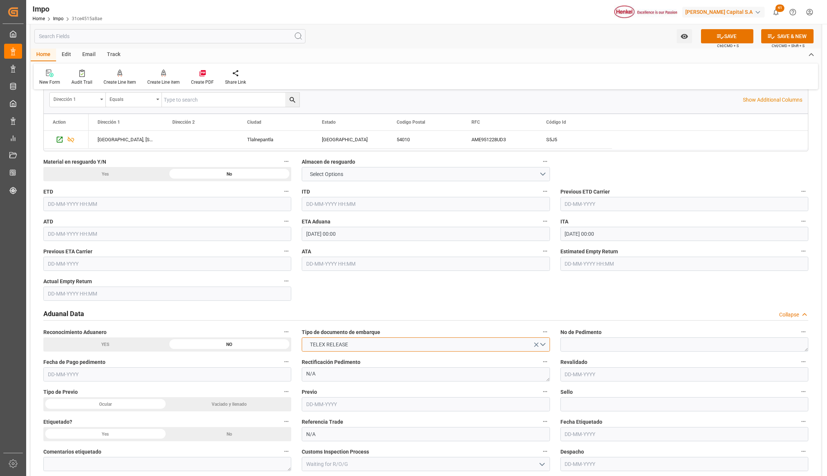
scroll to position [847, 0]
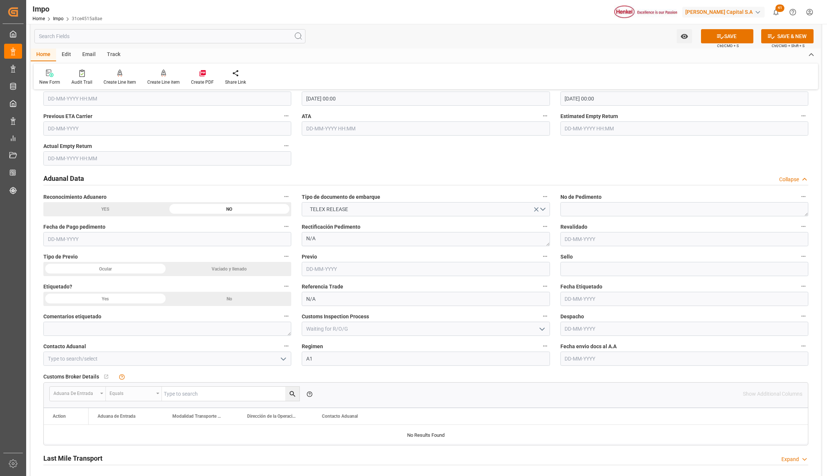
click at [689, 363] on input "text" at bounding box center [684, 359] width 248 height 14
type input "[DATE]"
click at [277, 357] on button "open menu" at bounding box center [282, 359] width 11 height 12
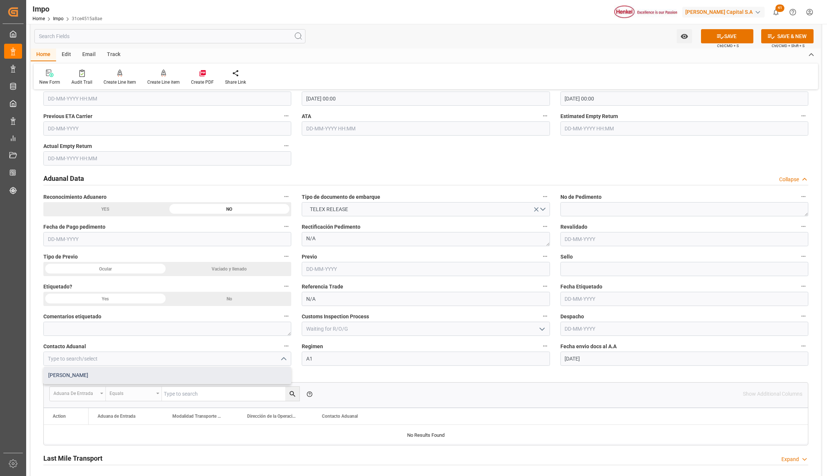
click at [126, 374] on div "[PERSON_NAME]" at bounding box center [167, 375] width 247 height 17
type input "[PERSON_NAME]"
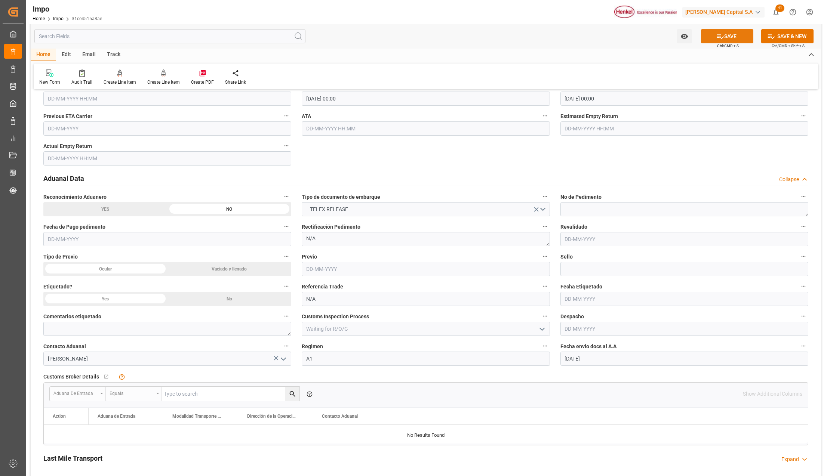
click at [716, 38] on icon at bounding box center [720, 37] width 8 height 8
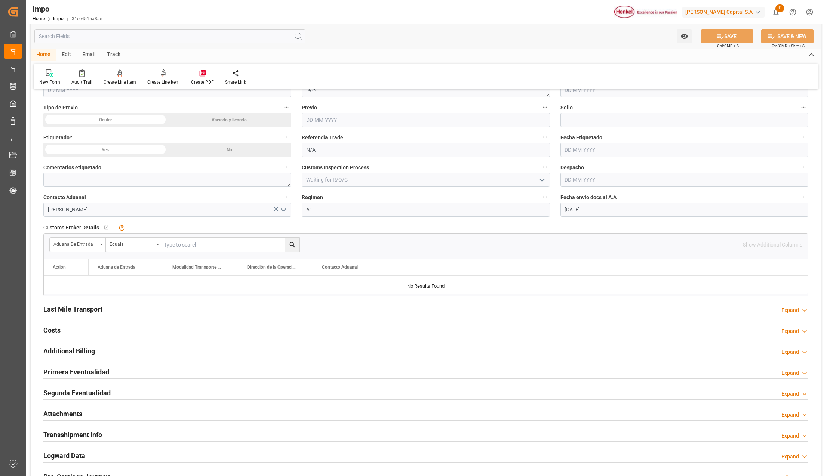
scroll to position [997, 0]
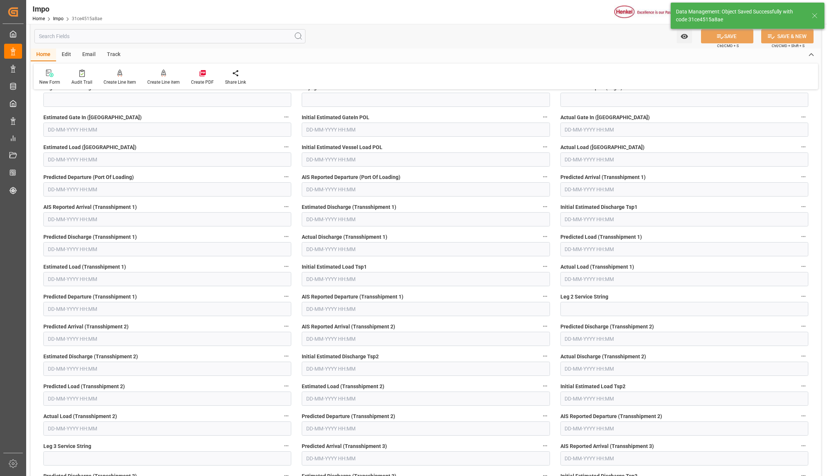
type textarea "AA"
type input "2"
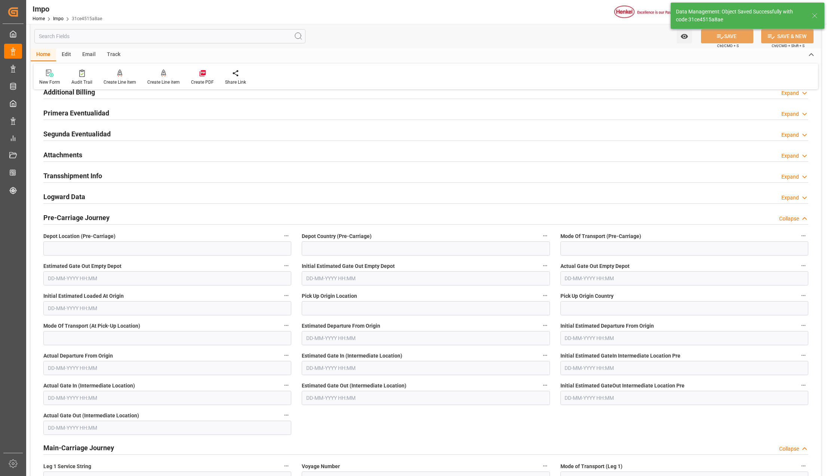
click at [60, 160] on h2 "Attachments" at bounding box center [62, 155] width 39 height 10
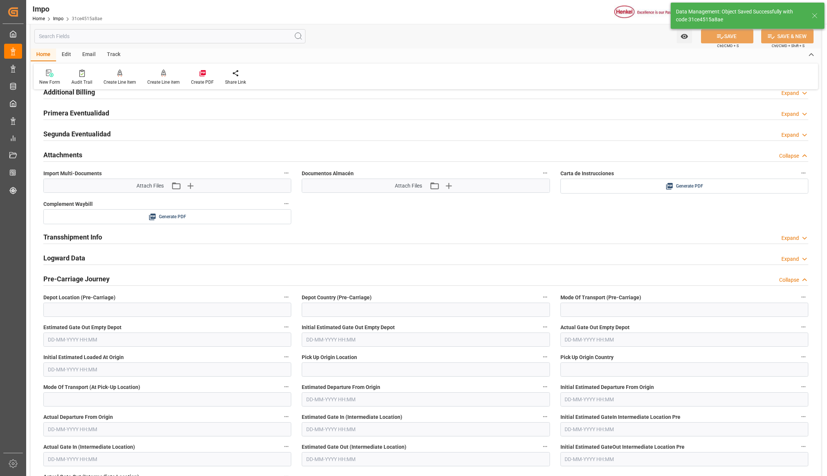
click at [64, 156] on h2 "Attachments" at bounding box center [62, 155] width 39 height 10
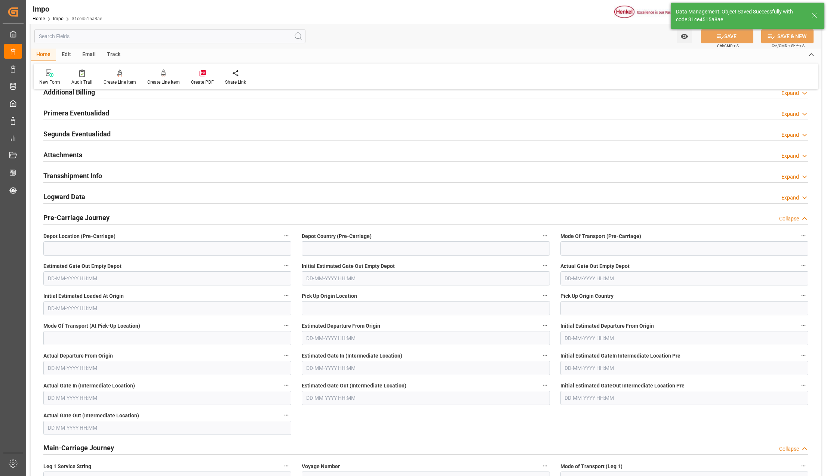
click at [64, 156] on h2 "Attachments" at bounding box center [62, 155] width 39 height 10
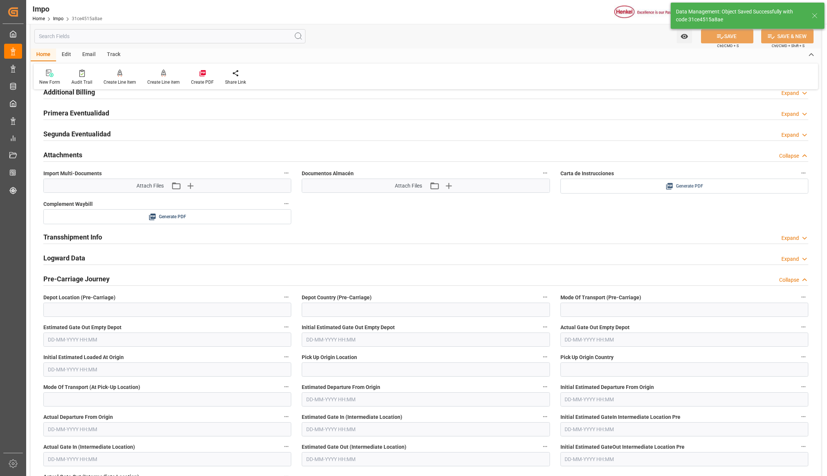
click at [668, 187] on icon at bounding box center [669, 186] width 8 height 8
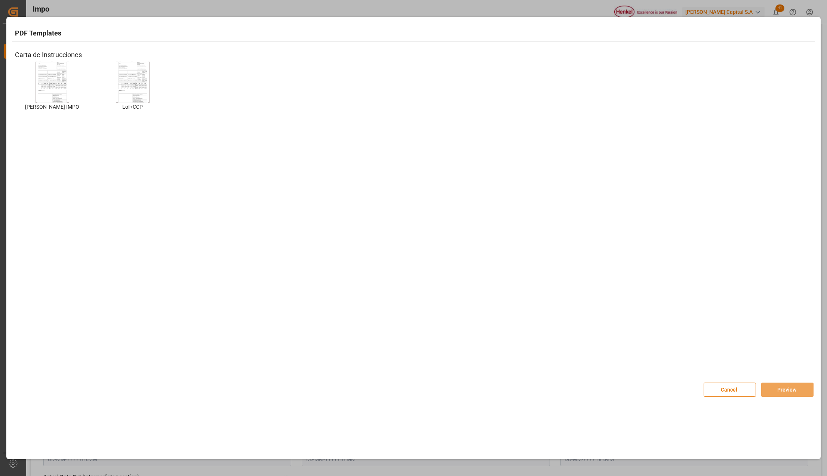
click at [44, 74] on img at bounding box center [52, 82] width 30 height 42
click at [44, 75] on img at bounding box center [52, 82] width 30 height 42
click at [787, 386] on button "Preview" at bounding box center [787, 390] width 52 height 14
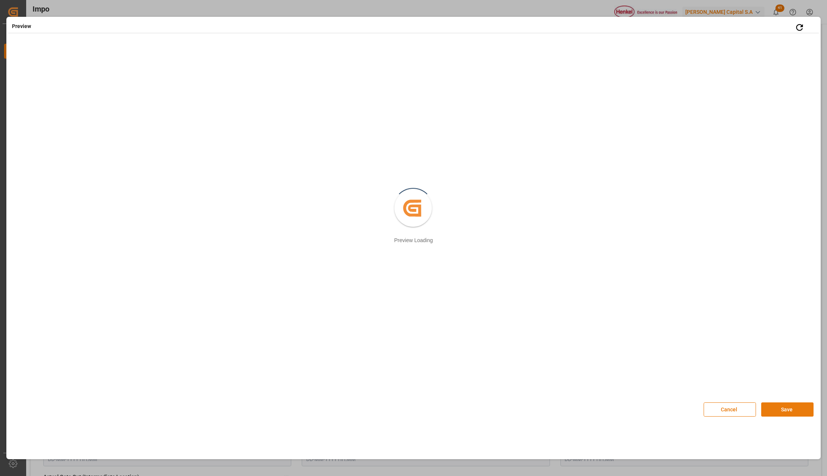
click at [791, 410] on button "Save" at bounding box center [787, 410] width 52 height 14
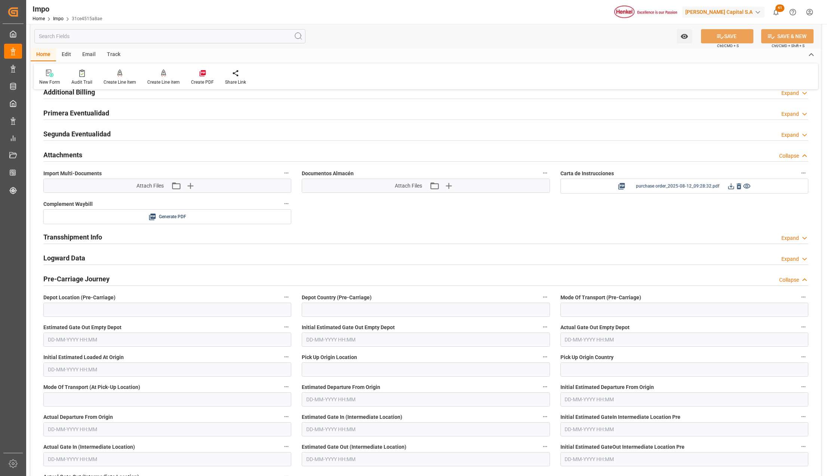
click at [729, 190] on icon at bounding box center [731, 186] width 8 height 8
click at [190, 187] on icon "button" at bounding box center [190, 185] width 7 height 7
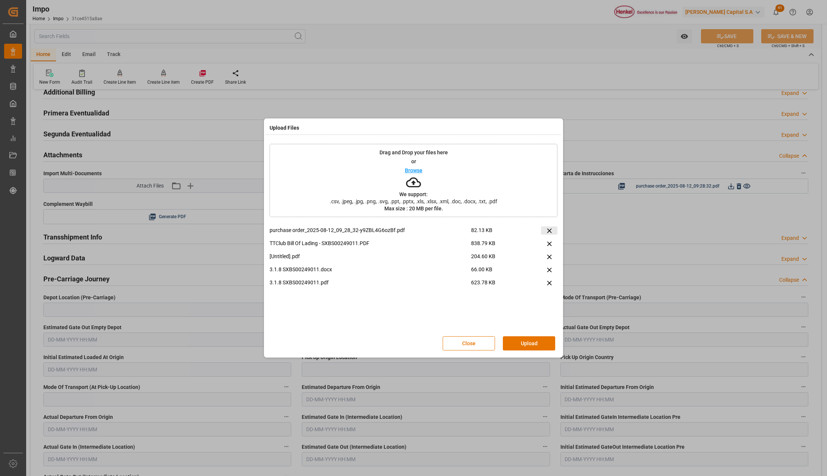
click at [548, 231] on icon at bounding box center [549, 231] width 8 height 8
click at [518, 341] on button "Upload" at bounding box center [529, 343] width 52 height 14
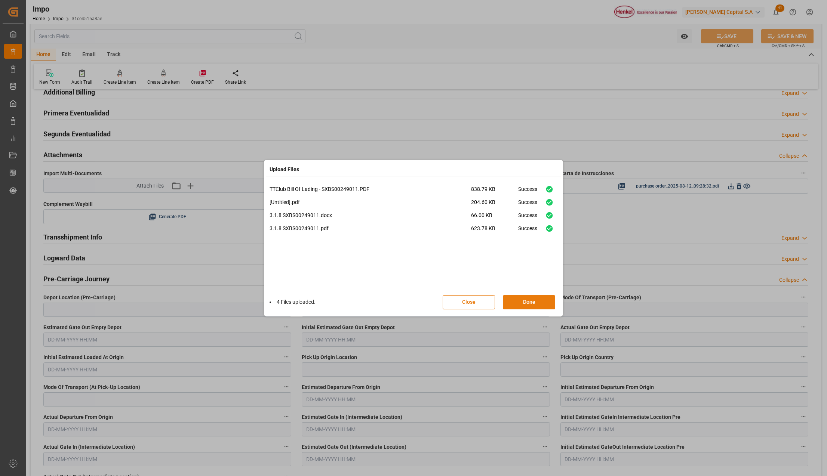
click at [542, 303] on button "Done" at bounding box center [529, 302] width 52 height 14
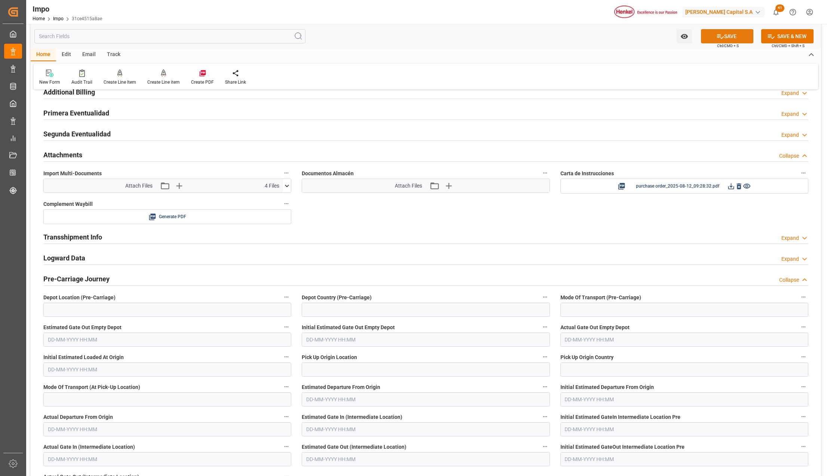
click at [718, 36] on icon at bounding box center [720, 37] width 8 height 8
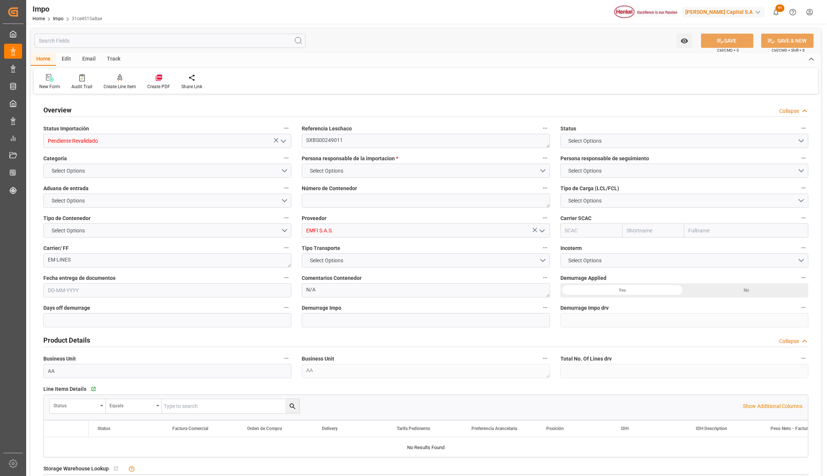
type input "14"
type input "2"
type input "40"
type input "17"
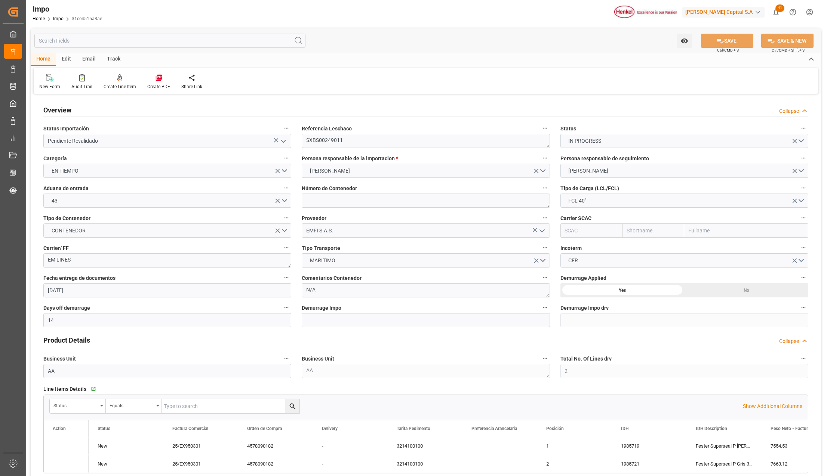
type input "[DATE]"
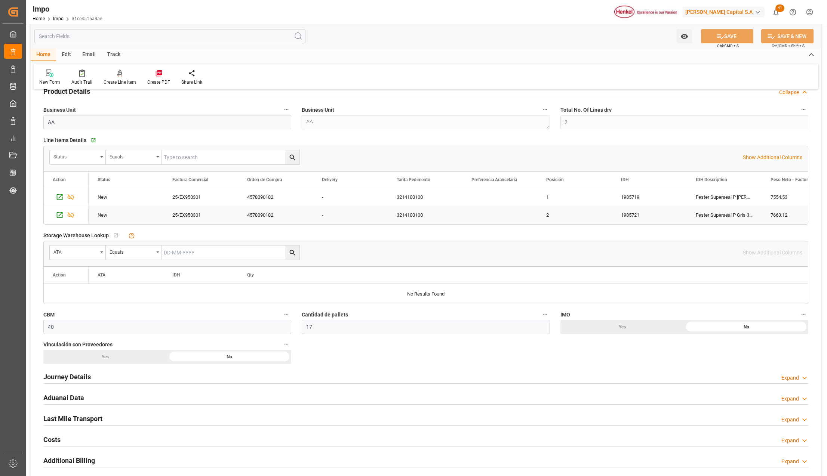
scroll to position [398, 0]
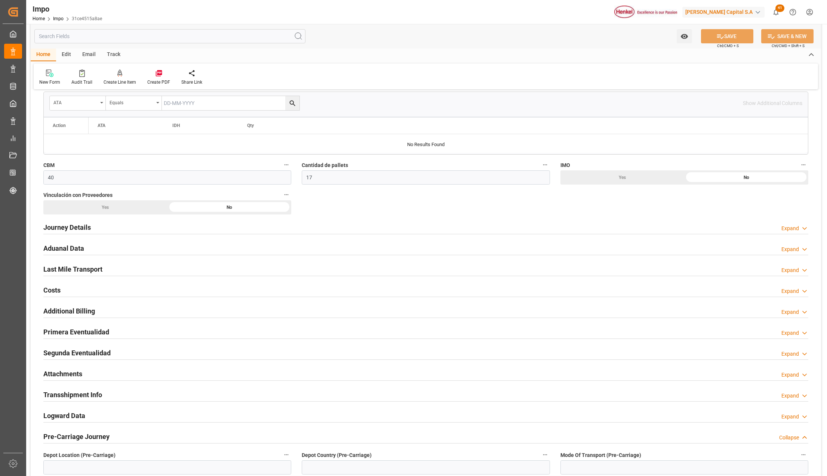
click at [69, 372] on h2 "Attachments" at bounding box center [62, 374] width 39 height 10
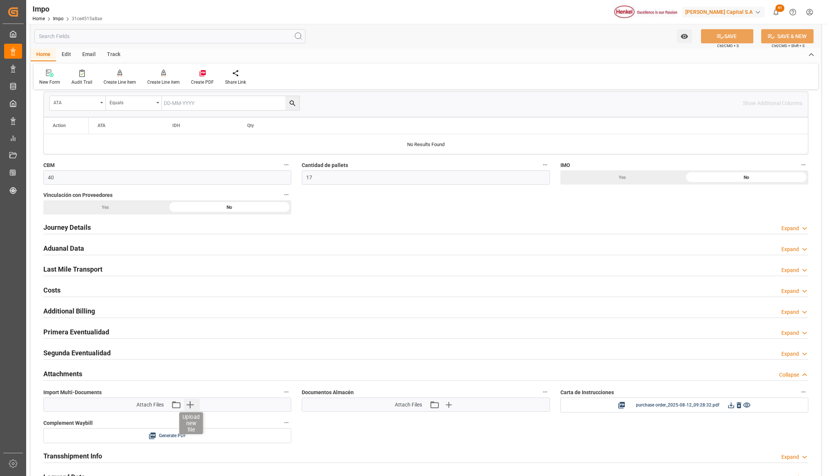
click at [190, 411] on icon "button" at bounding box center [190, 405] width 12 height 12
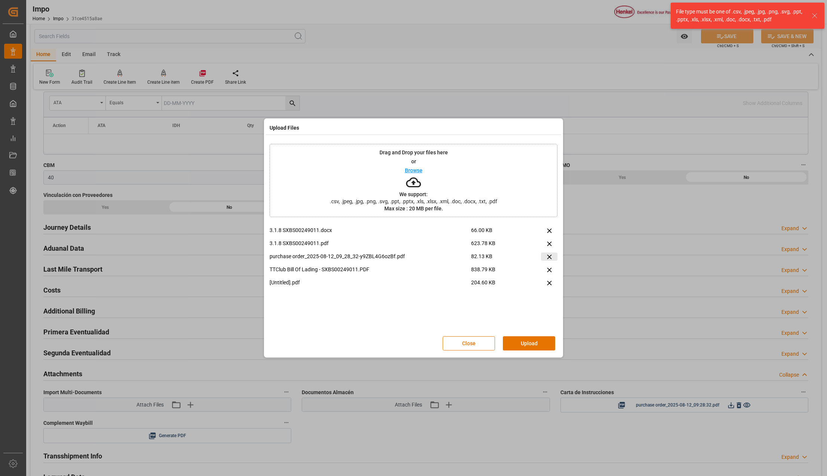
click at [548, 256] on icon at bounding box center [549, 257] width 8 height 8
click at [528, 347] on button "Upload" at bounding box center [529, 343] width 52 height 14
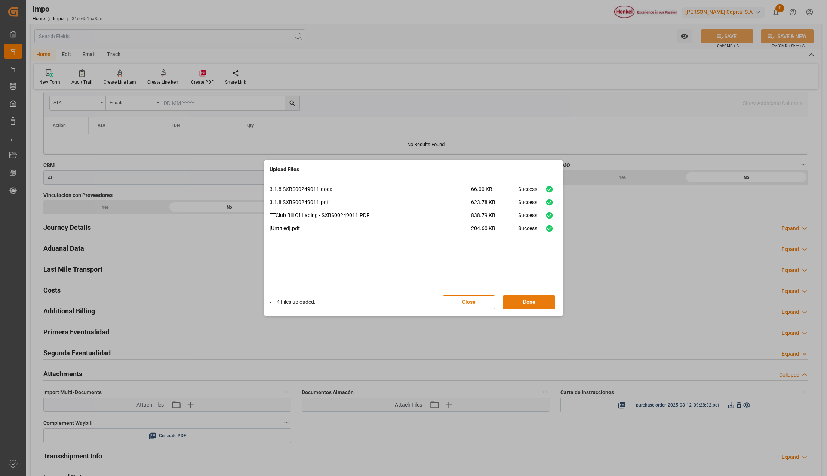
click at [533, 299] on button "Done" at bounding box center [529, 302] width 52 height 14
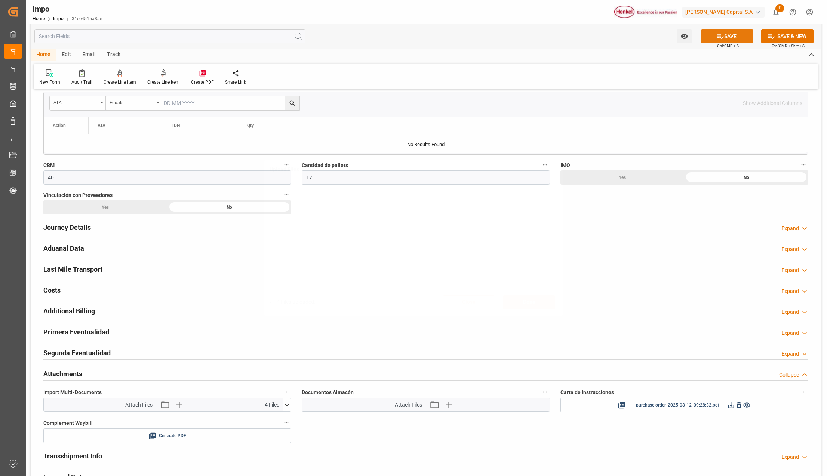
click at [715, 41] on button "SAVE" at bounding box center [727, 36] width 52 height 14
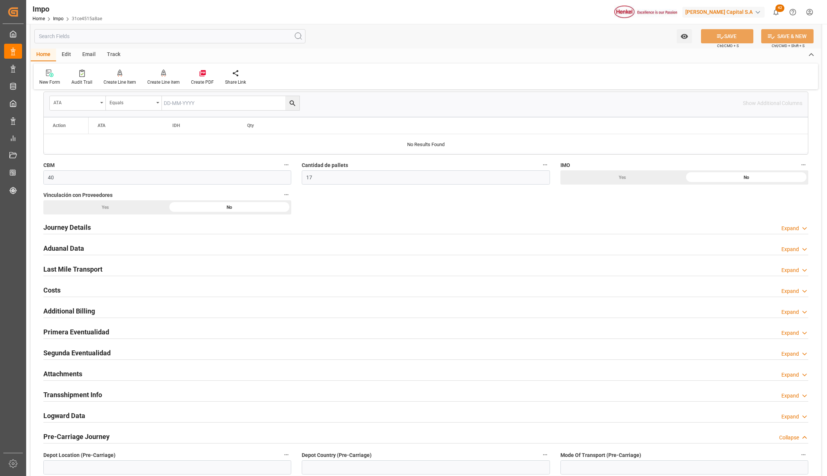
click at [64, 377] on h2 "Attachments" at bounding box center [62, 374] width 39 height 10
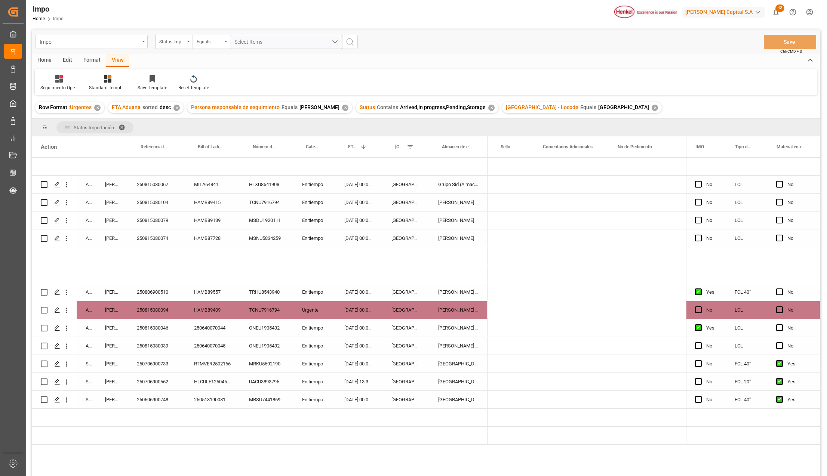
scroll to position [0, 1733]
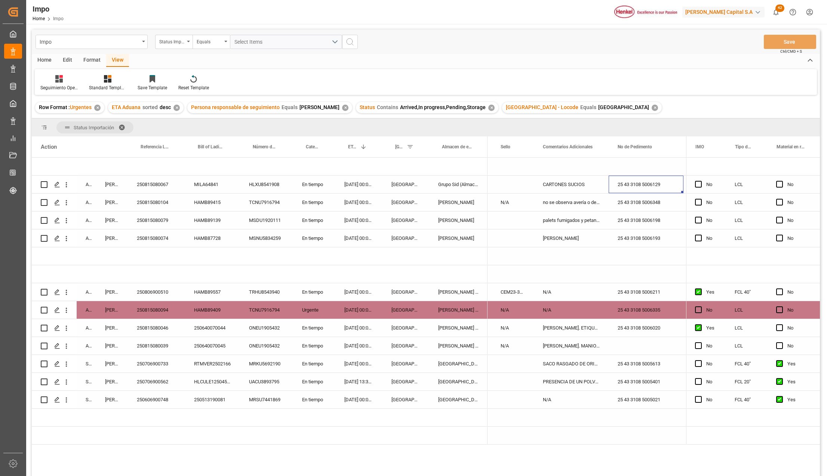
click at [433, 223] on div "[PERSON_NAME]" at bounding box center [458, 221] width 58 height 18
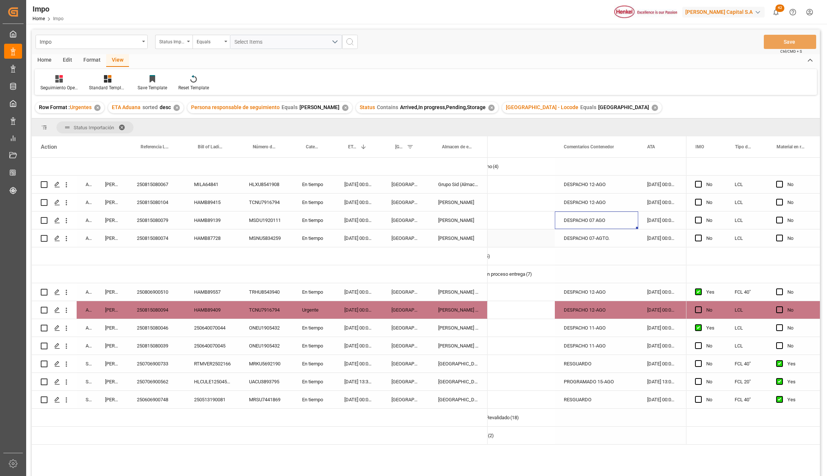
scroll to position [0, 0]
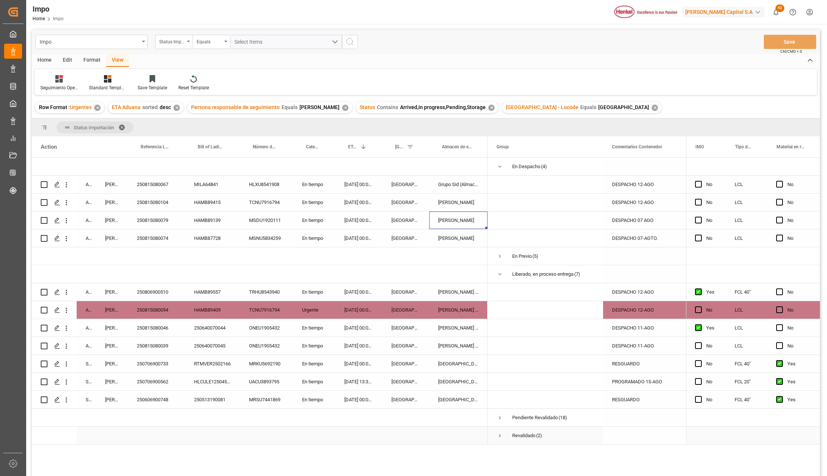
click at [499, 434] on span "Press SPACE to select this row." at bounding box center [499, 436] width 7 height 7
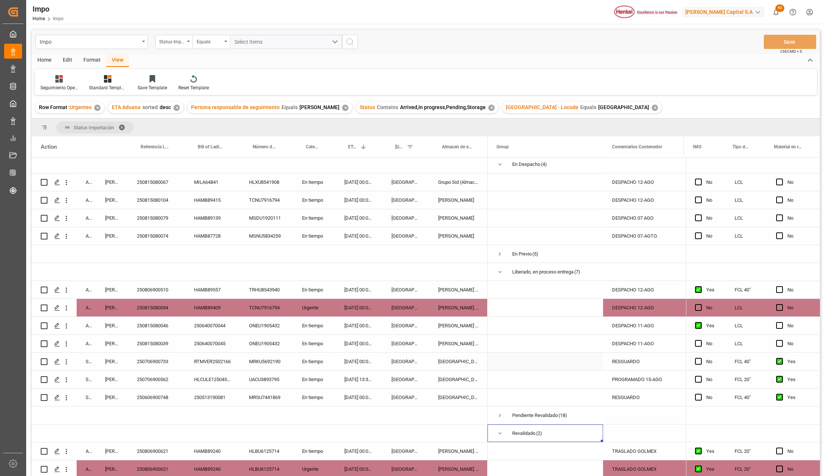
scroll to position [4, 0]
click at [501, 412] on span "Press SPACE to select this row." at bounding box center [499, 415] width 7 height 7
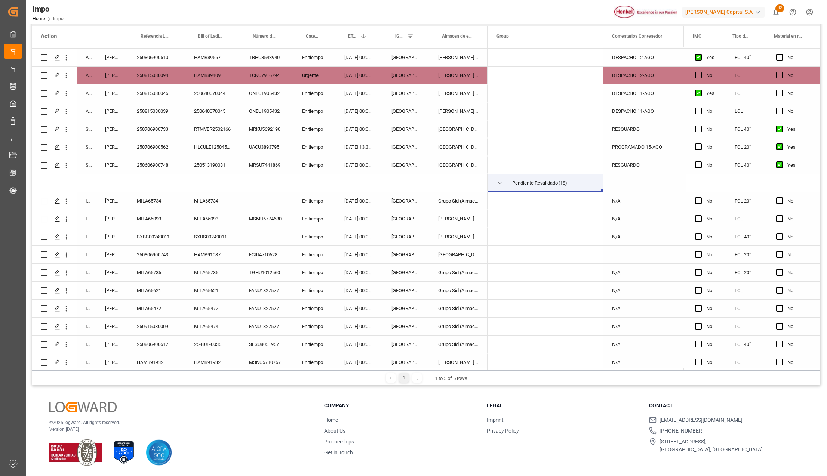
scroll to position [114, 0]
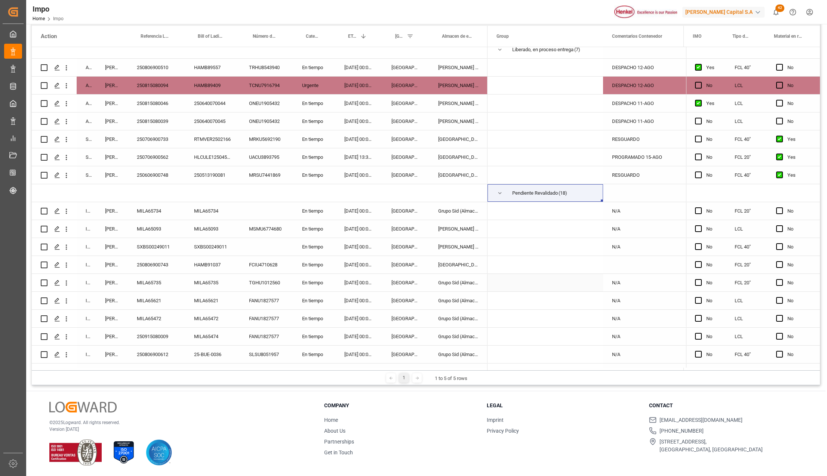
click at [440, 291] on div "Grupo Sid (Almacenaje y Distribucion AVIOR)" at bounding box center [458, 283] width 58 height 18
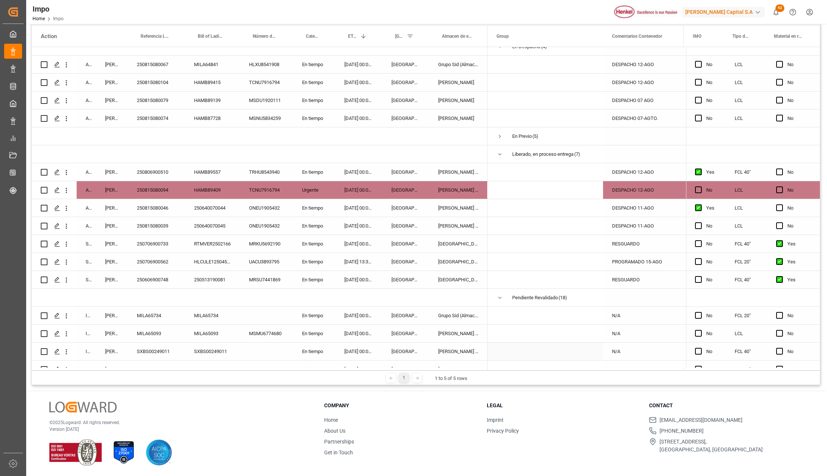
scroll to position [0, 0]
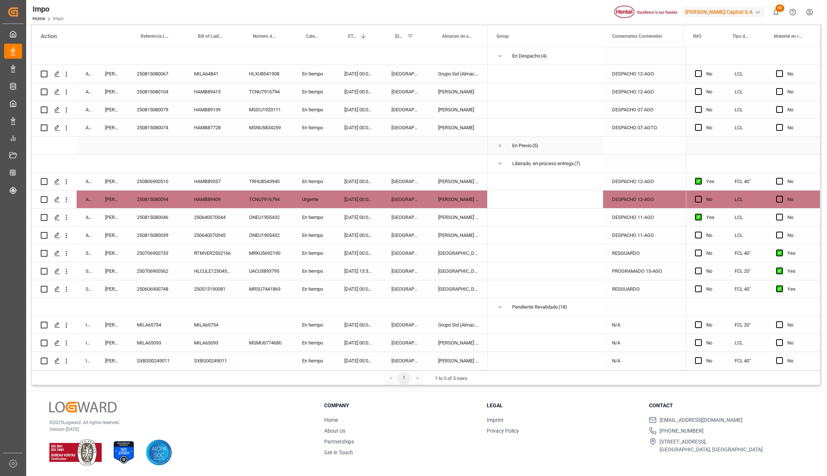
click at [498, 147] on span "Press SPACE to select this row." at bounding box center [499, 145] width 7 height 7
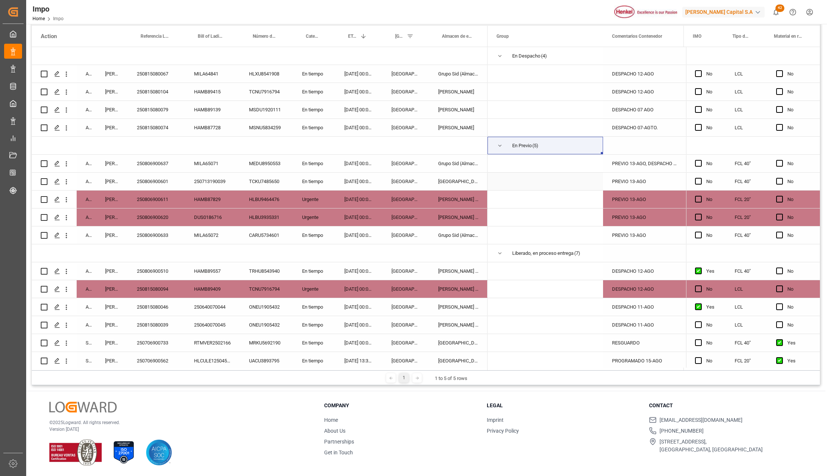
click at [437, 187] on div "[GEOGRAPHIC_DATA]" at bounding box center [458, 182] width 58 height 18
click at [624, 183] on div "PREVIO 13-AGO" at bounding box center [644, 182] width 83 height 18
click at [779, 180] on span "Press SPACE to select this row." at bounding box center [779, 181] width 7 height 7
click at [782, 178] on input "Press SPACE to select this row." at bounding box center [782, 178] width 0 height 0
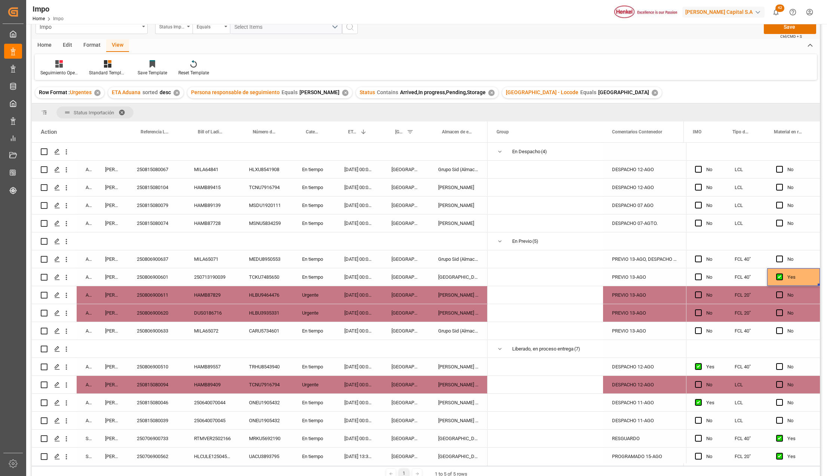
scroll to position [11, 0]
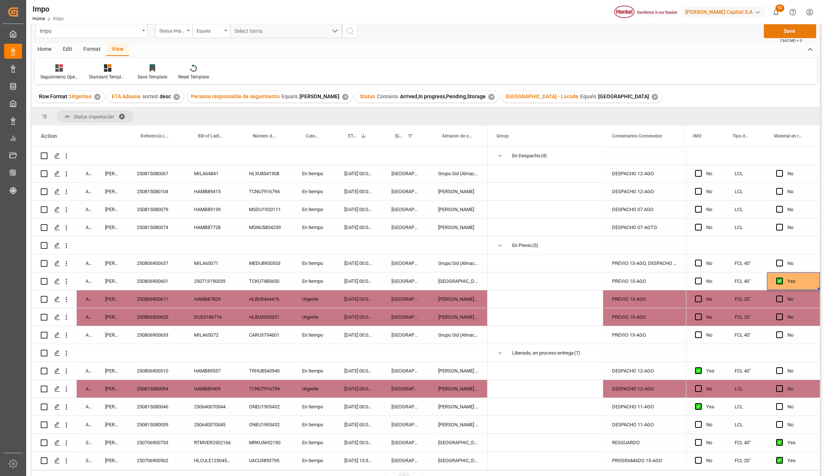
click at [798, 34] on button "Save" at bounding box center [790, 31] width 52 height 14
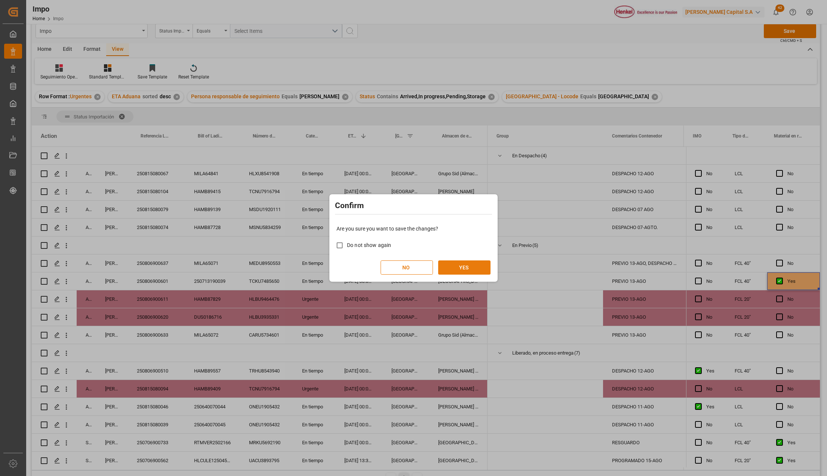
click at [481, 265] on button "YES" at bounding box center [464, 268] width 52 height 14
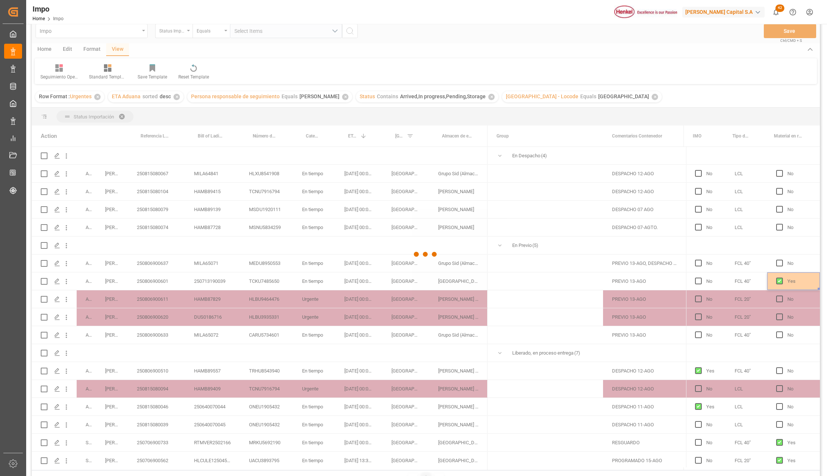
click at [622, 286] on div at bounding box center [426, 255] width 788 height 472
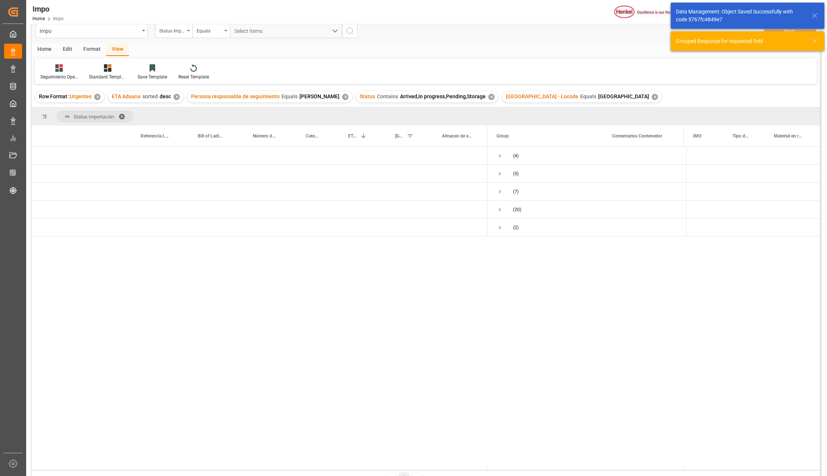
click at [637, 287] on div "PREVIO 13-AGO" at bounding box center [644, 282] width 83 height 18
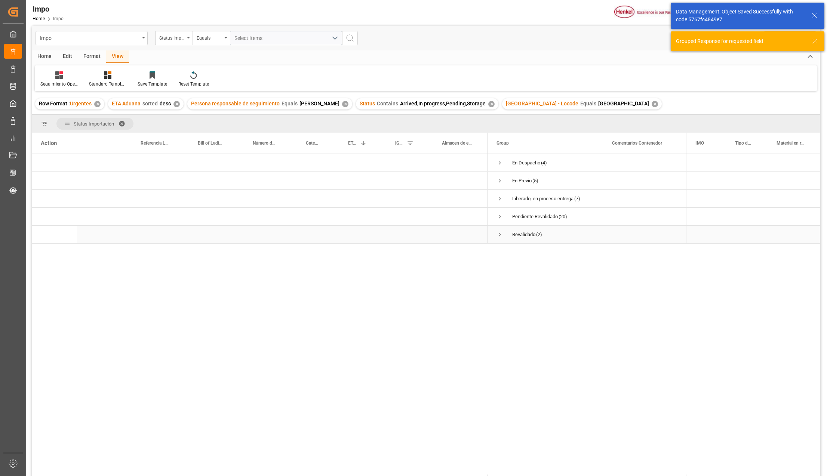
scroll to position [0, 0]
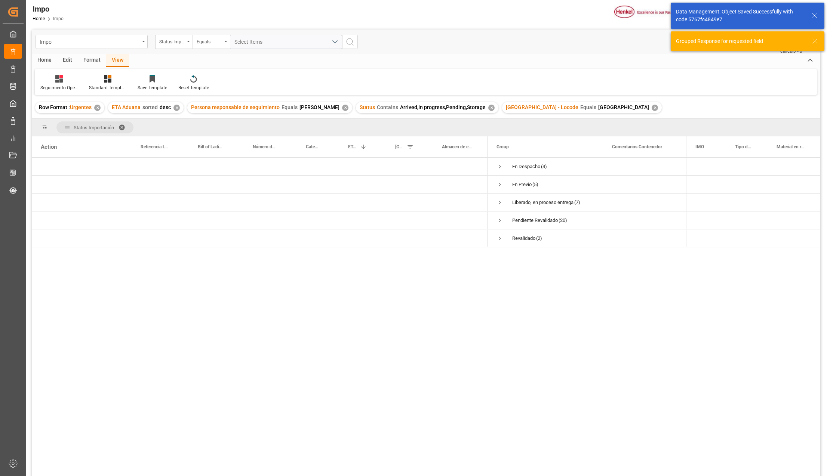
click at [123, 126] on span at bounding box center [124, 127] width 12 height 7
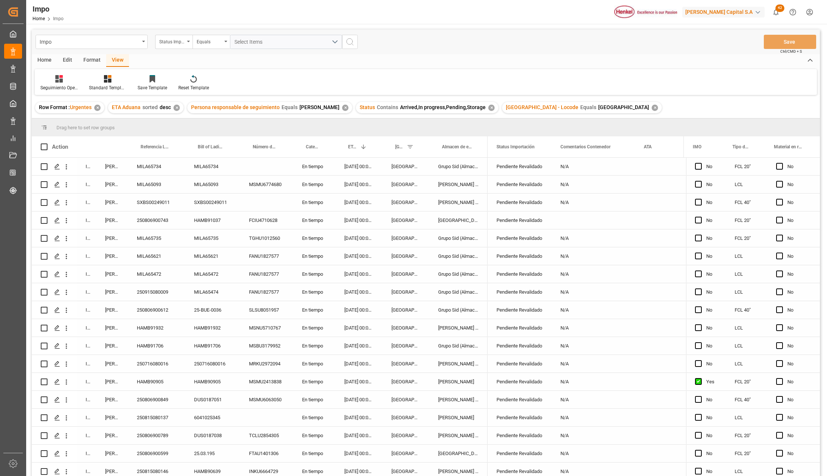
scroll to position [244, 0]
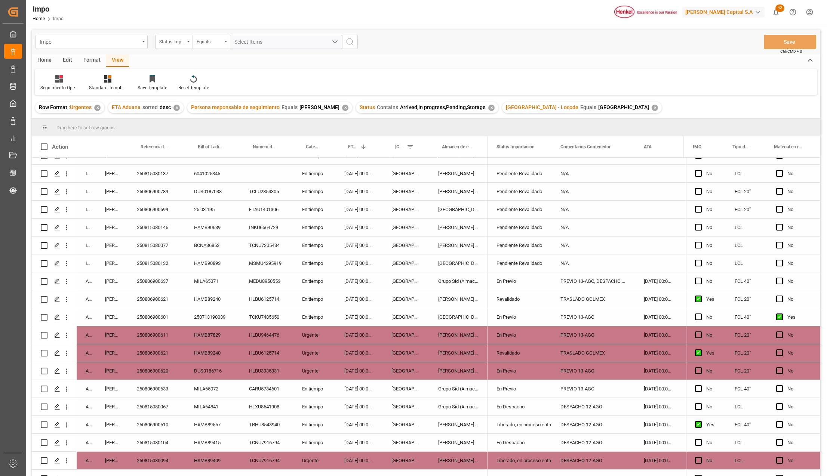
click at [517, 314] on div "En Previo" at bounding box center [519, 317] width 46 height 17
click at [592, 320] on div "PREVIO 13-AGO" at bounding box center [592, 317] width 83 height 18
click at [607, 325] on input "PREVIO 13-AGO" at bounding box center [592, 321] width 71 height 14
type input "PREVIO 13-AGO *RESGUARDO*"
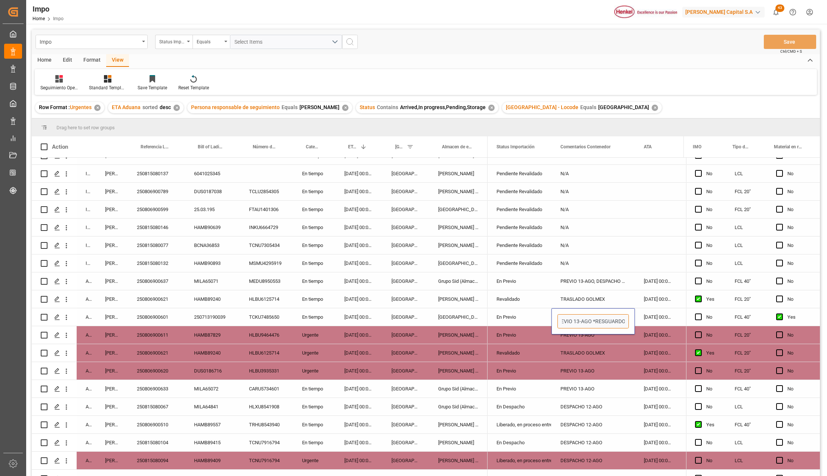
scroll to position [0, 10]
click at [804, 41] on button "Save" at bounding box center [790, 42] width 52 height 14
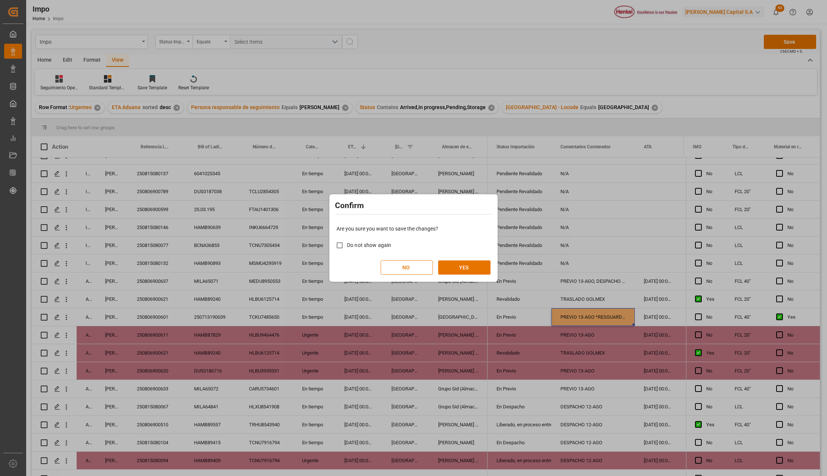
click at [476, 260] on div "Are you sure you want to save the changes? Do not show again NO YES" at bounding box center [413, 250] width 164 height 60
click at [476, 269] on button "YES" at bounding box center [464, 268] width 52 height 14
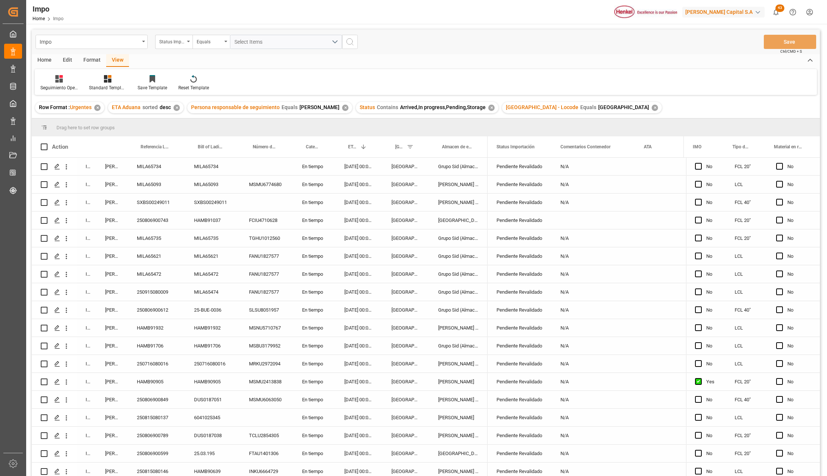
scroll to position [334, 0]
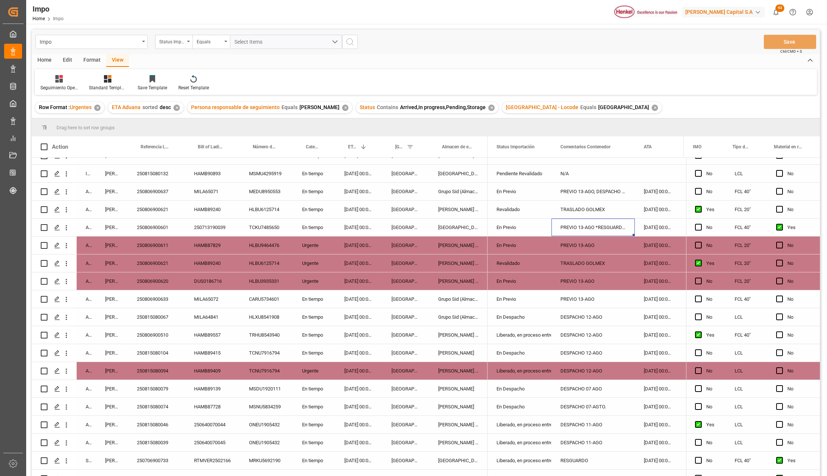
click at [368, 317] on div "[DATE] 00:00:00" at bounding box center [358, 317] width 47 height 18
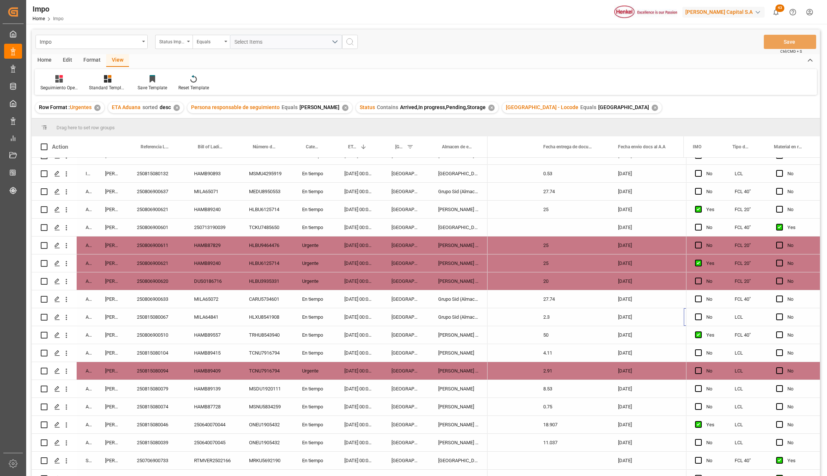
scroll to position [0, 0]
